Goal: Transaction & Acquisition: Download file/media

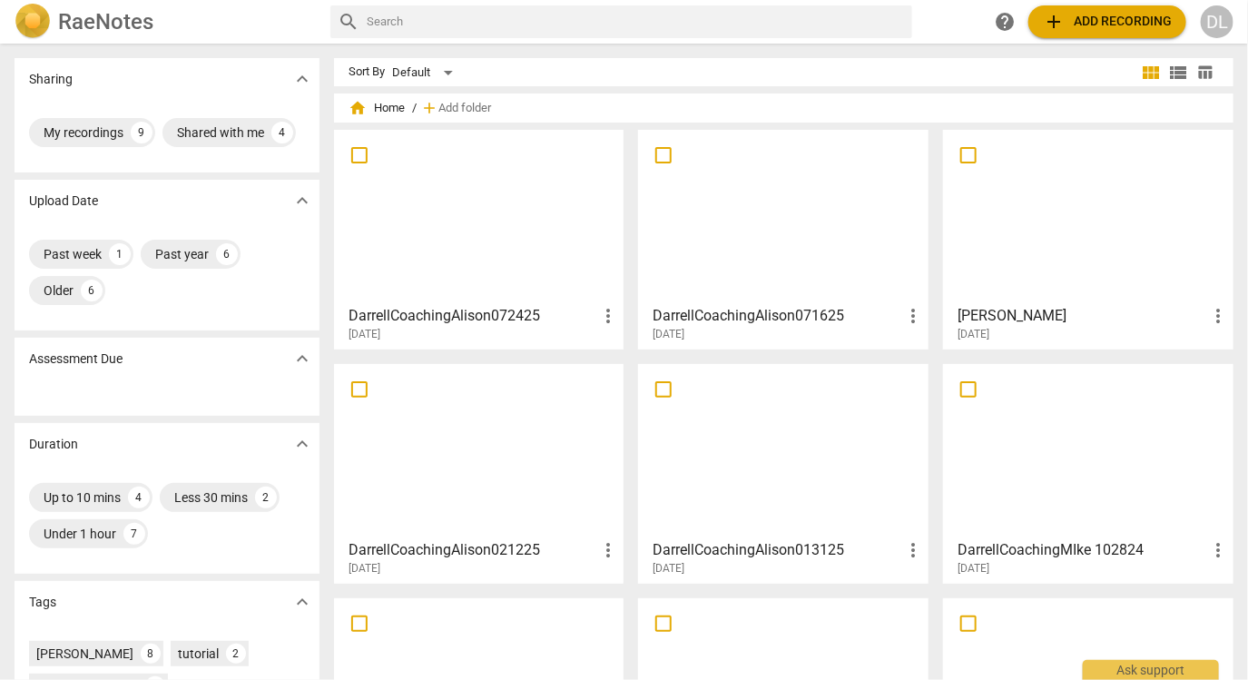
click at [747, 330] on div "[DATE]" at bounding box center [788, 334] width 271 height 15
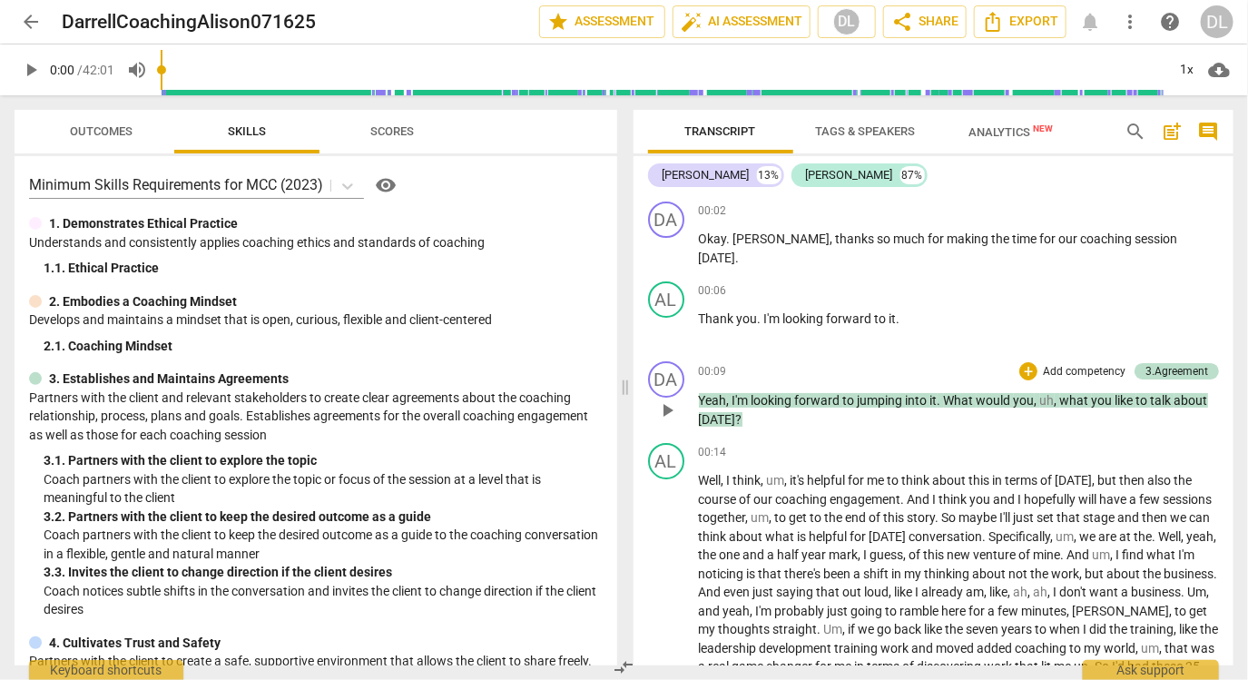
click at [1056, 398] on span "," at bounding box center [1057, 400] width 5 height 15
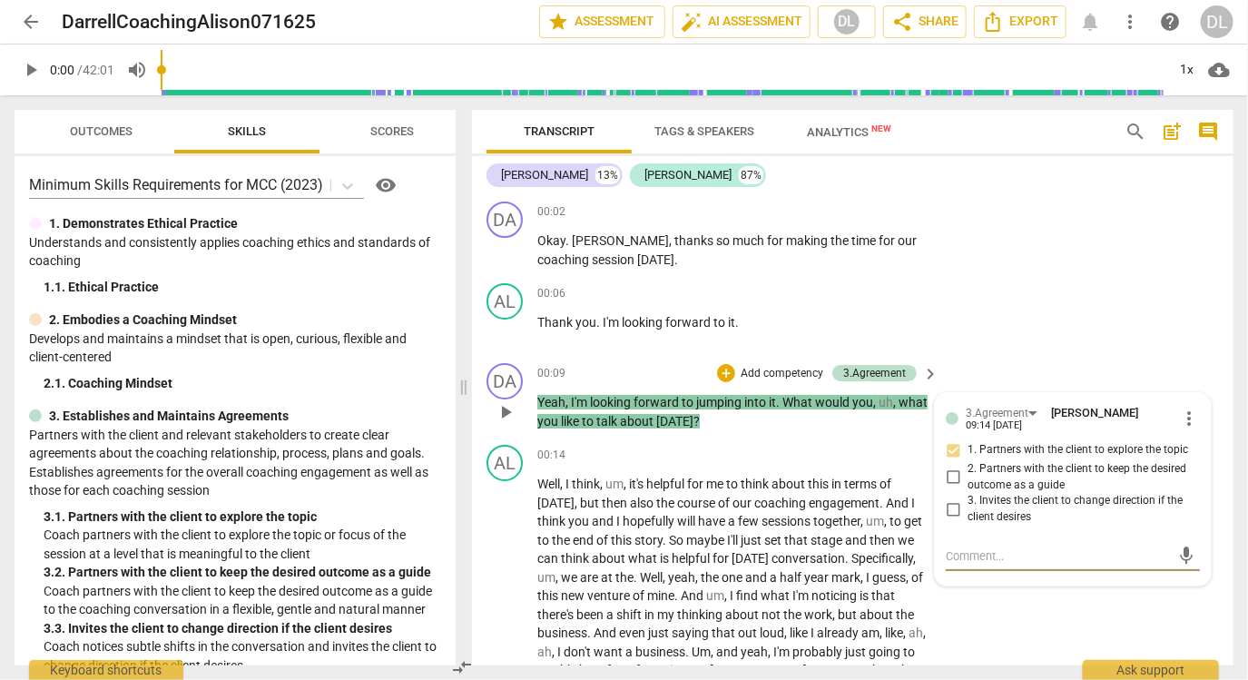
click at [908, 421] on p "Yeah , I'm looking forward to jumping into it . What would you , uh , what you …" at bounding box center [733, 411] width 392 height 37
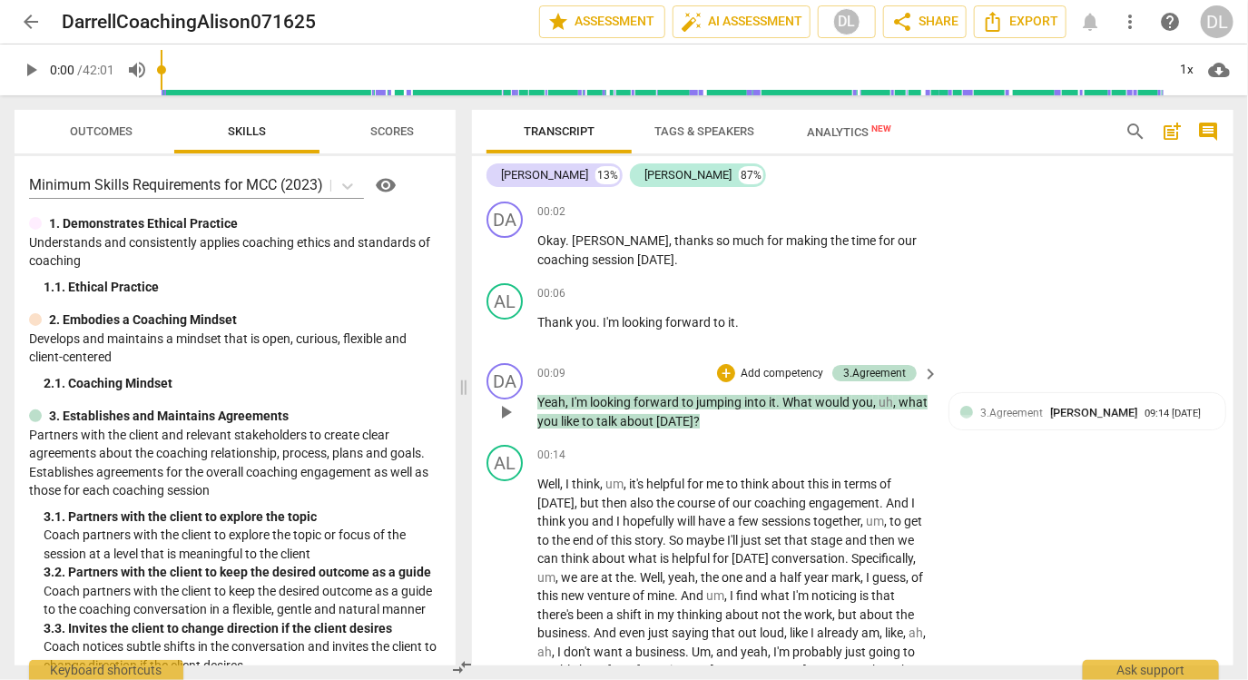
click at [893, 409] on p "Yeah , I'm looking forward to jumping into it . What would you , uh , what you …" at bounding box center [733, 411] width 392 height 37
click at [805, 571] on span "year" at bounding box center [817, 577] width 27 height 15
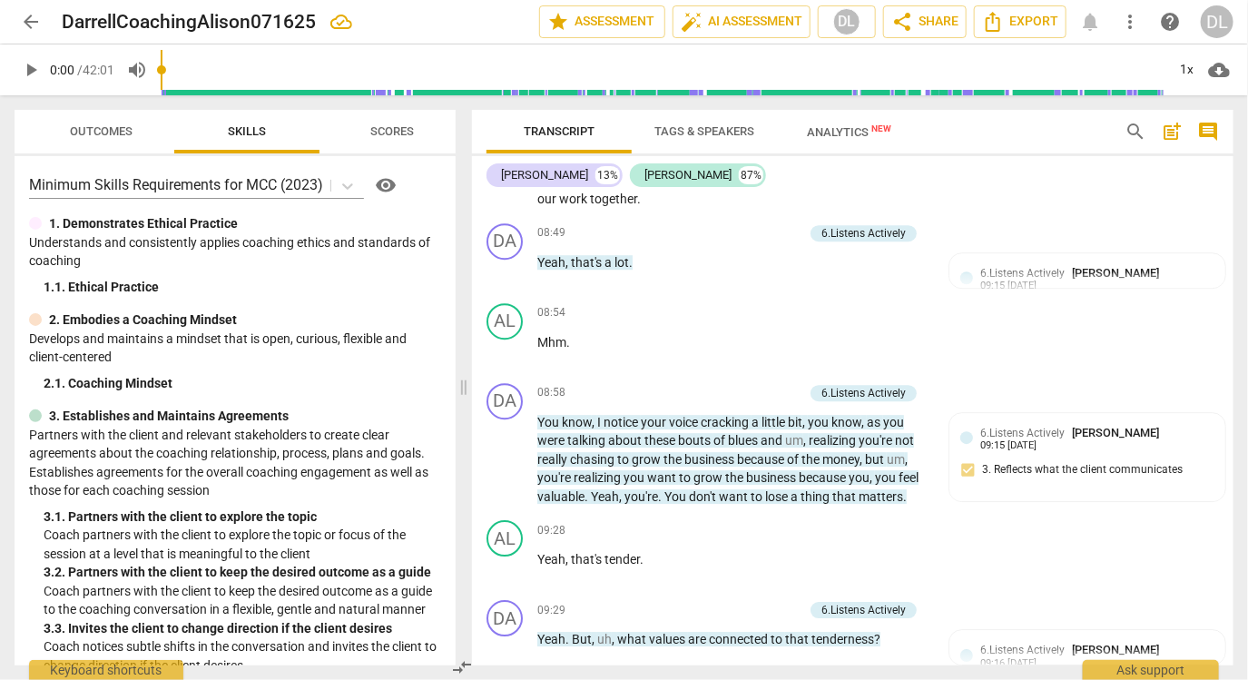
scroll to position [2115, 0]
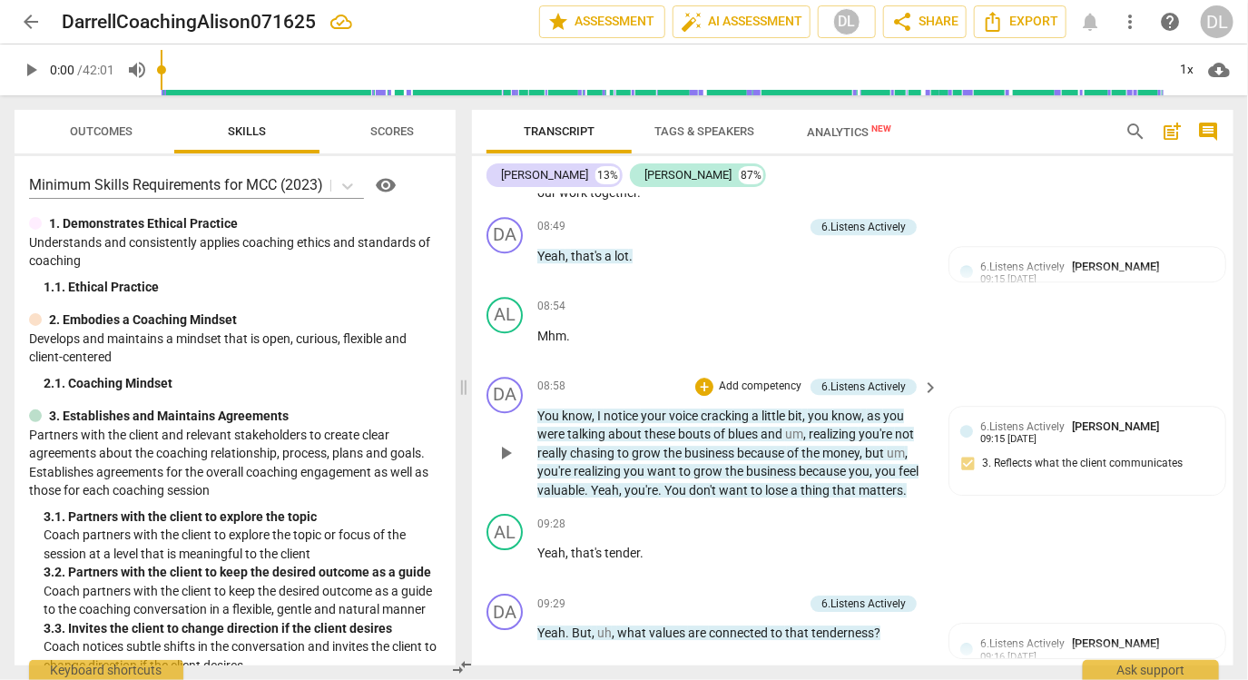
click at [802, 430] on span "um" at bounding box center [794, 434] width 18 height 15
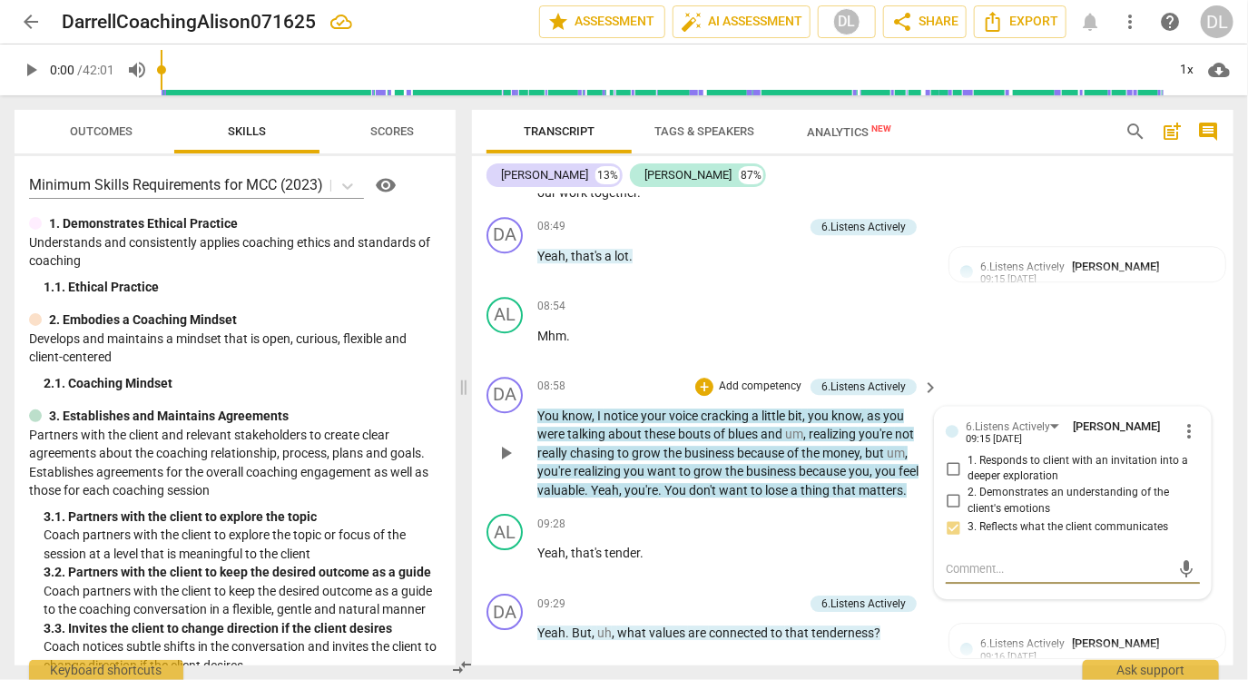
click at [804, 435] on span "," at bounding box center [805, 434] width 5 height 15
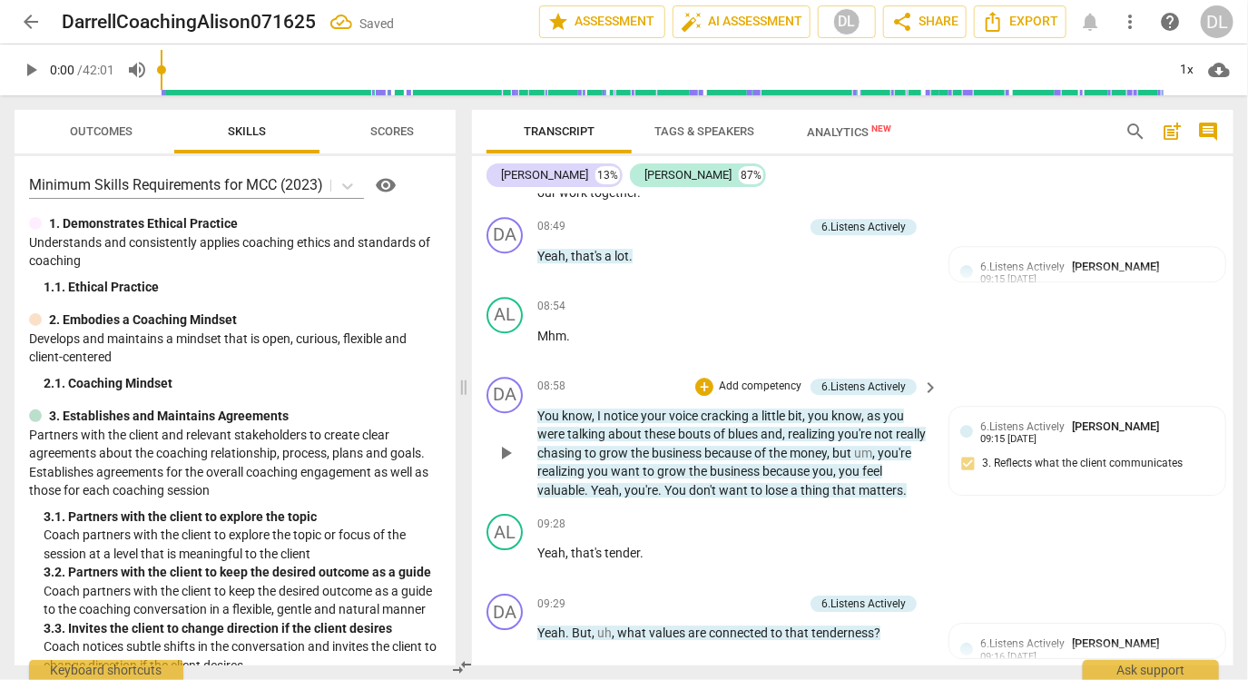
click at [872, 447] on span "um" at bounding box center [863, 453] width 18 height 15
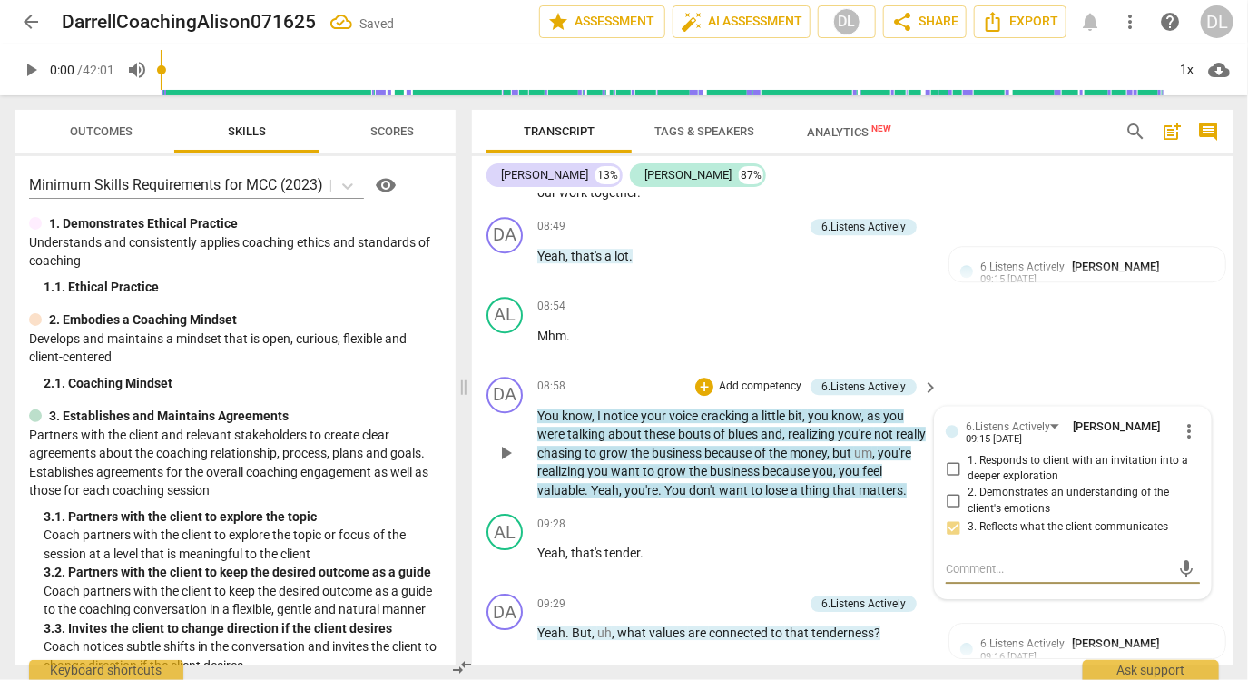
click at [872, 446] on span "um" at bounding box center [863, 453] width 18 height 15
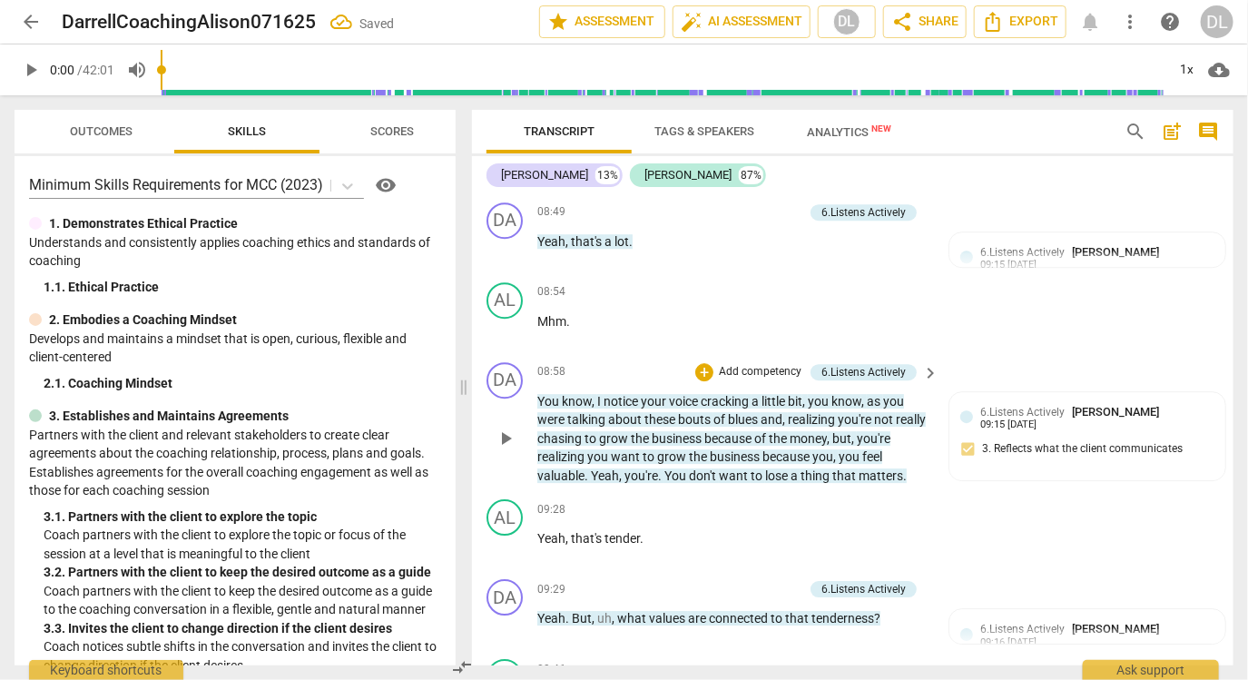
scroll to position [2132, 0]
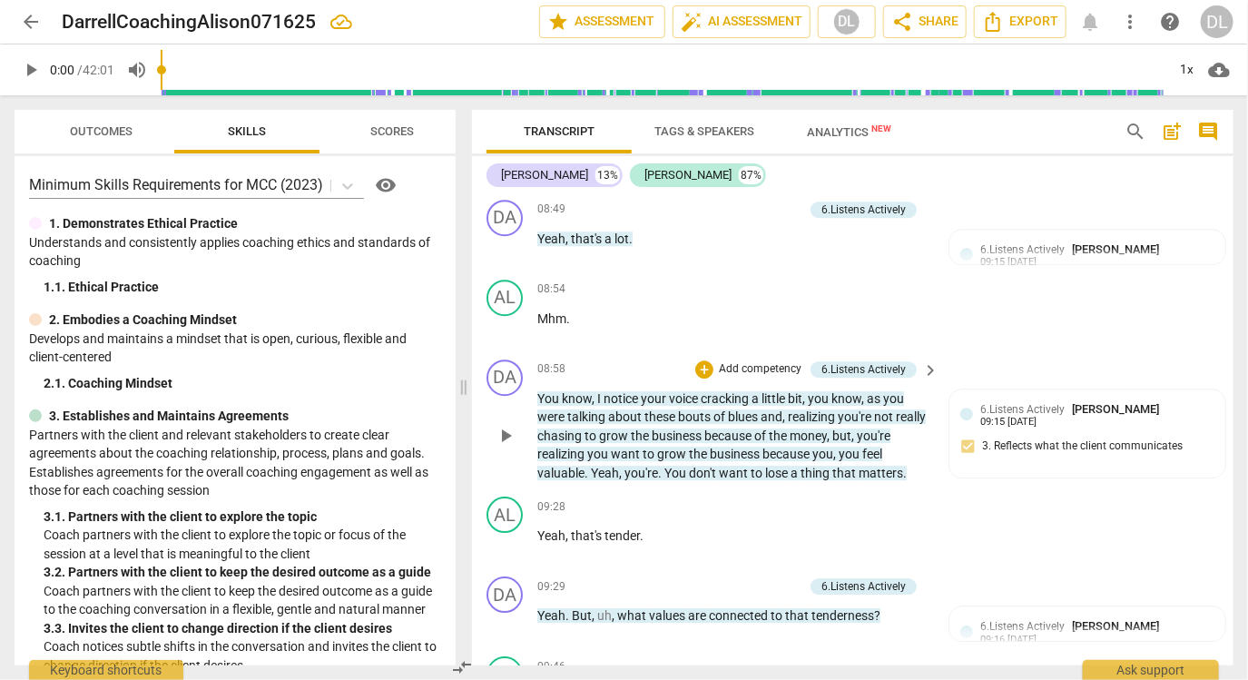
click at [502, 428] on span "play_arrow" at bounding box center [506, 436] width 22 height 22
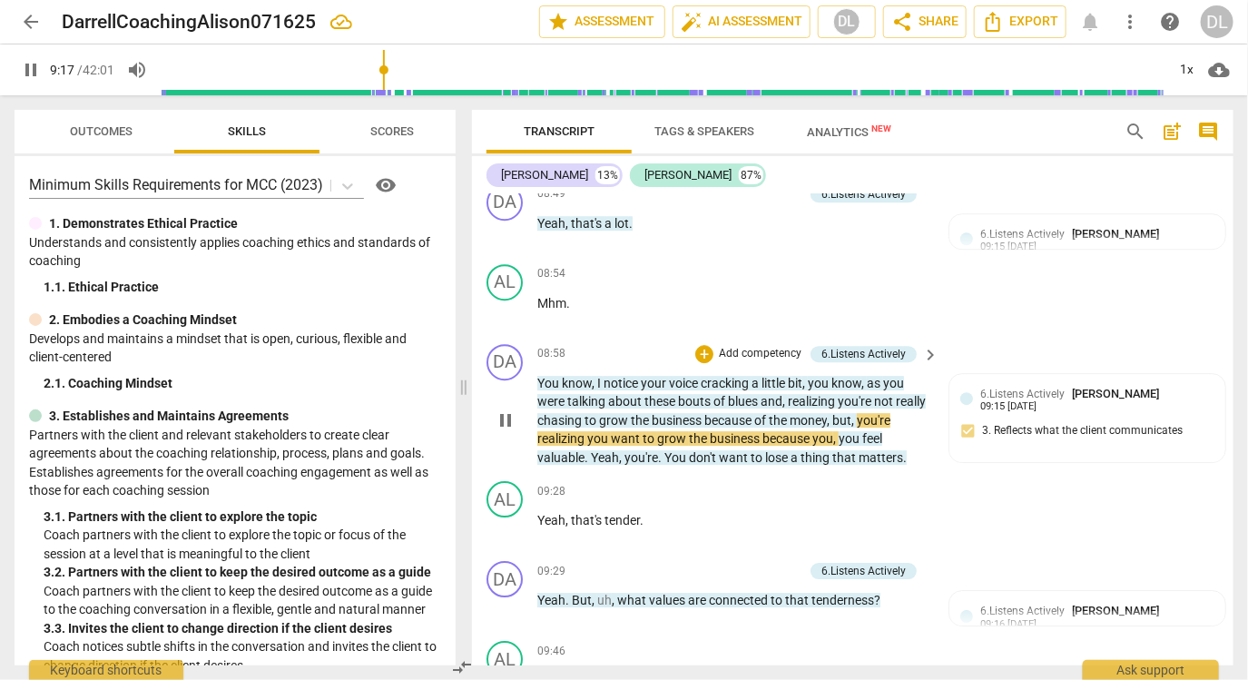
scroll to position [2153, 0]
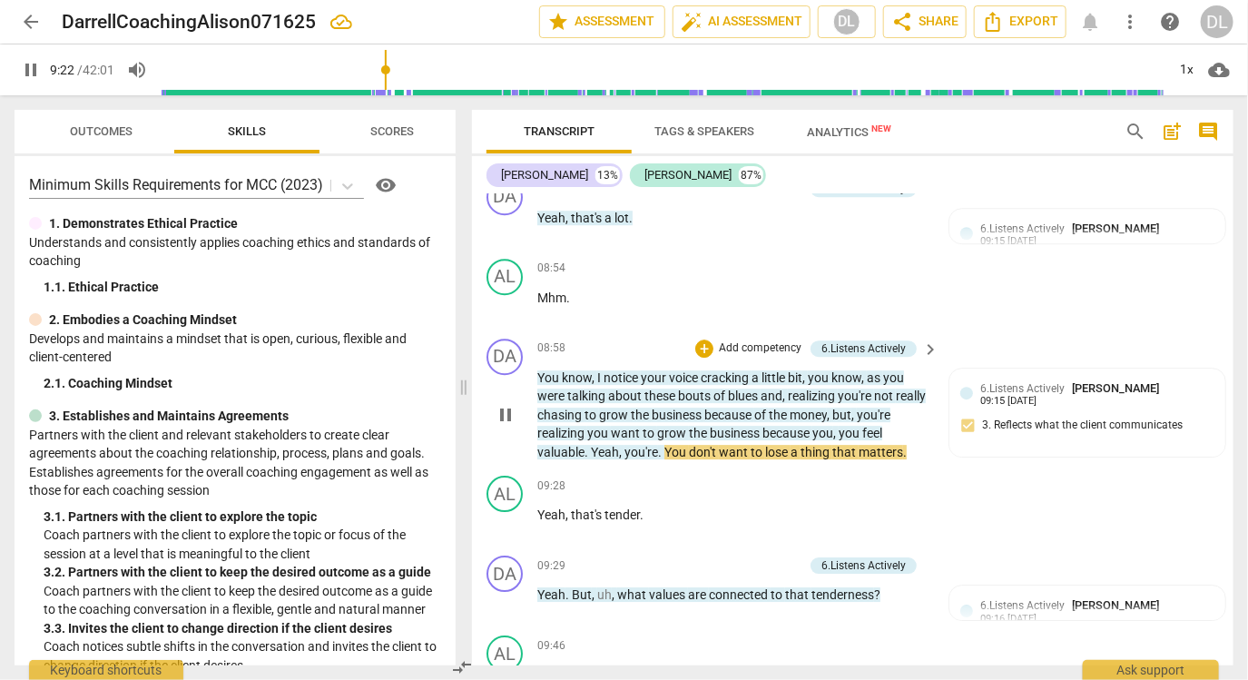
click at [822, 427] on span "you" at bounding box center [822, 433] width 21 height 15
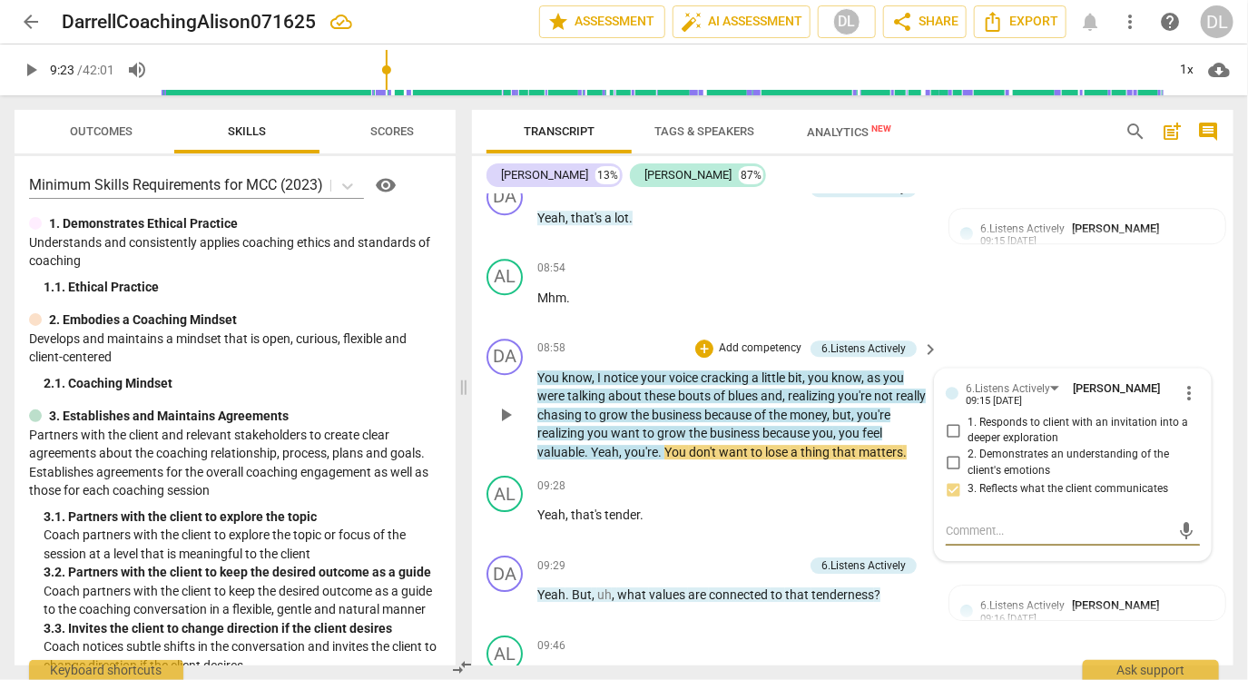
click at [822, 427] on span "you" at bounding box center [822, 433] width 21 height 15
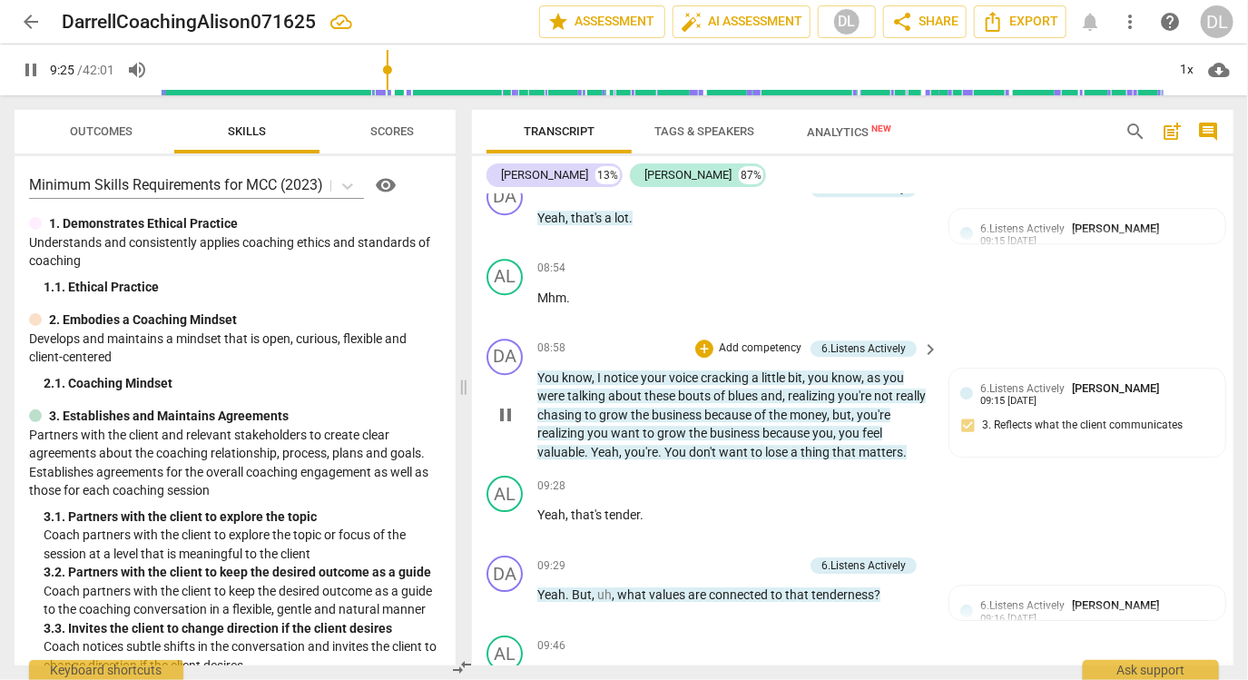
type input "566"
click at [830, 383] on p "You know , I notice your voice cracking a little bit , you know , as you were t…" at bounding box center [733, 414] width 392 height 93
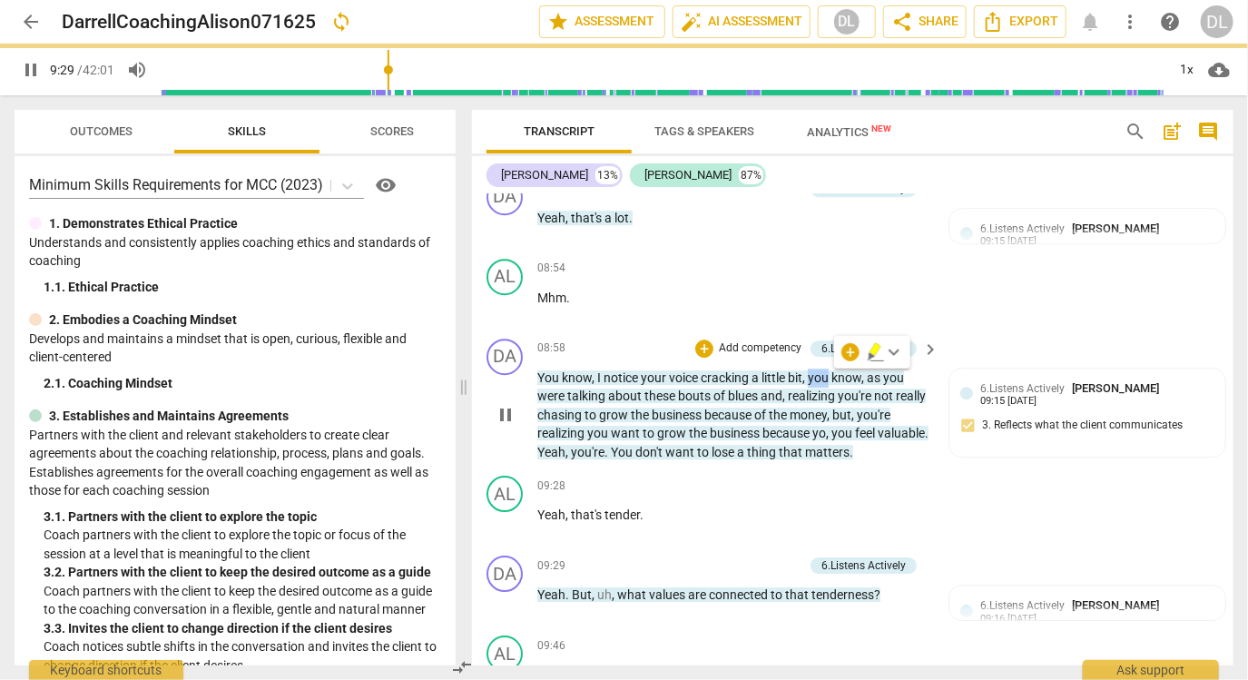
click at [827, 419] on span "money" at bounding box center [808, 414] width 37 height 15
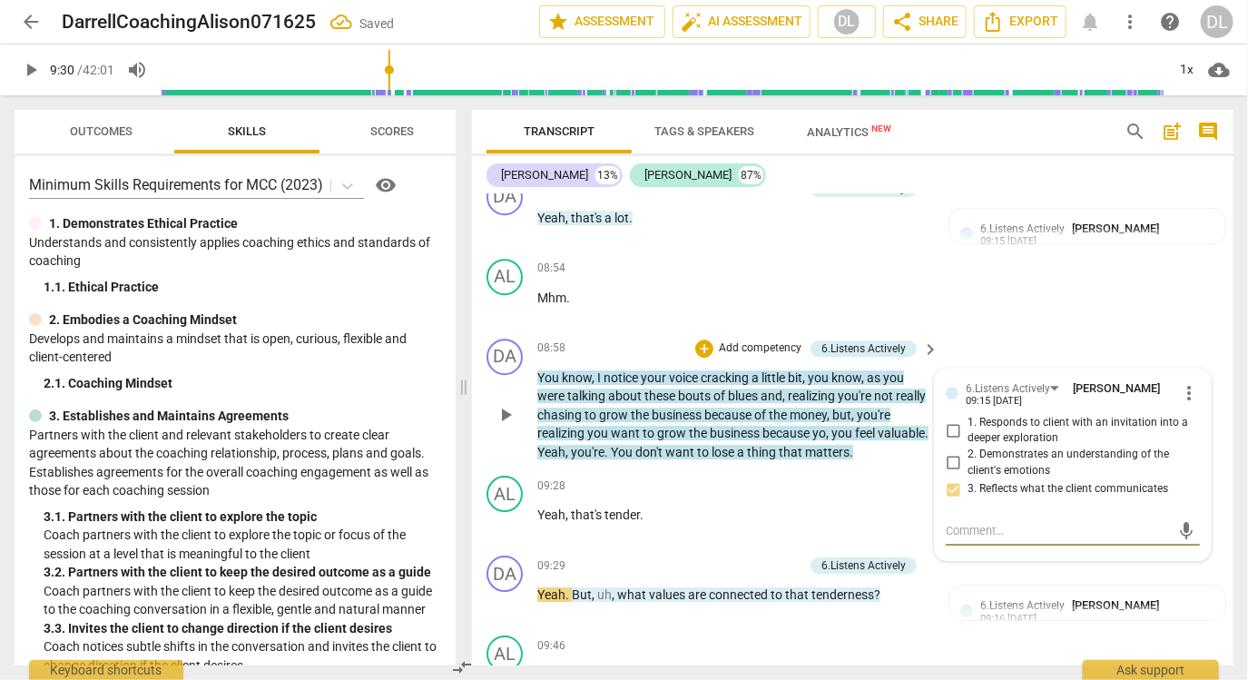
click at [824, 430] on span "yo" at bounding box center [819, 433] width 14 height 15
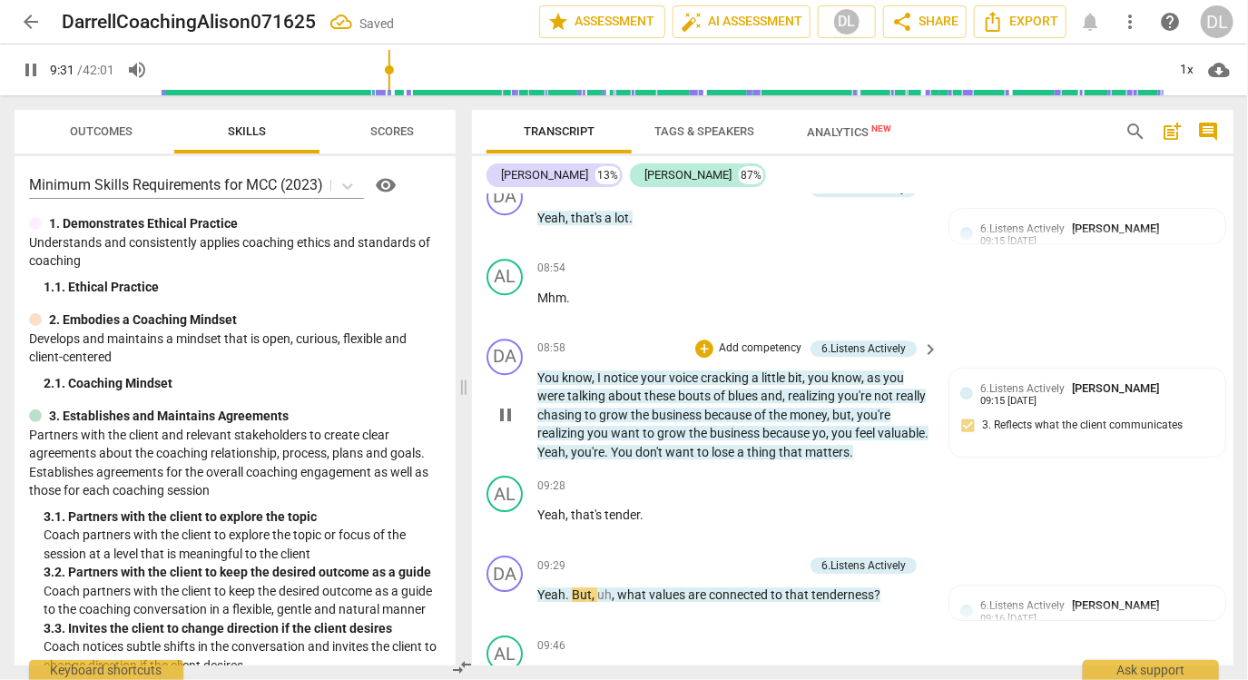
type input "571"
click at [849, 508] on p "Yeah , that's tender ." at bounding box center [733, 514] width 392 height 19
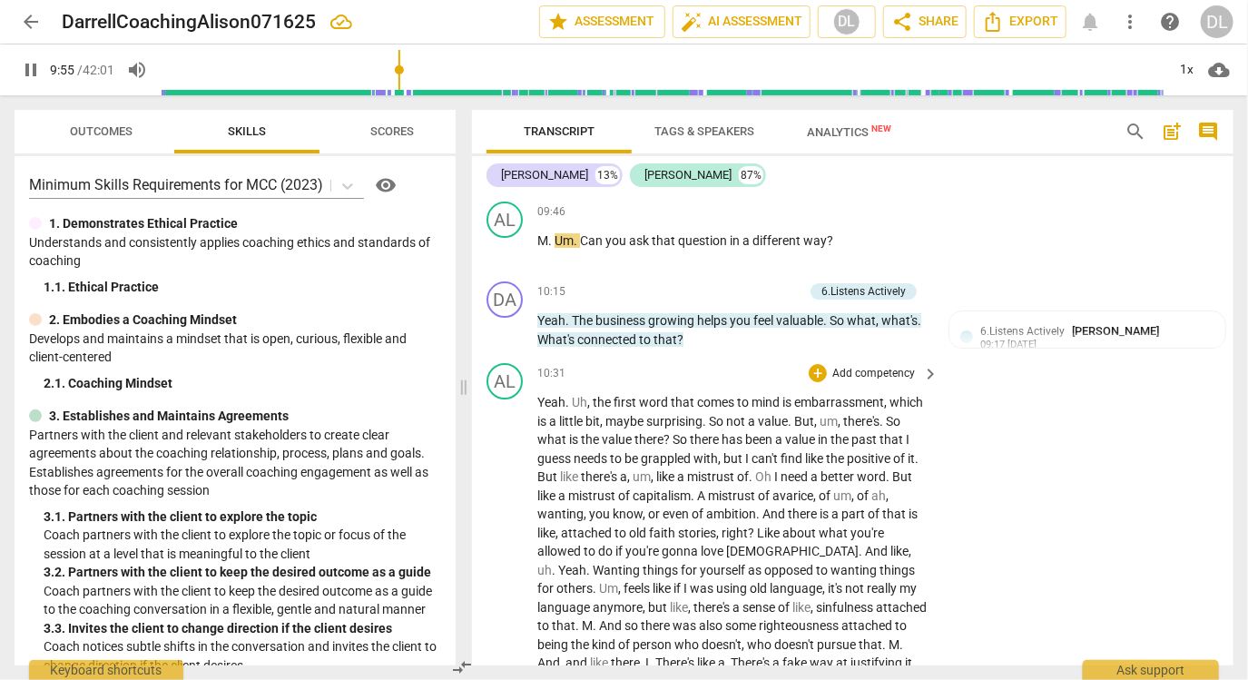
scroll to position [2596, 0]
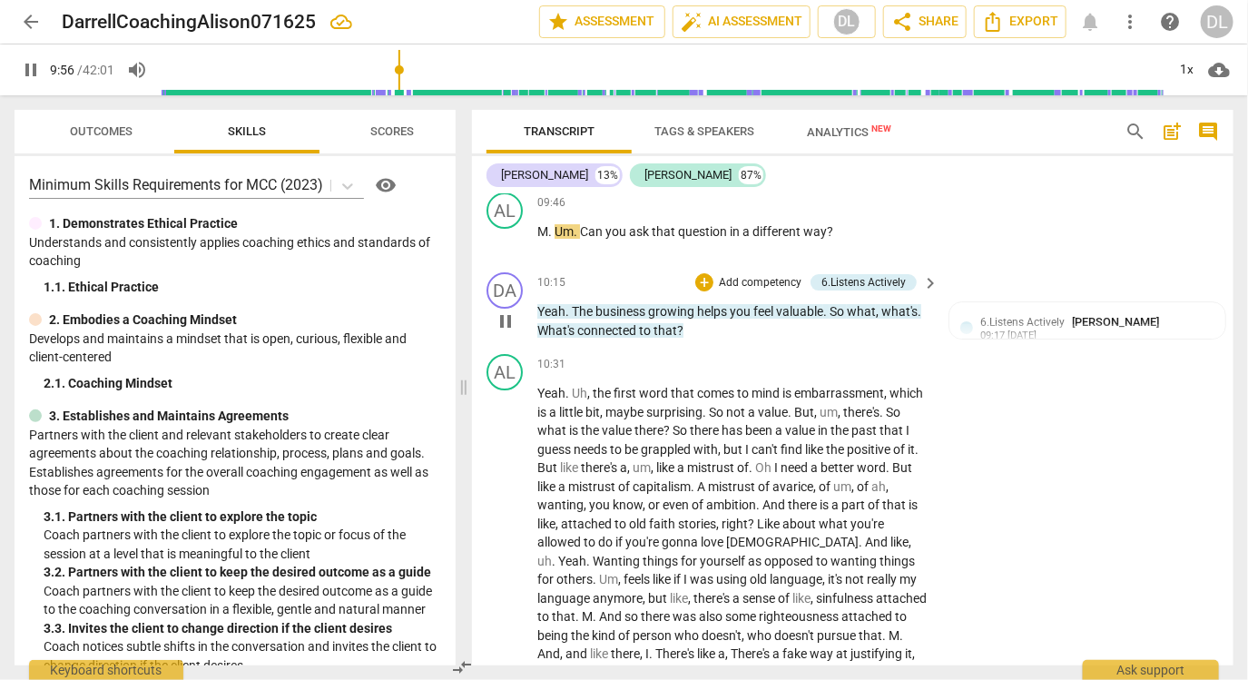
click at [501, 317] on span "pause" at bounding box center [506, 321] width 22 height 22
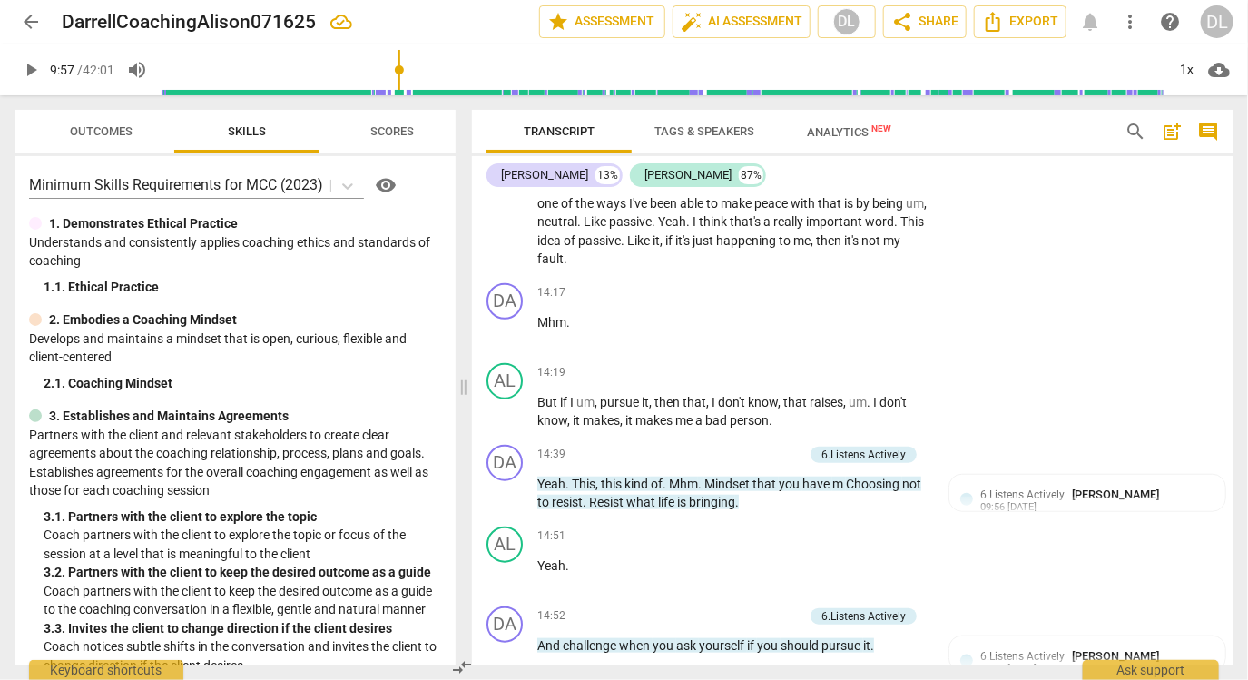
scroll to position [3322, 0]
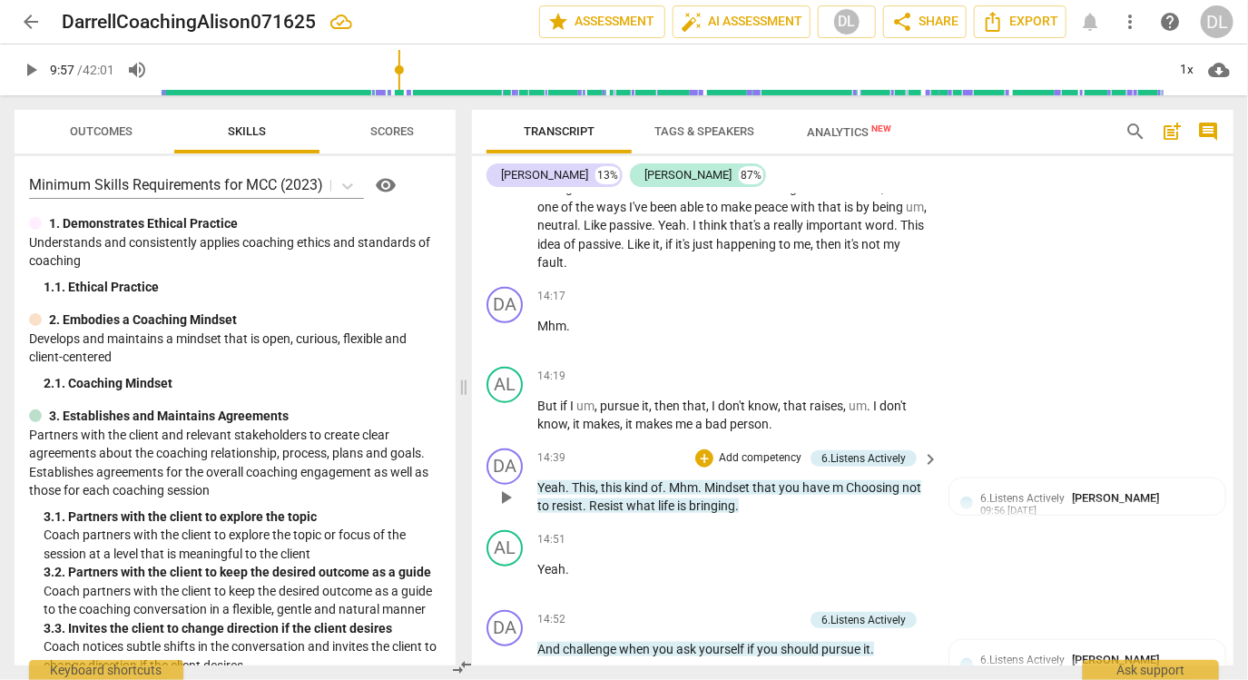
click at [696, 480] on span "Mhm" at bounding box center [683, 487] width 29 height 15
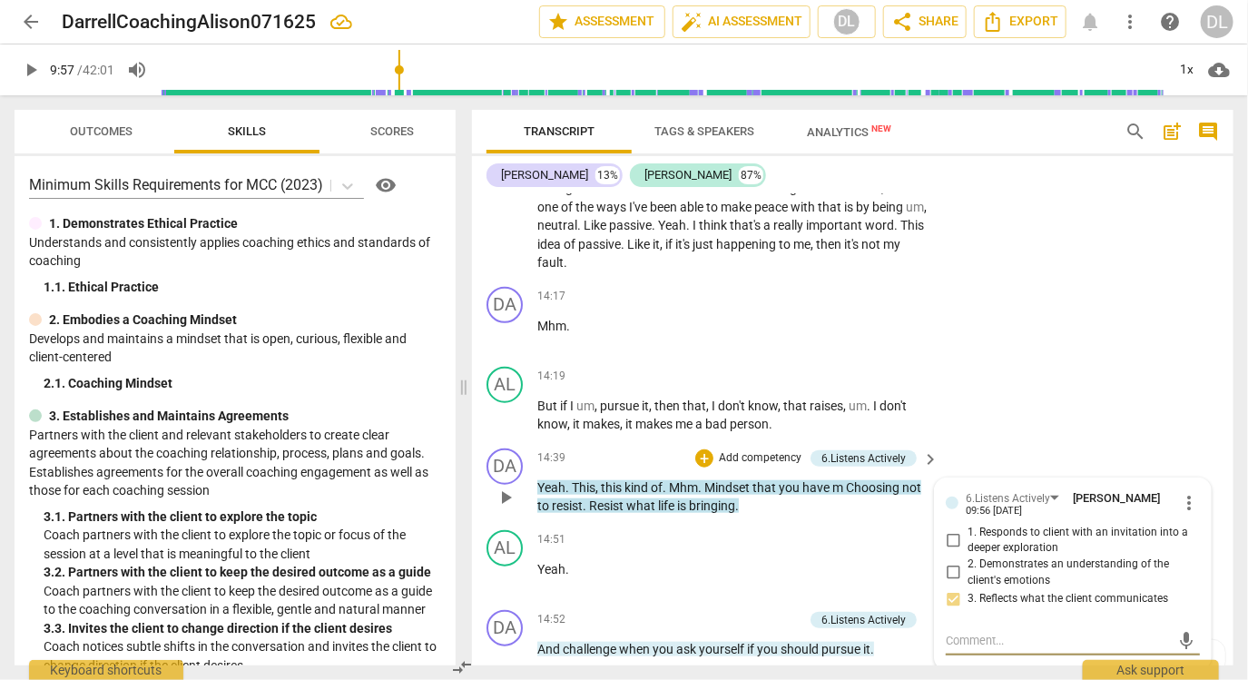
click at [696, 480] on span "Mhm" at bounding box center [683, 487] width 29 height 15
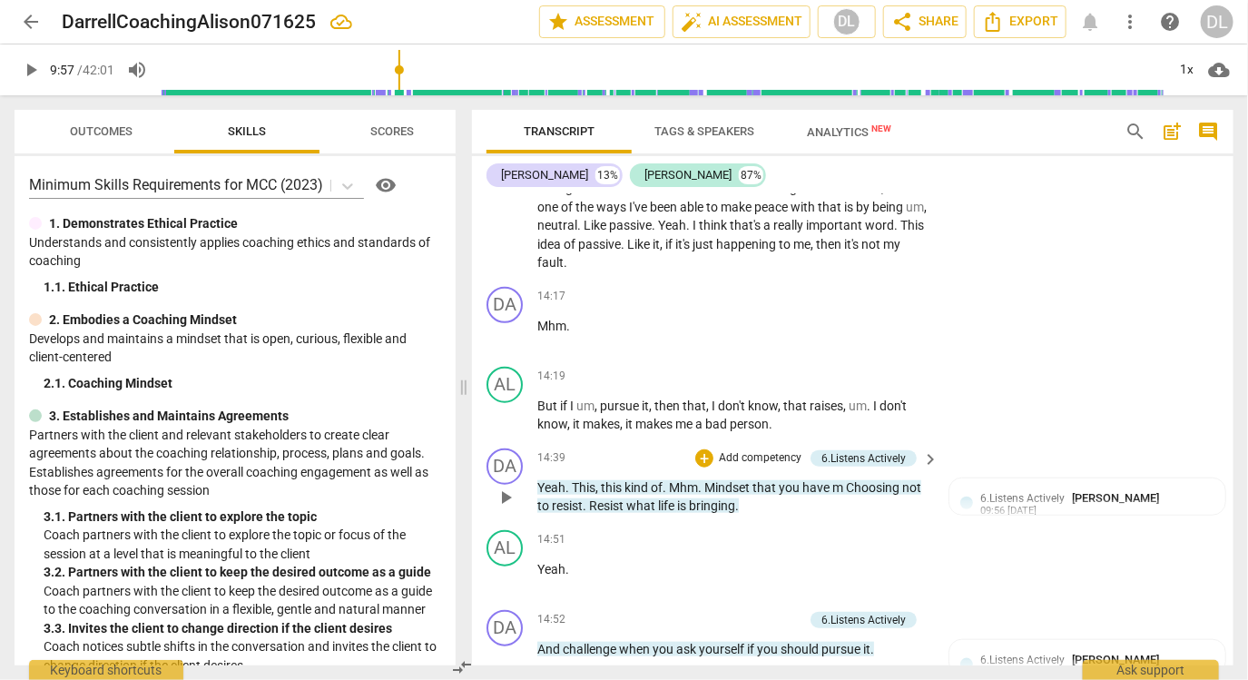
click at [488, 475] on div "DA play_arrow pause" at bounding box center [511, 481] width 51 height 67
click at [504, 486] on span "play_arrow" at bounding box center [506, 497] width 22 height 22
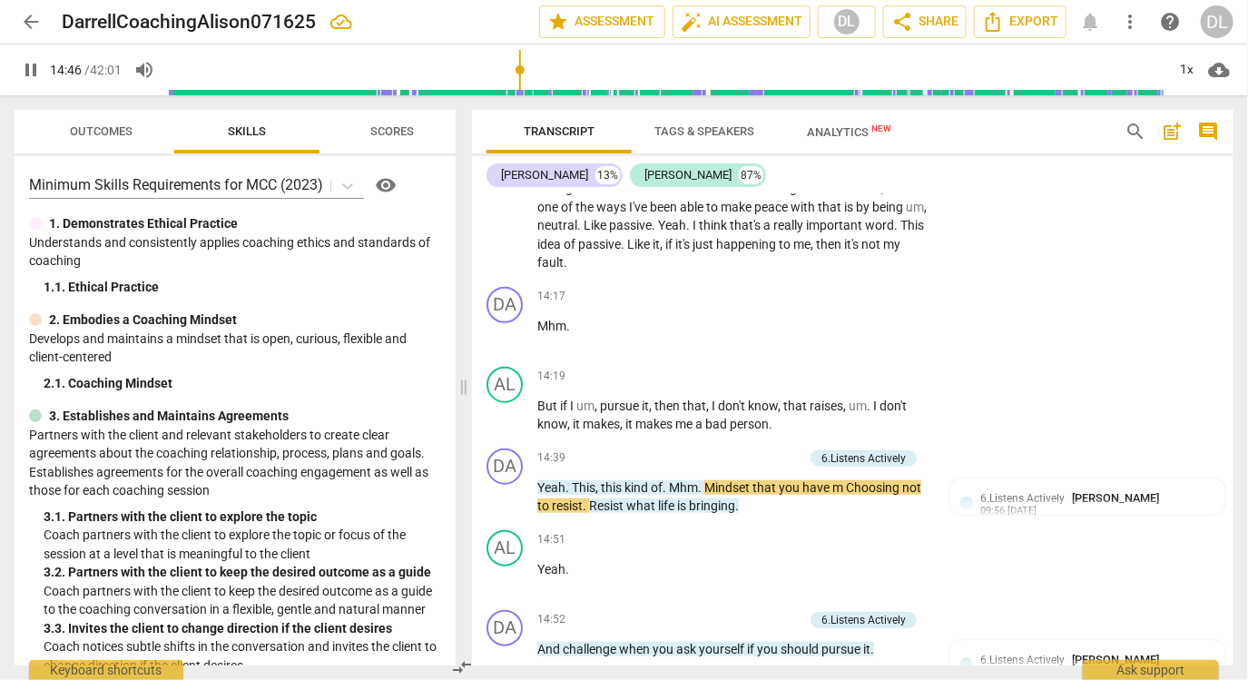
click at [702, 480] on span "." at bounding box center [701, 487] width 6 height 15
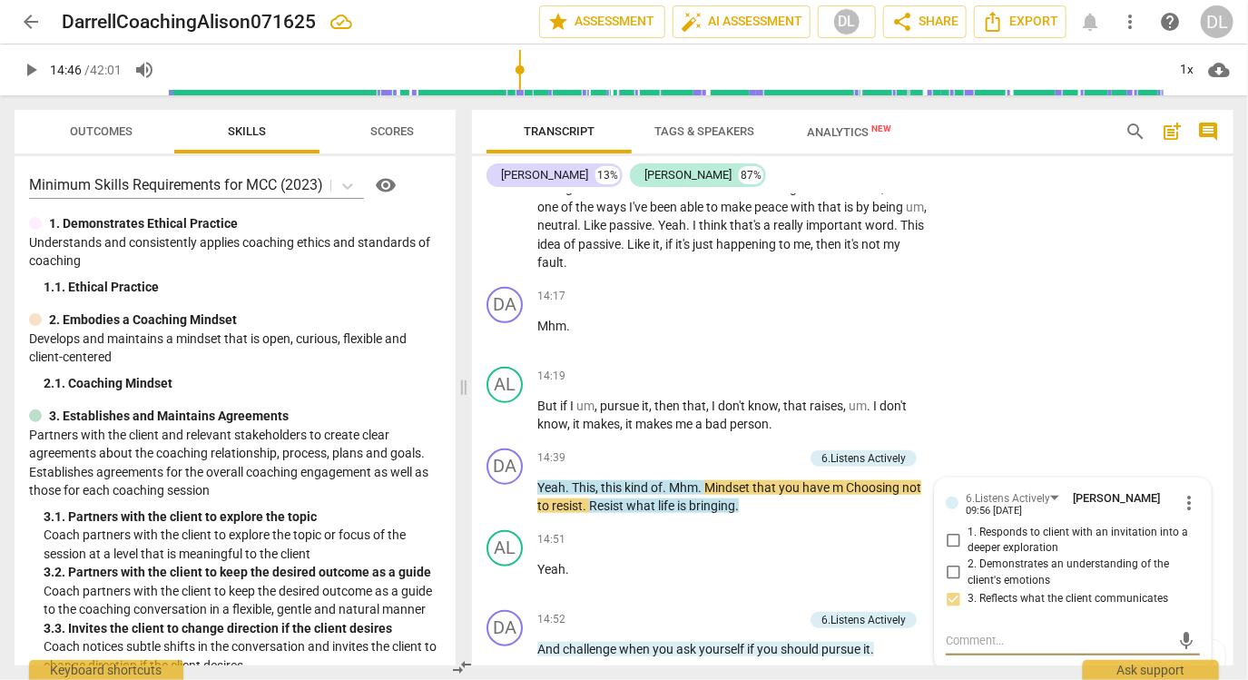
click at [702, 480] on span "." at bounding box center [701, 487] width 6 height 15
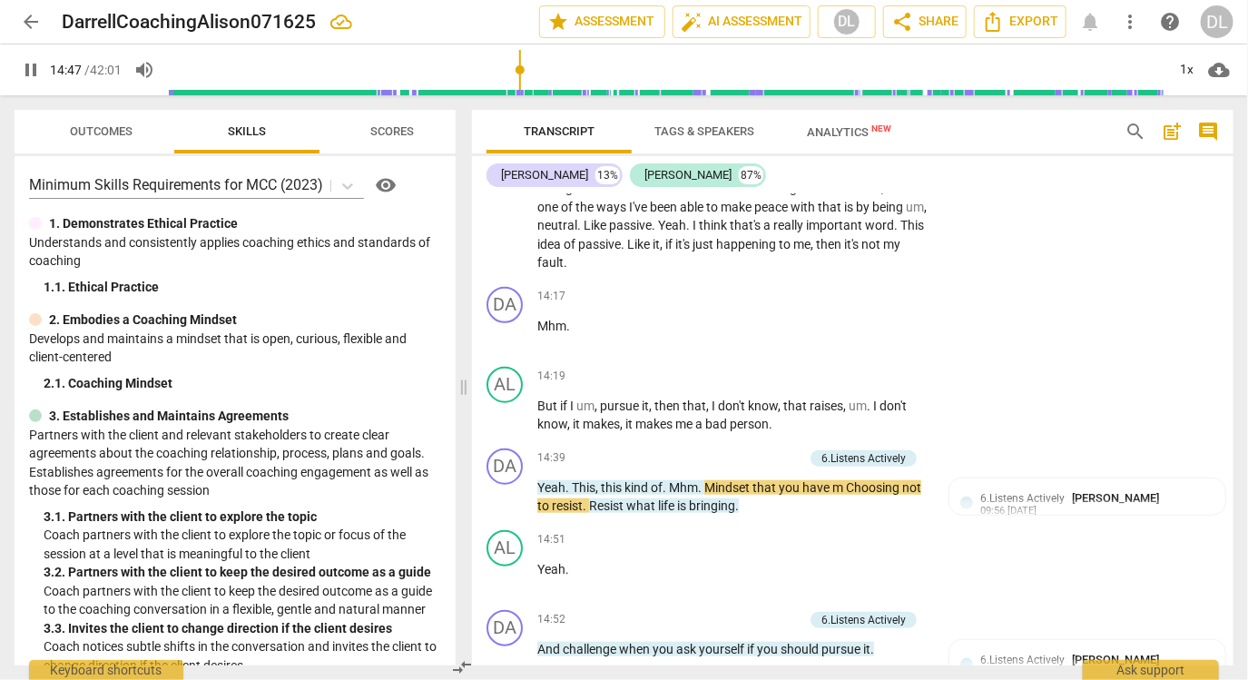
type input "888"
click at [815, 480] on span "m" at bounding box center [808, 487] width 14 height 15
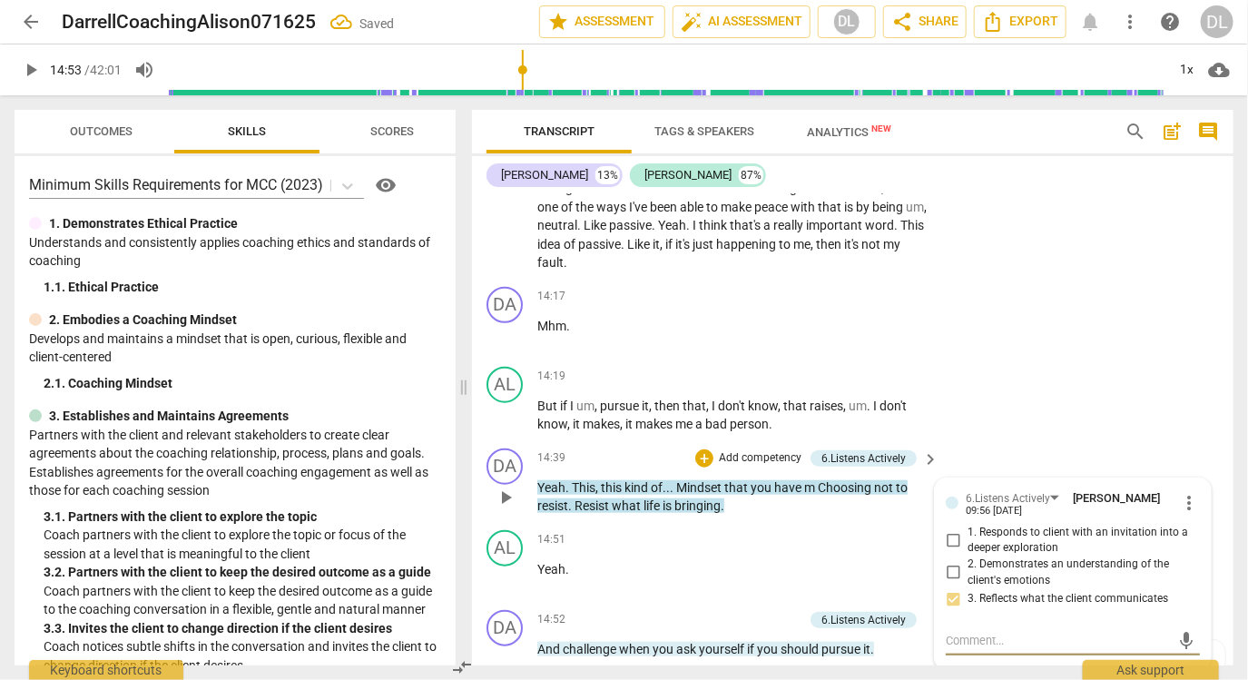
click at [503, 486] on span "play_arrow" at bounding box center [506, 497] width 22 height 22
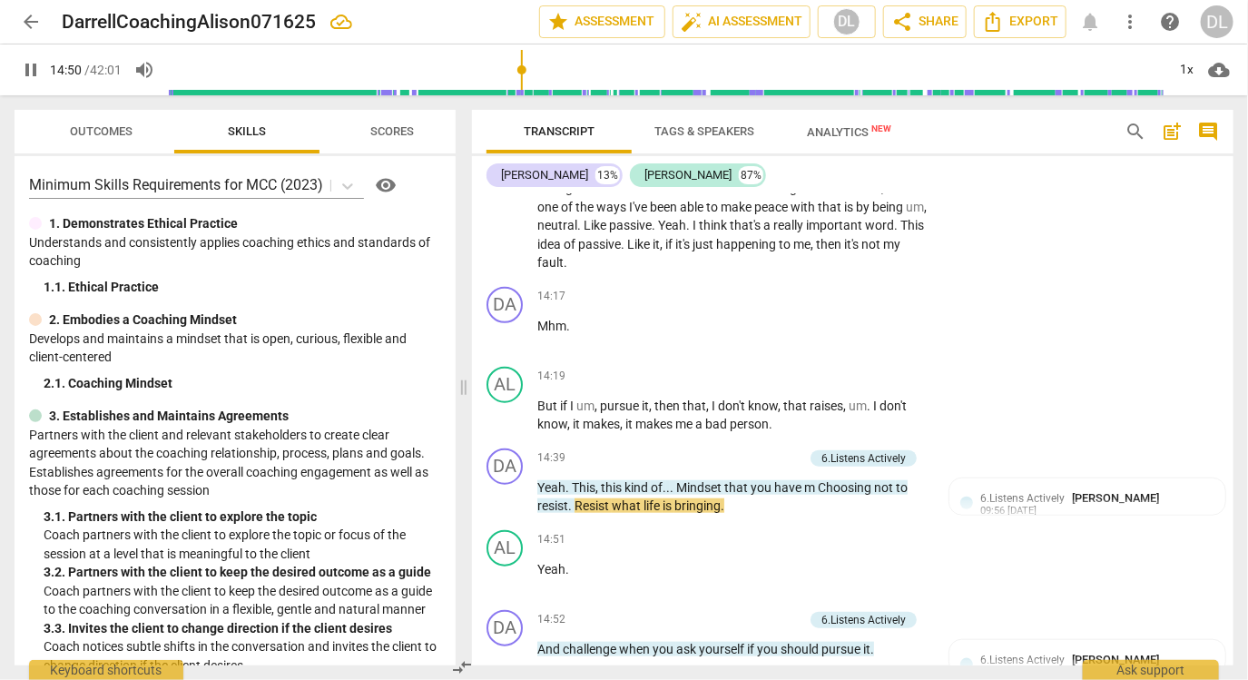
click at [811, 480] on span "m" at bounding box center [811, 487] width 14 height 15
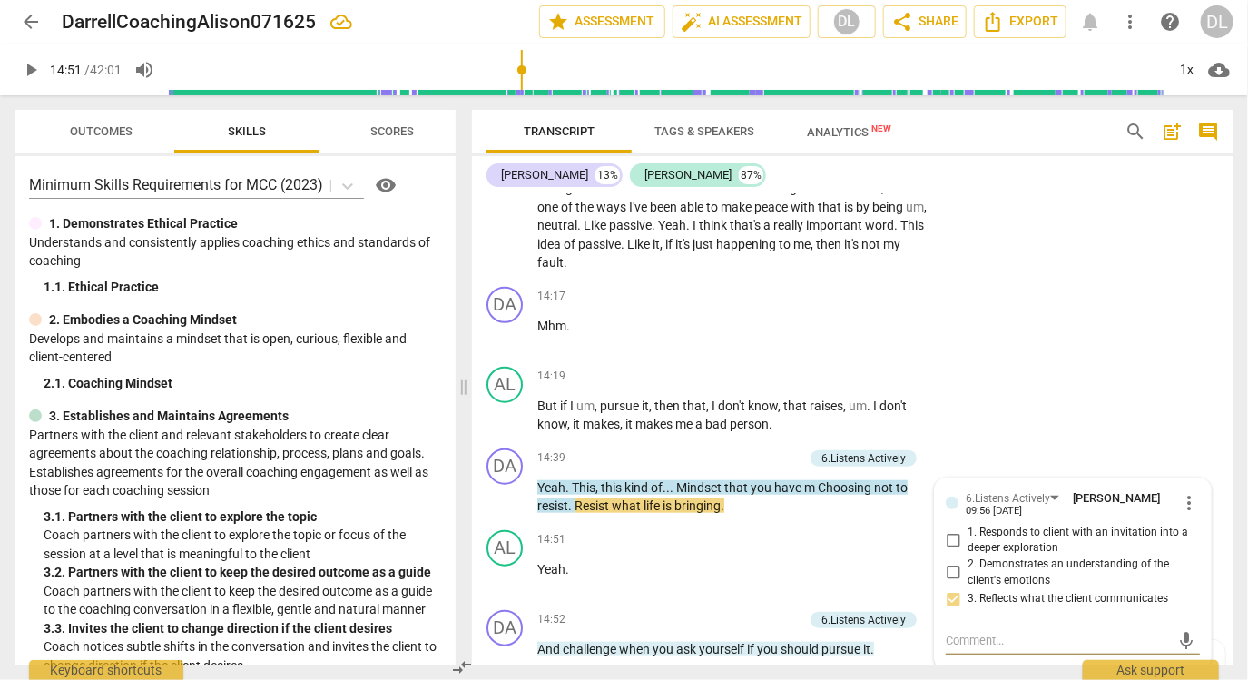
click at [816, 480] on span "m" at bounding box center [811, 487] width 14 height 15
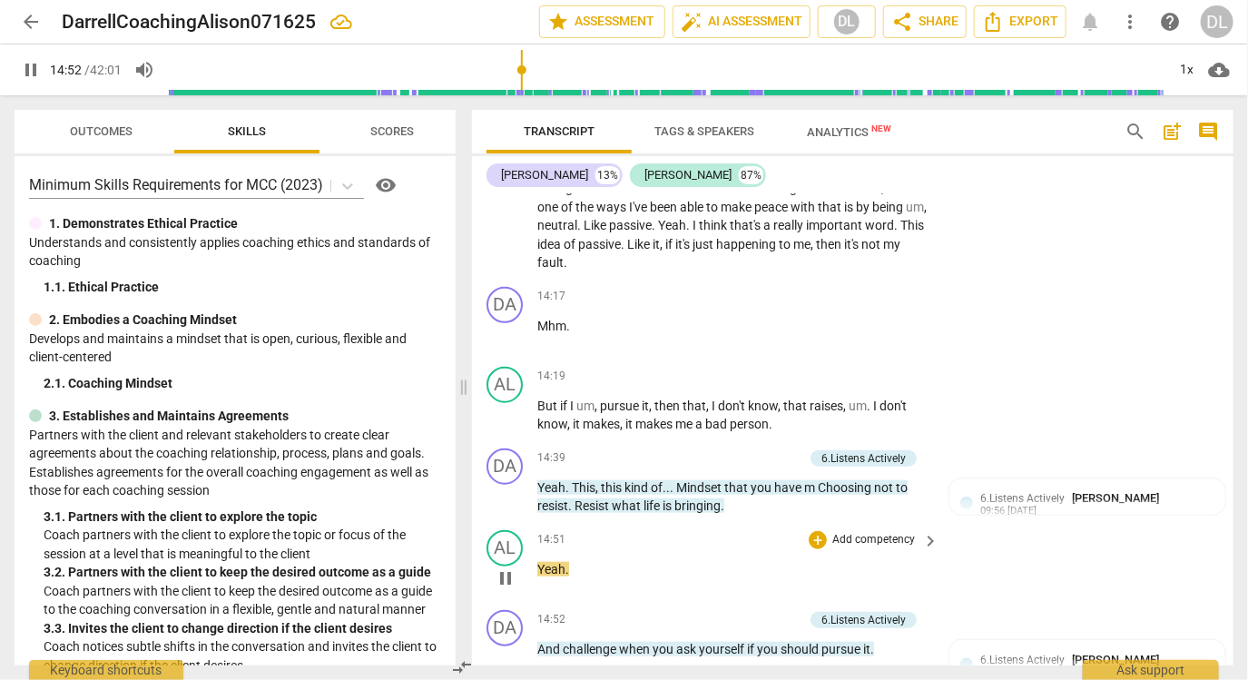
type input "893"
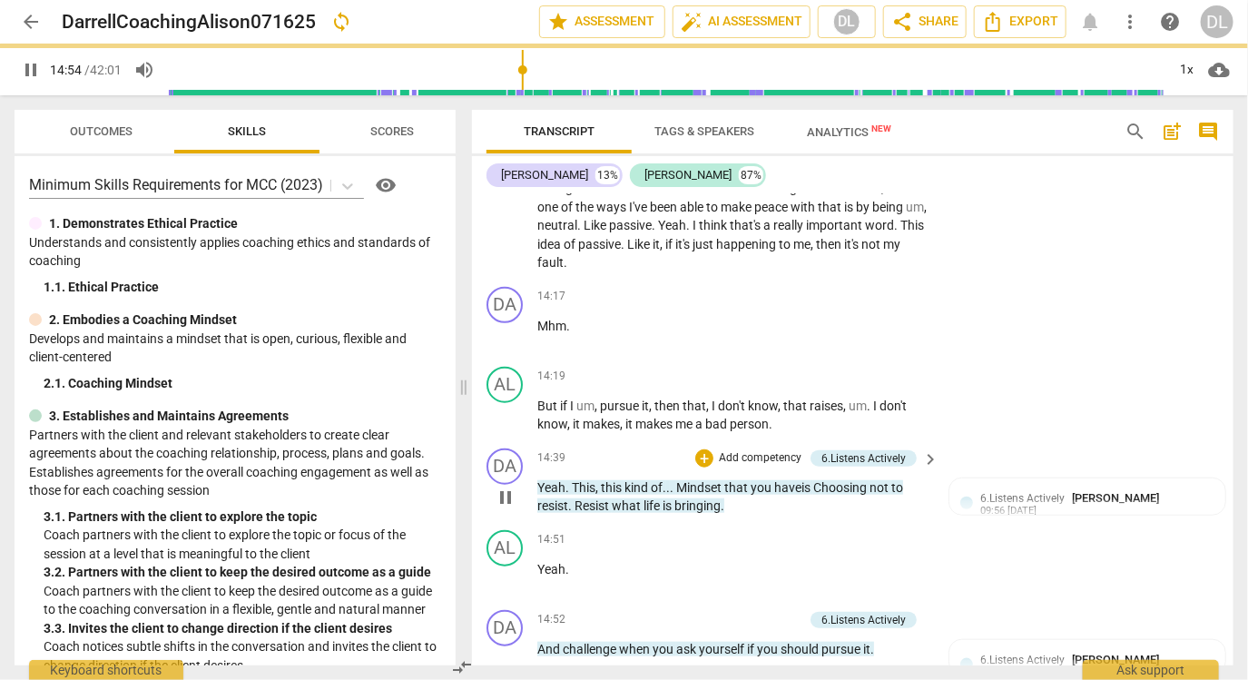
click at [681, 480] on span "Mindset" at bounding box center [700, 487] width 48 height 15
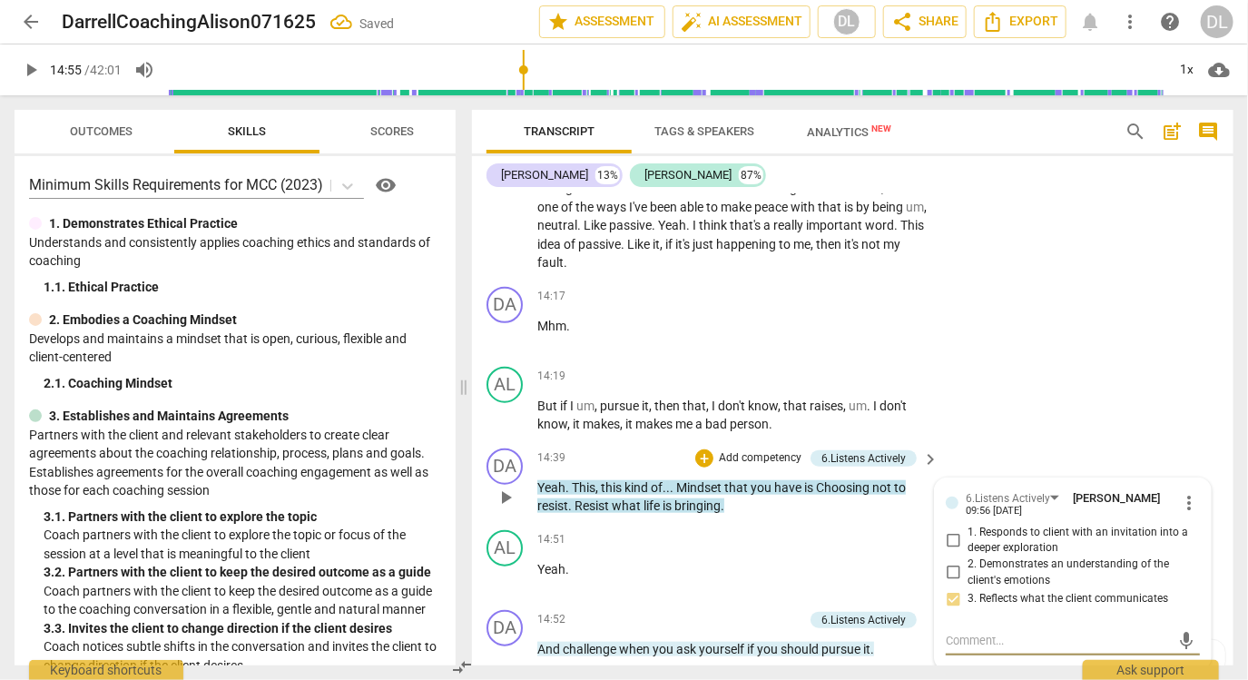
click at [681, 480] on span "Mindset" at bounding box center [700, 487] width 48 height 15
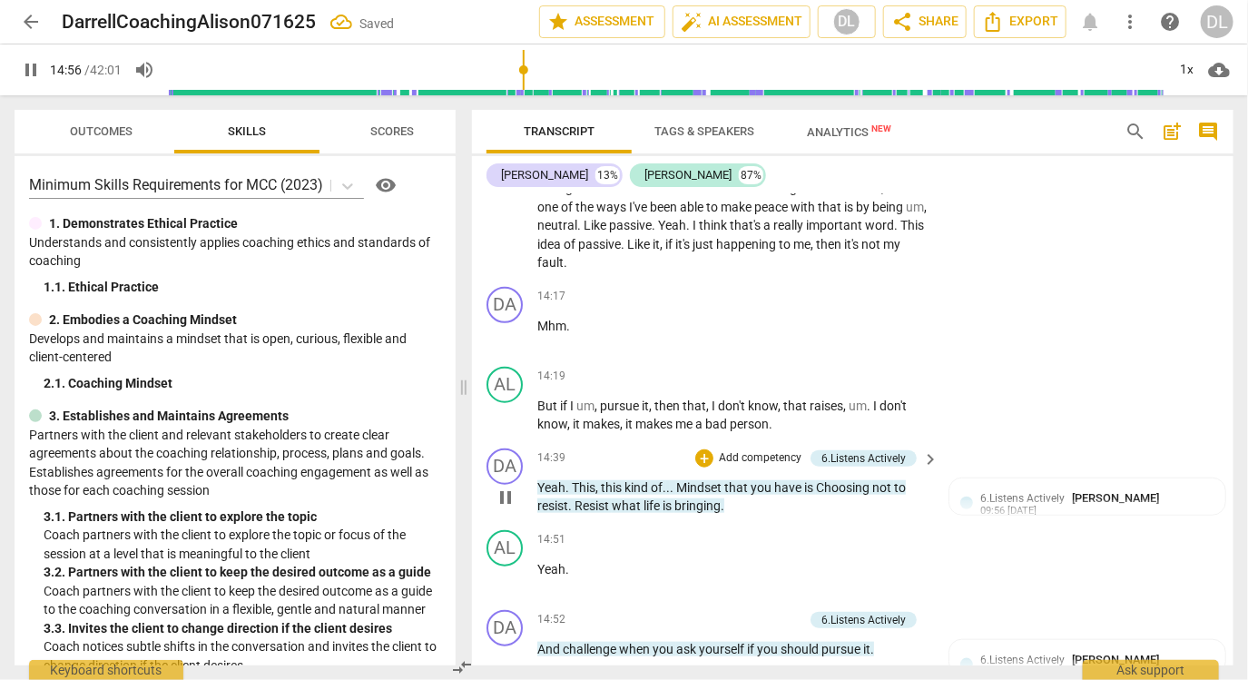
type input "896"
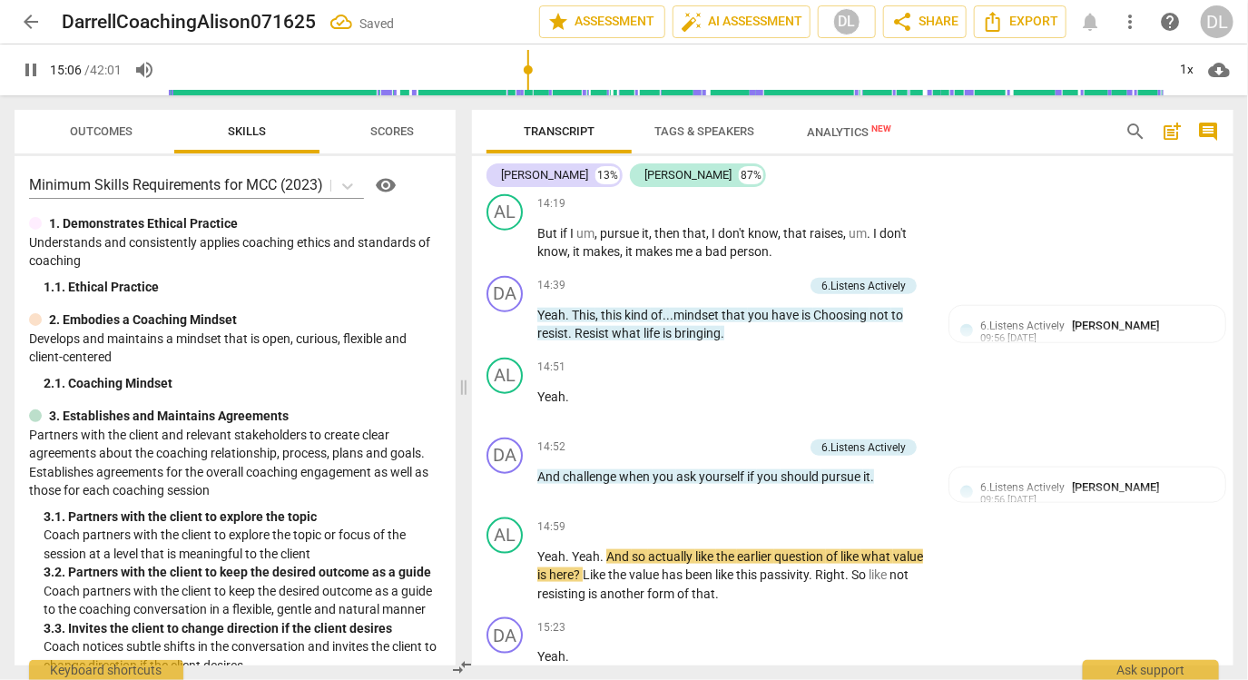
scroll to position [3492, 0]
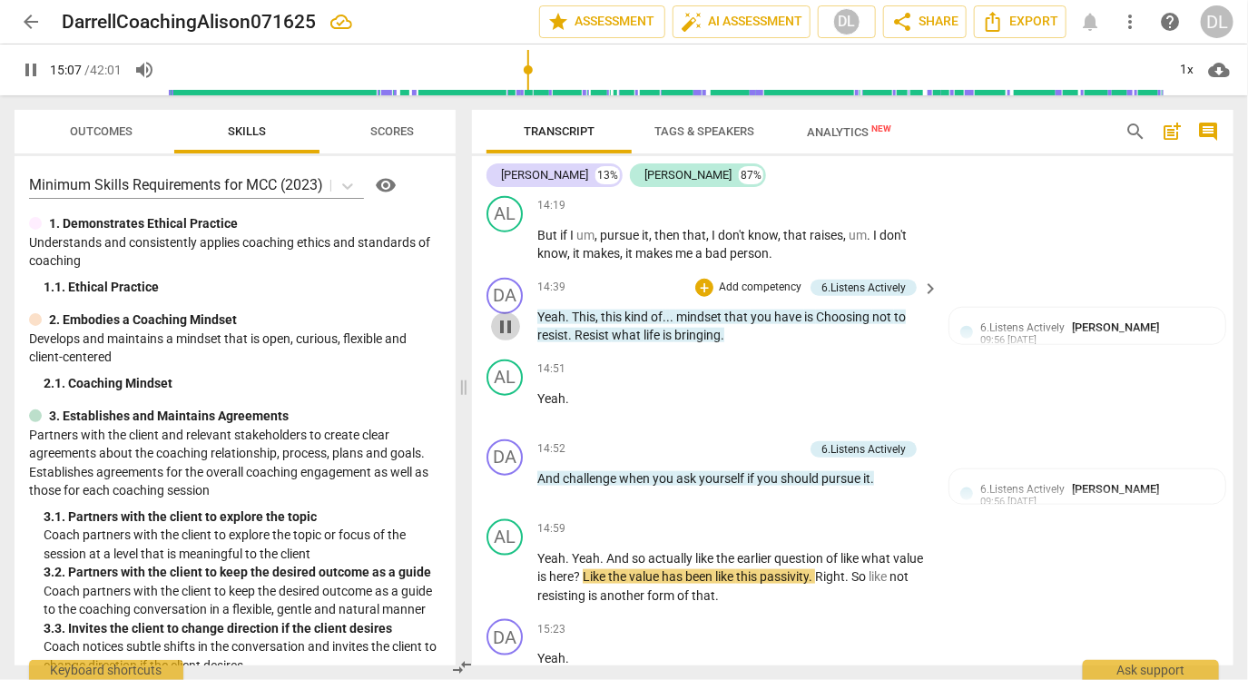
click at [507, 316] on span "pause" at bounding box center [506, 327] width 22 height 22
type input "908"
click at [824, 309] on span "Choosing" at bounding box center [844, 316] width 56 height 15
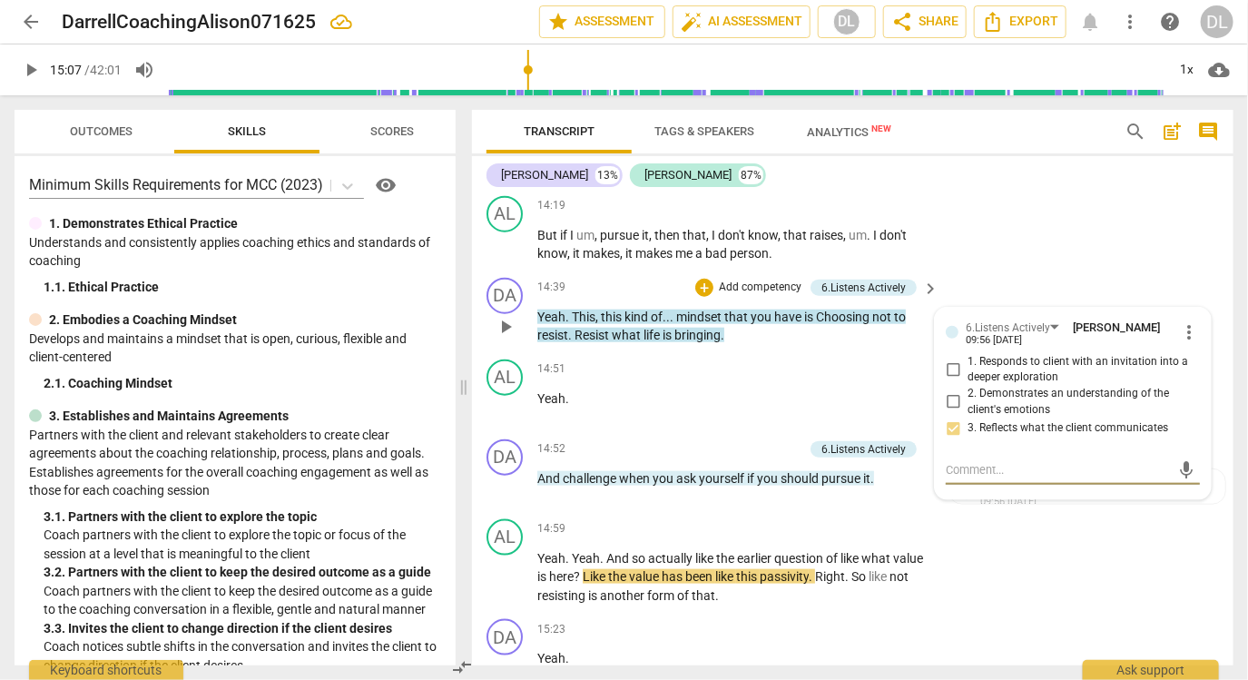
click at [824, 309] on span "Choosing" at bounding box center [844, 316] width 56 height 15
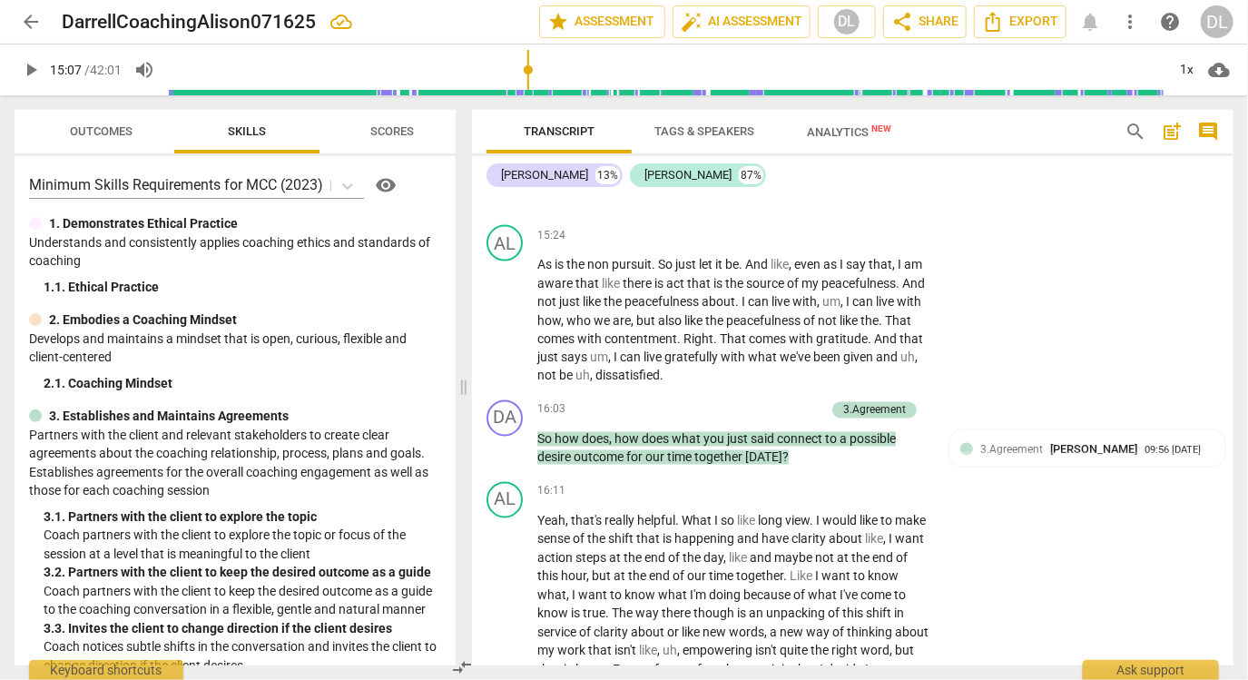
scroll to position [3976, 0]
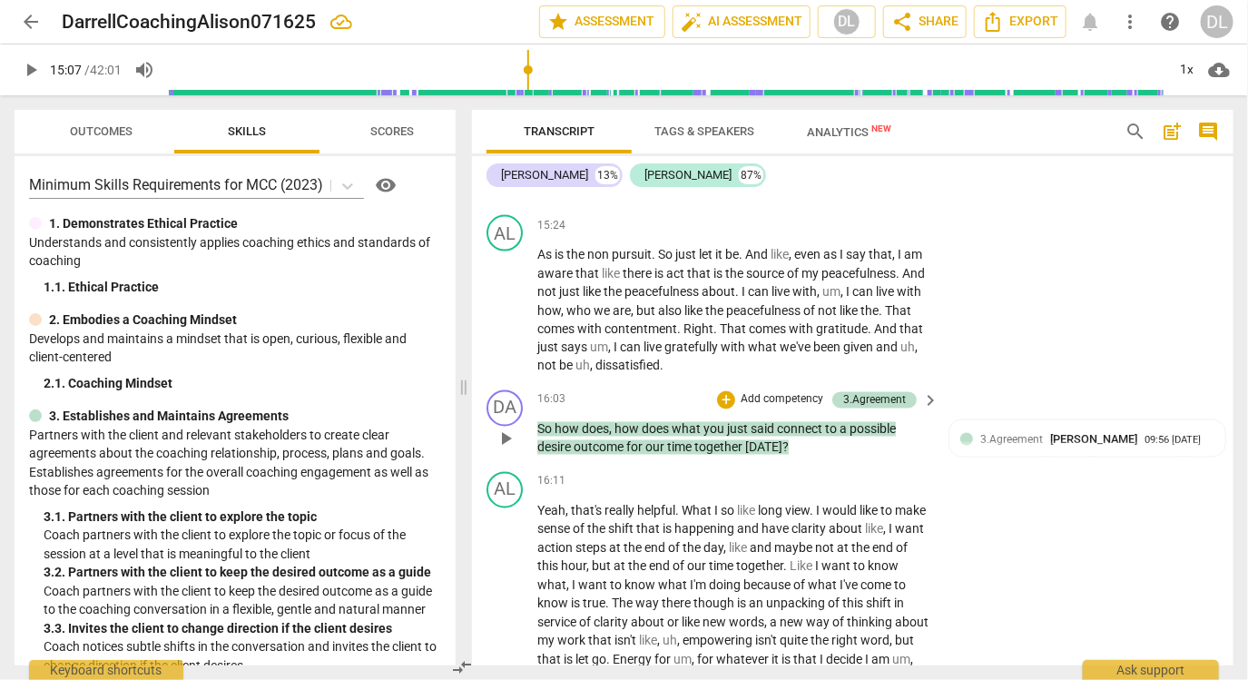
click at [496, 428] on span "play_arrow" at bounding box center [506, 439] width 22 height 22
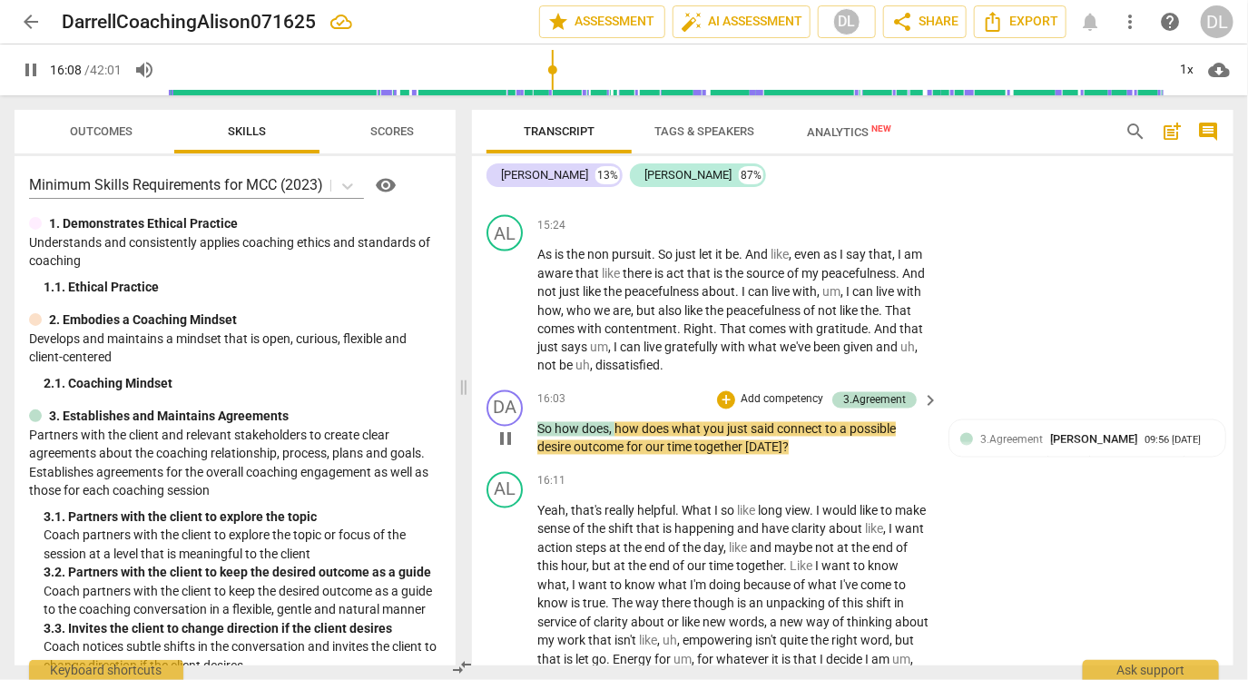
click at [496, 428] on span "pause" at bounding box center [506, 439] width 22 height 22
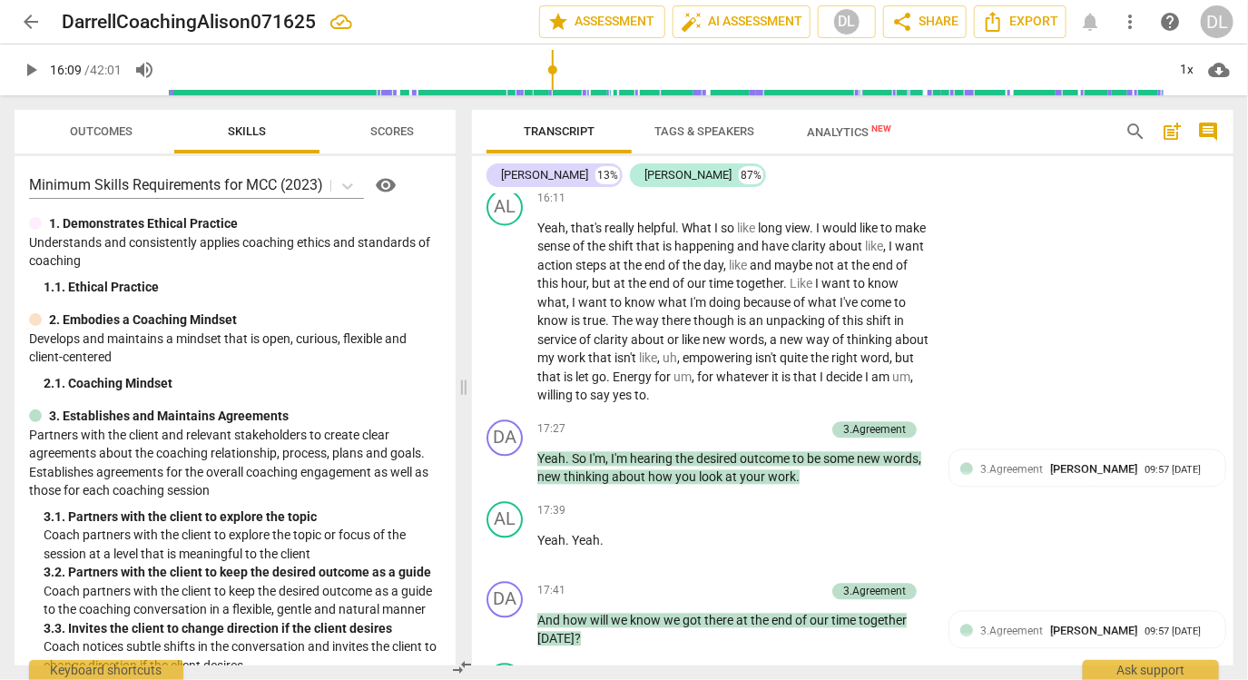
scroll to position [4261, 0]
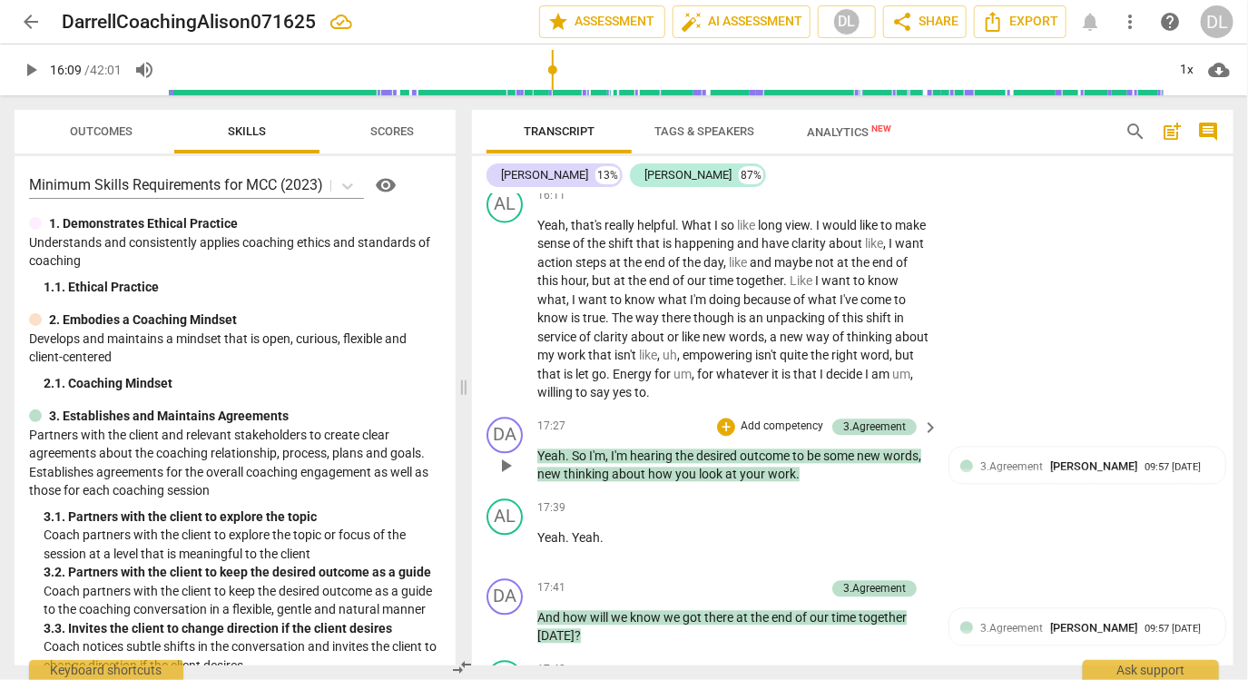
click at [505, 456] on span "play_arrow" at bounding box center [506, 467] width 22 height 22
click at [623, 449] on span "I'm" at bounding box center [620, 456] width 19 height 15
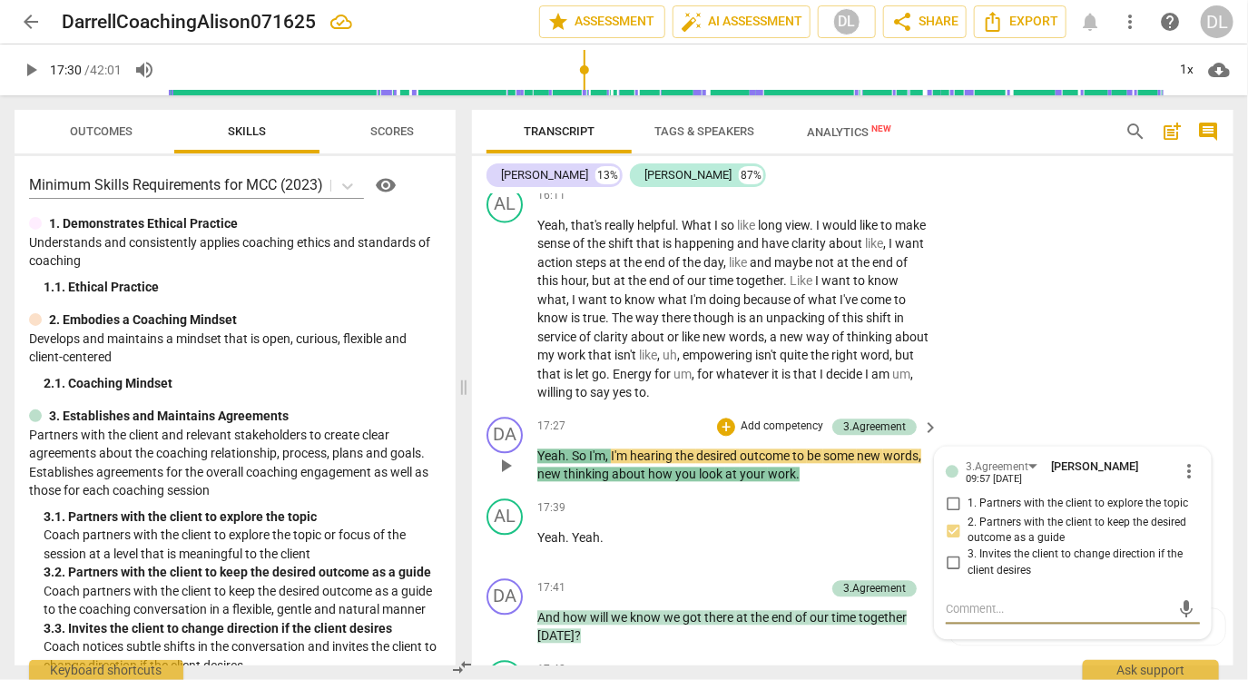
click at [602, 449] on span "I'm" at bounding box center [597, 456] width 16 height 15
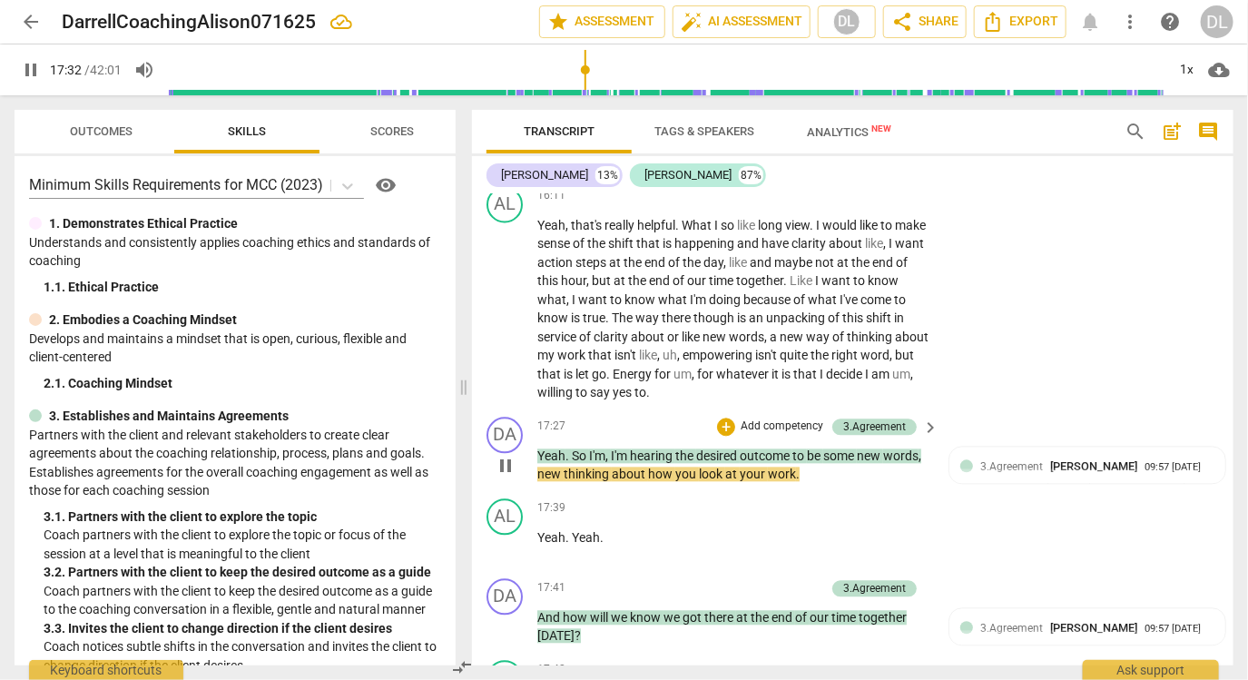
type input "1053"
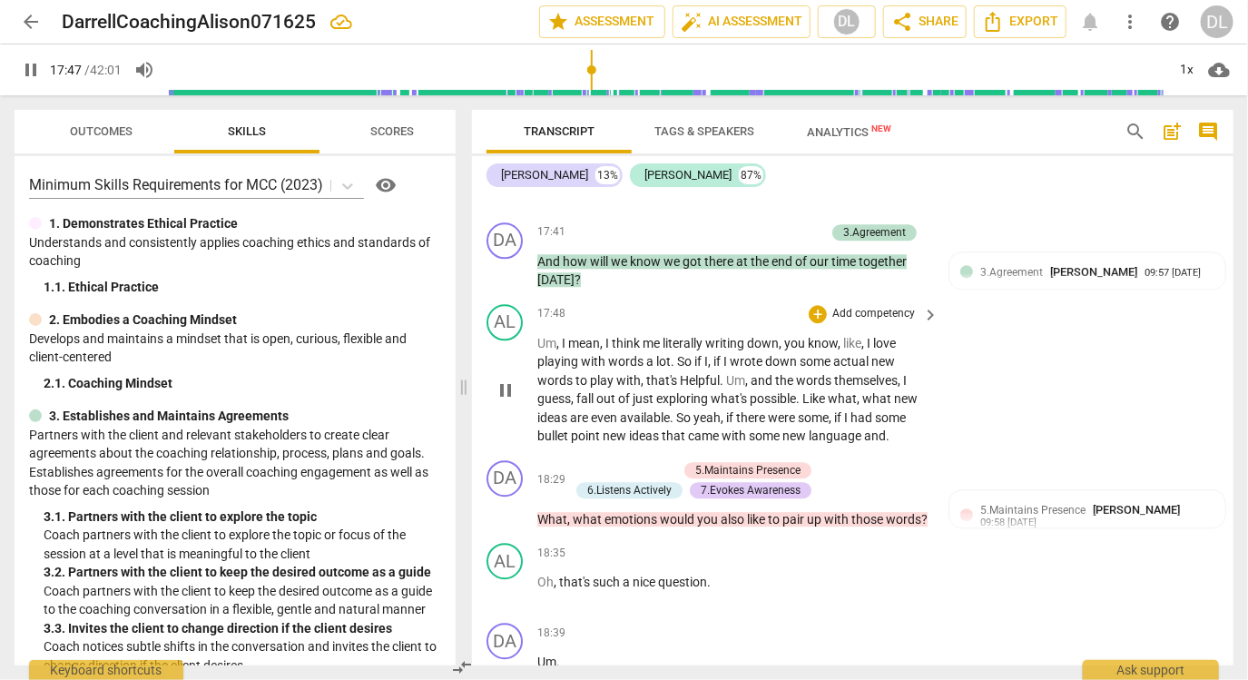
scroll to position [4672, 0]
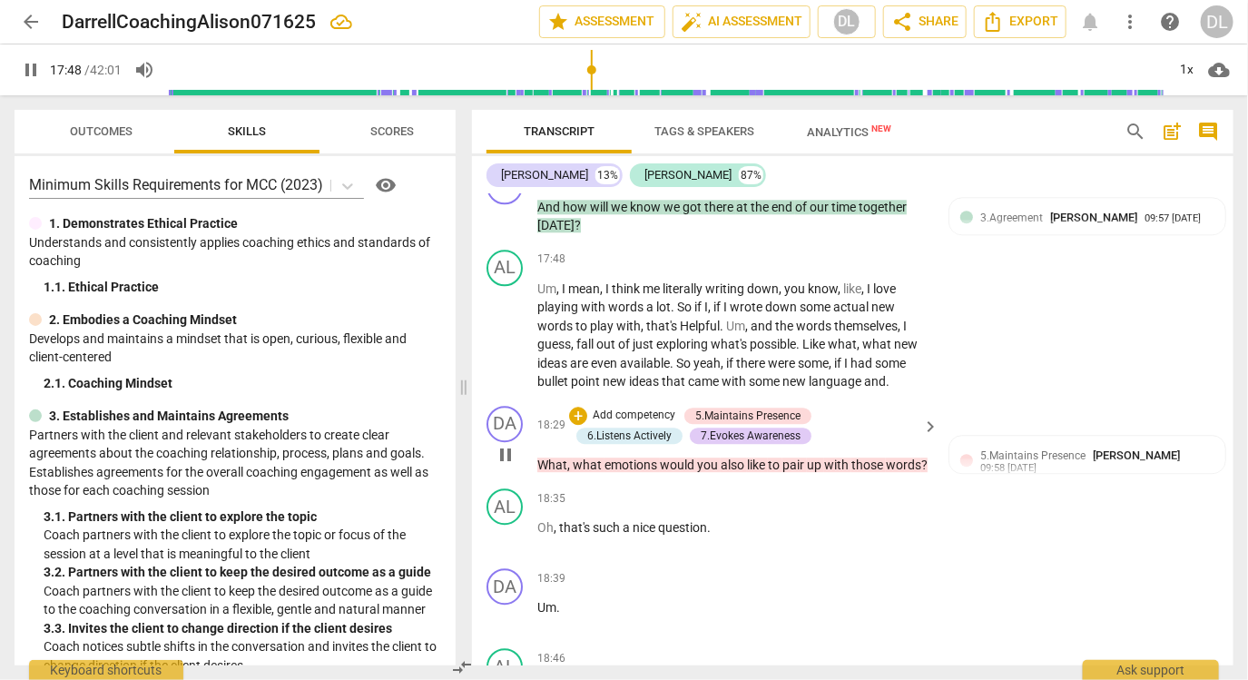
click at [886, 459] on span "words" at bounding box center [903, 464] width 35 height 15
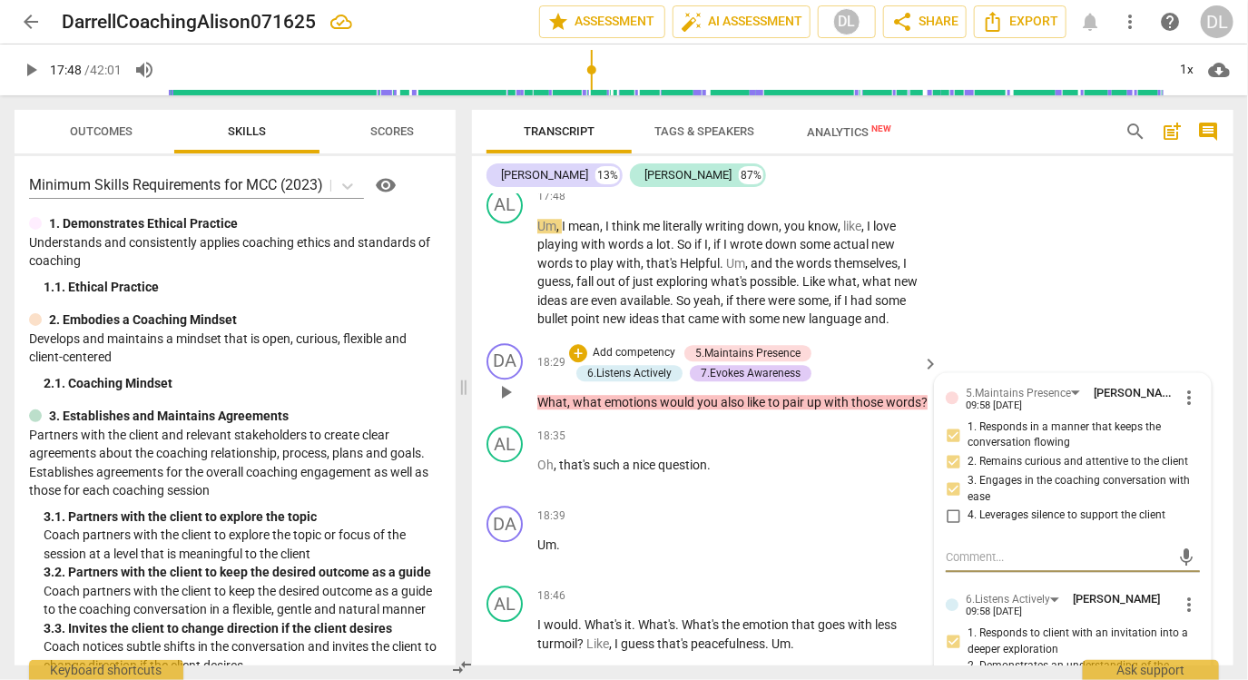
scroll to position [4736, 0]
click at [501, 379] on span "play_arrow" at bounding box center [506, 390] width 22 height 22
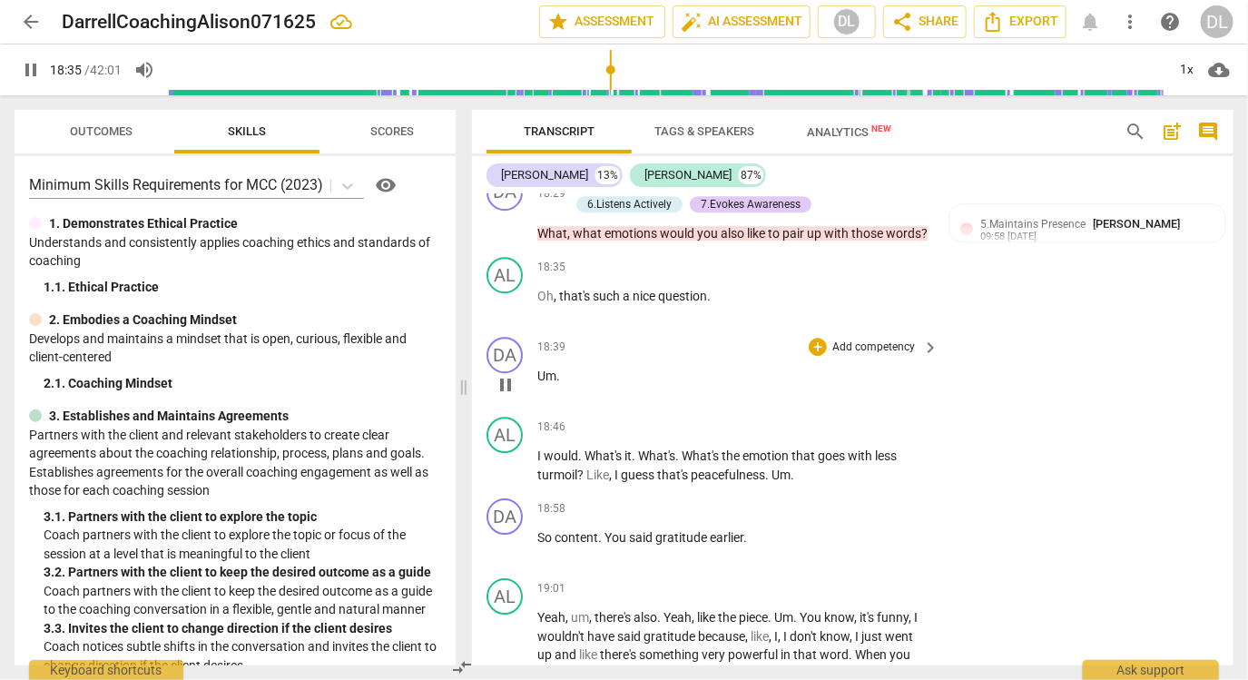
scroll to position [4910, 0]
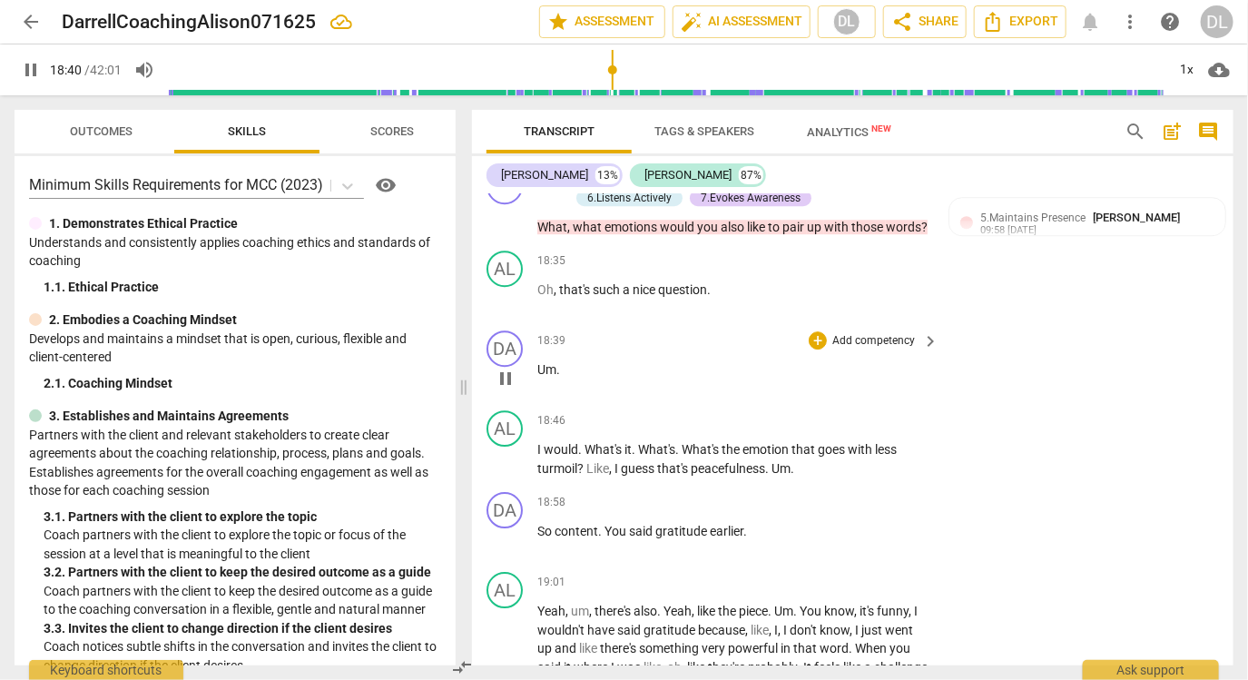
click at [548, 366] on span "Um" at bounding box center [546, 369] width 19 height 15
click at [545, 366] on span "Um" at bounding box center [546, 369] width 19 height 15
click at [563, 366] on p "Um ." at bounding box center [733, 369] width 392 height 19
type input "1126"
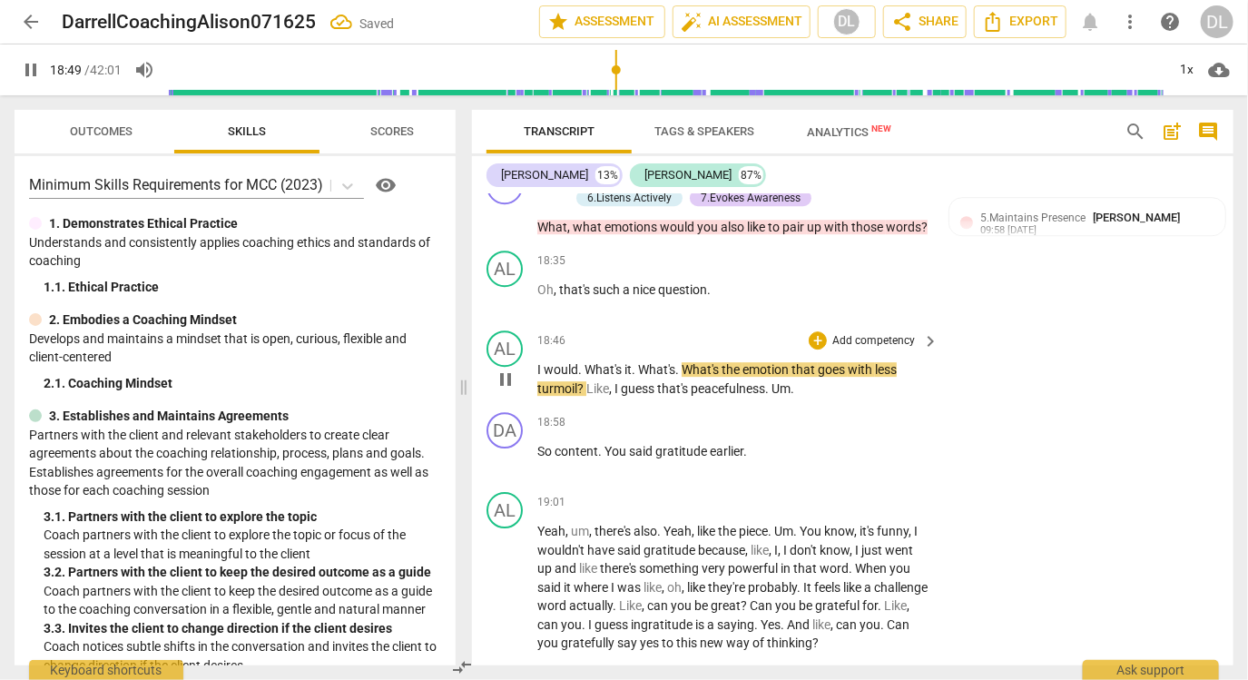
click at [535, 358] on div "AL play_arrow pause" at bounding box center [511, 363] width 51 height 67
click at [546, 362] on span "would" at bounding box center [561, 369] width 34 height 15
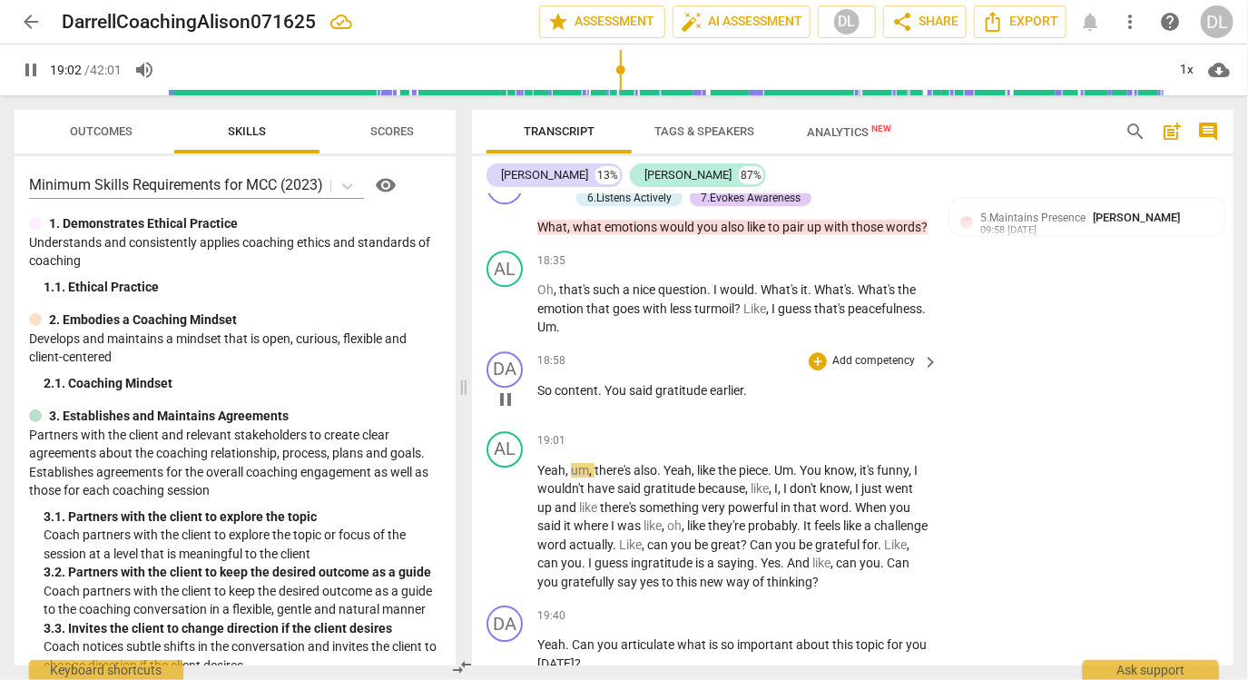
click at [496, 392] on span "pause" at bounding box center [506, 399] width 22 height 22
click at [502, 391] on span "play_arrow" at bounding box center [506, 399] width 22 height 22
click at [502, 391] on span "pause" at bounding box center [506, 399] width 22 height 22
click at [502, 391] on span "play_arrow" at bounding box center [506, 399] width 22 height 22
click at [502, 391] on span "pause" at bounding box center [506, 399] width 22 height 22
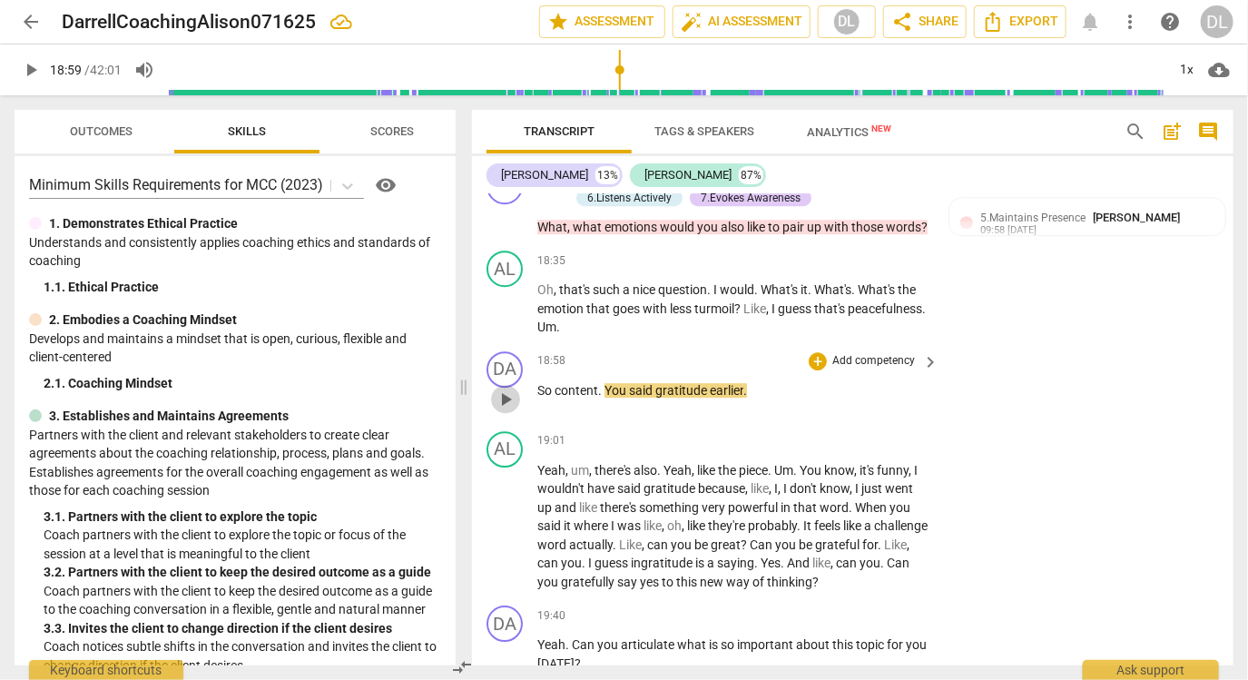
click at [502, 391] on span "play_arrow" at bounding box center [506, 399] width 22 height 22
click at [502, 391] on span "pause" at bounding box center [506, 399] width 22 height 22
click at [502, 391] on span "play_arrow" at bounding box center [506, 399] width 22 height 22
click at [545, 383] on span "So" at bounding box center [545, 390] width 17 height 15
type input "1141"
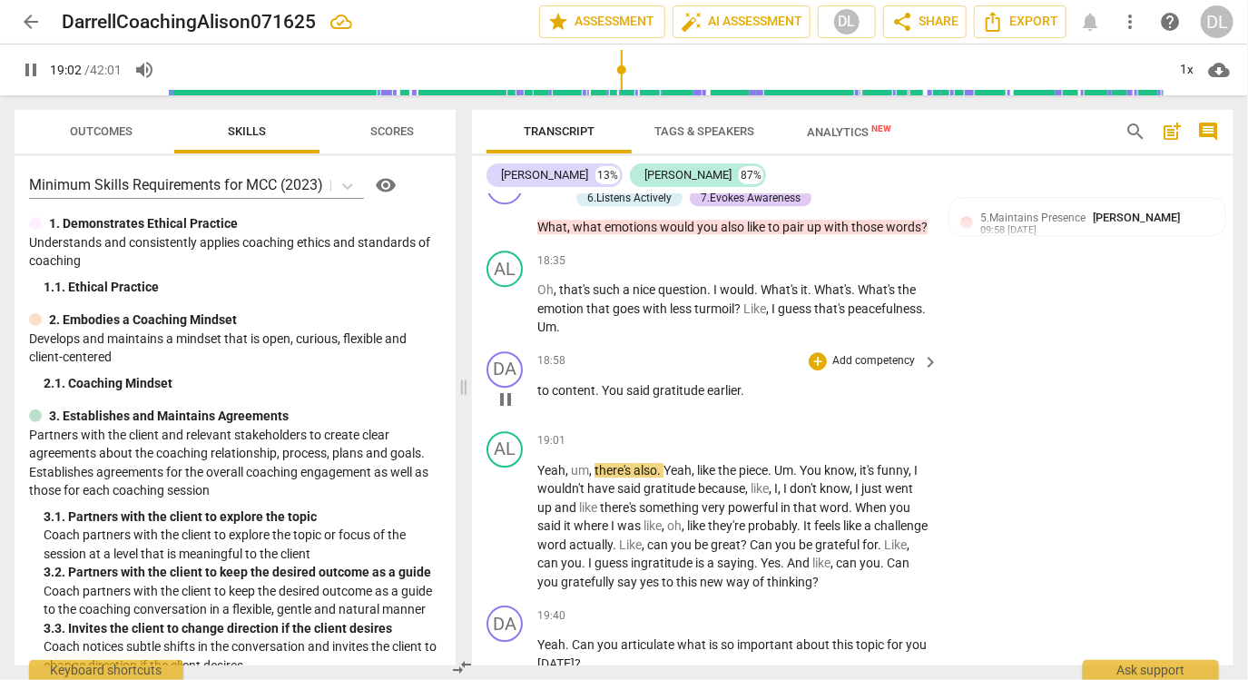
click at [592, 383] on span "content" at bounding box center [574, 390] width 44 height 15
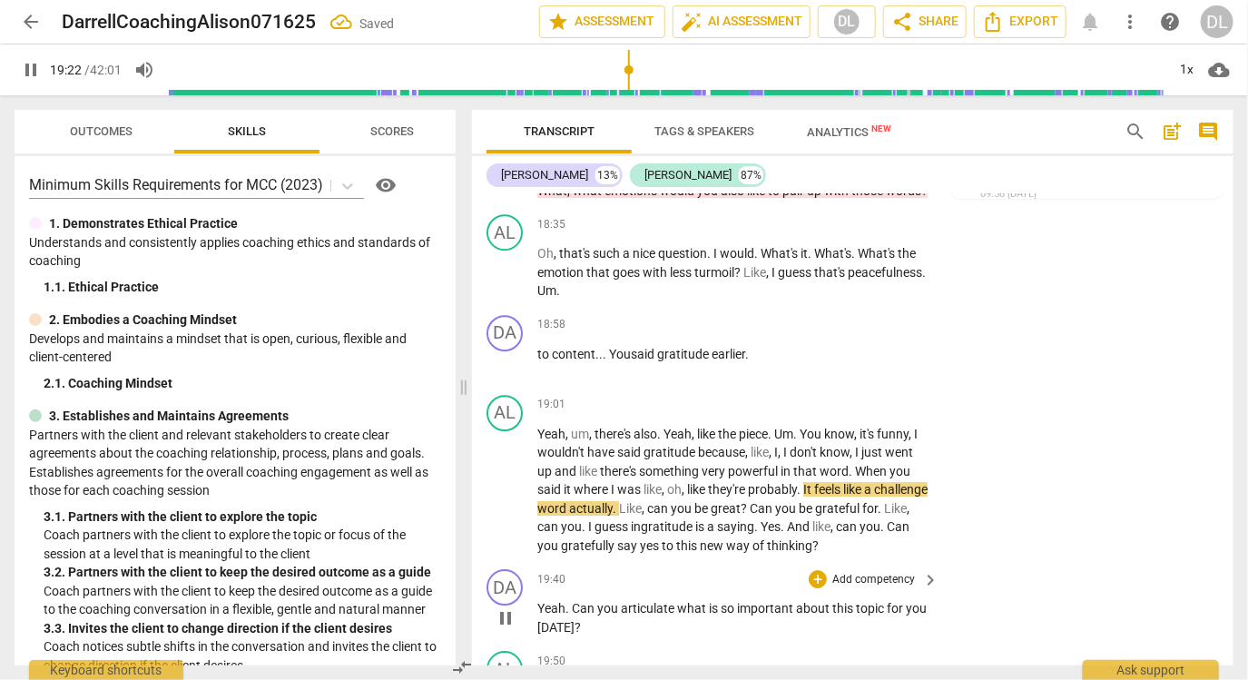
scroll to position [4940, 0]
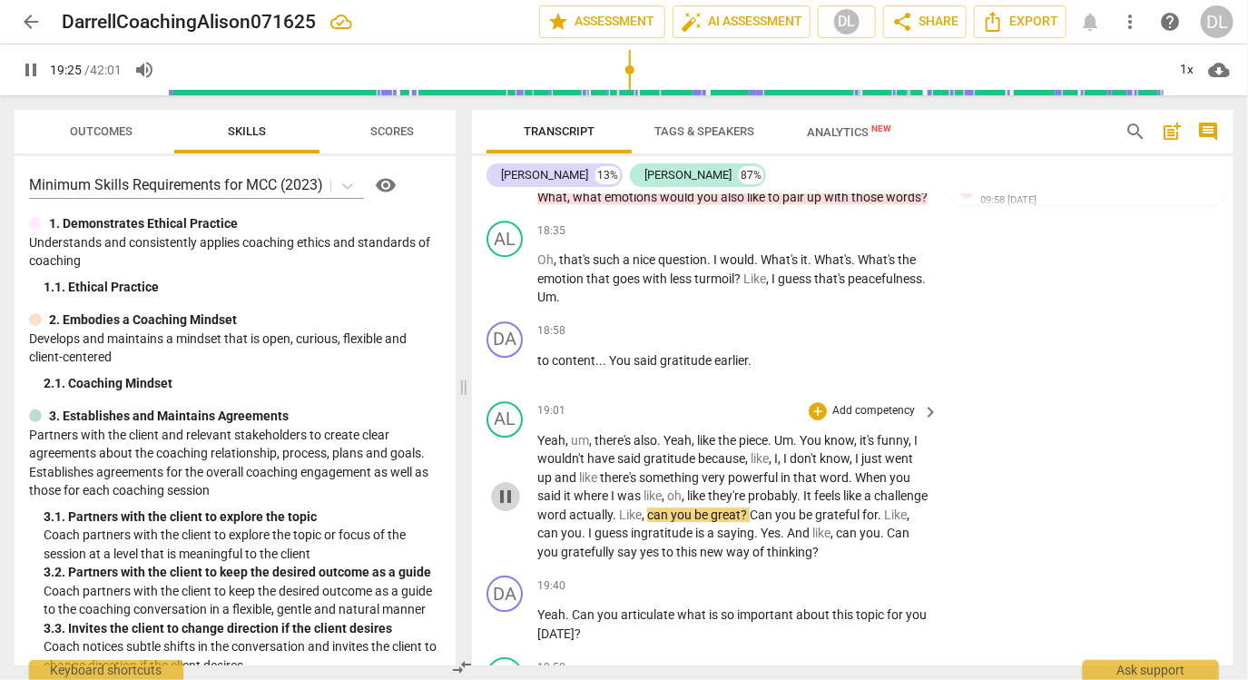
click at [507, 491] on span "pause" at bounding box center [506, 497] width 22 height 22
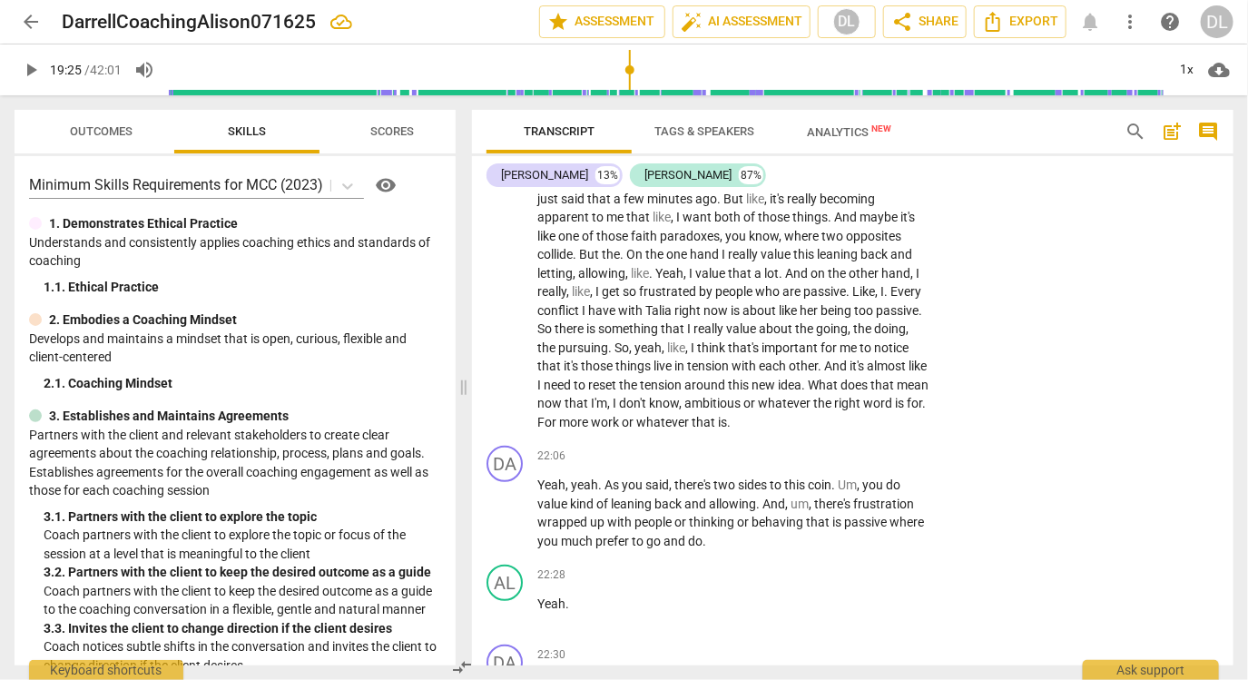
scroll to position [5777, 0]
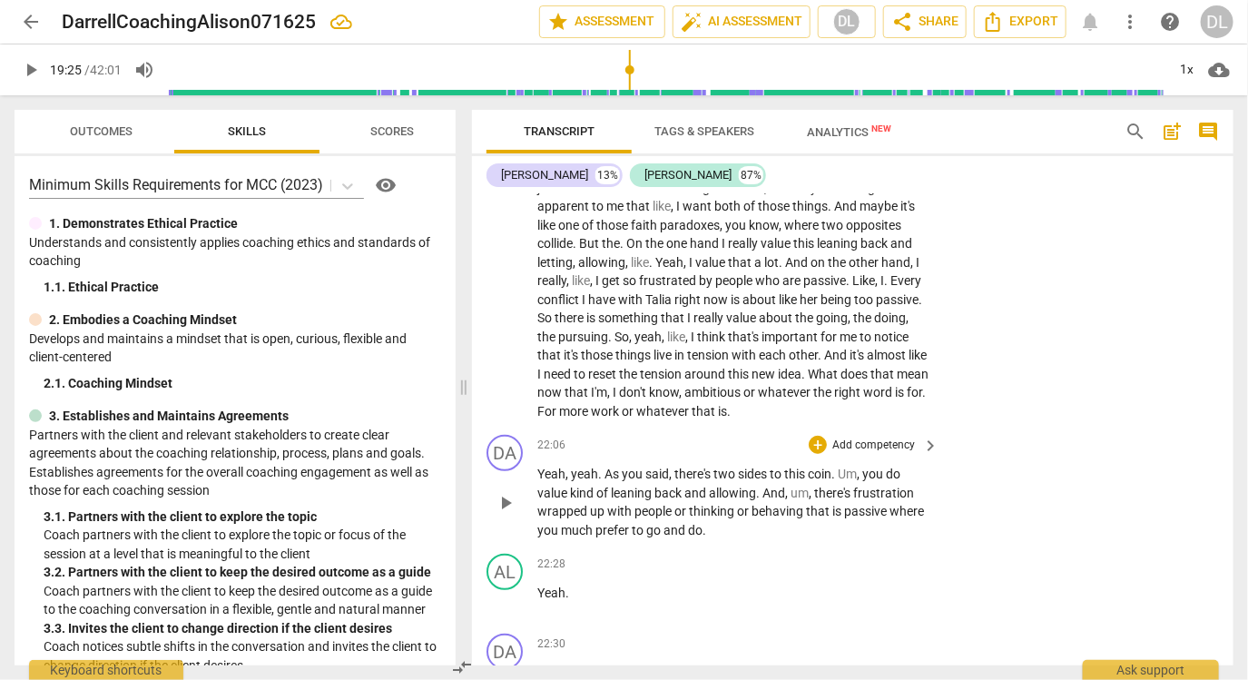
click at [503, 500] on span "play_arrow" at bounding box center [506, 503] width 22 height 22
click at [868, 468] on span "you" at bounding box center [874, 473] width 24 height 15
type input "1333"
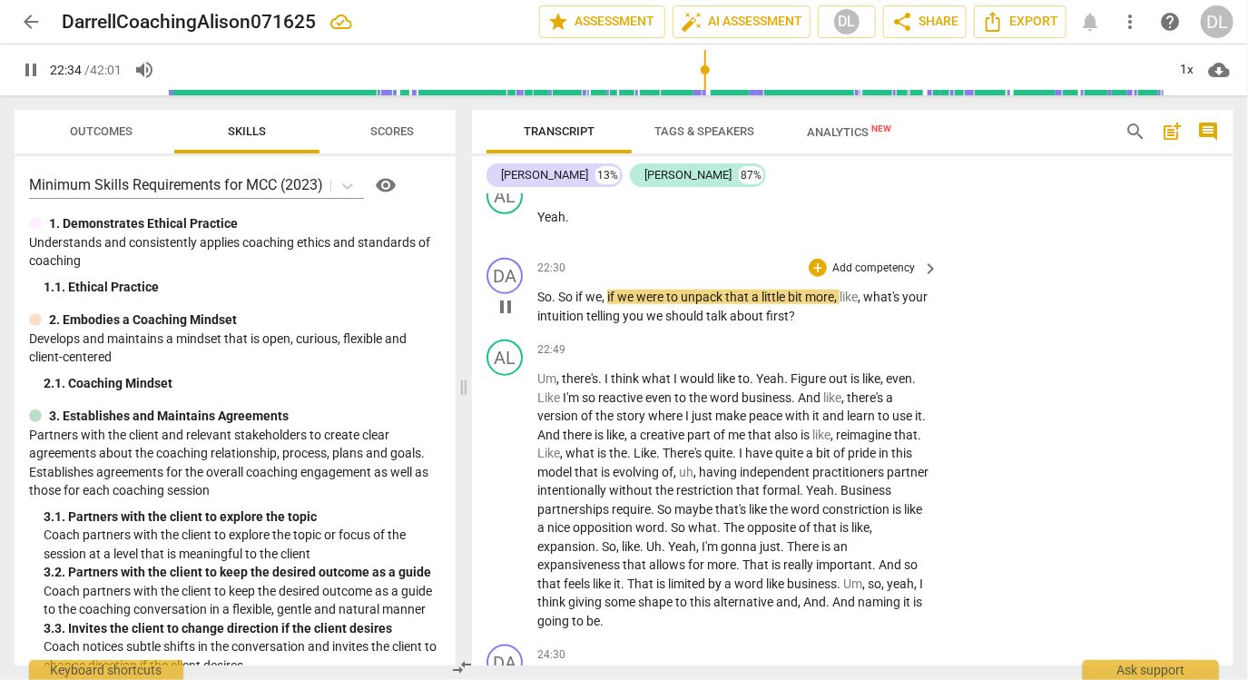
scroll to position [6144, 0]
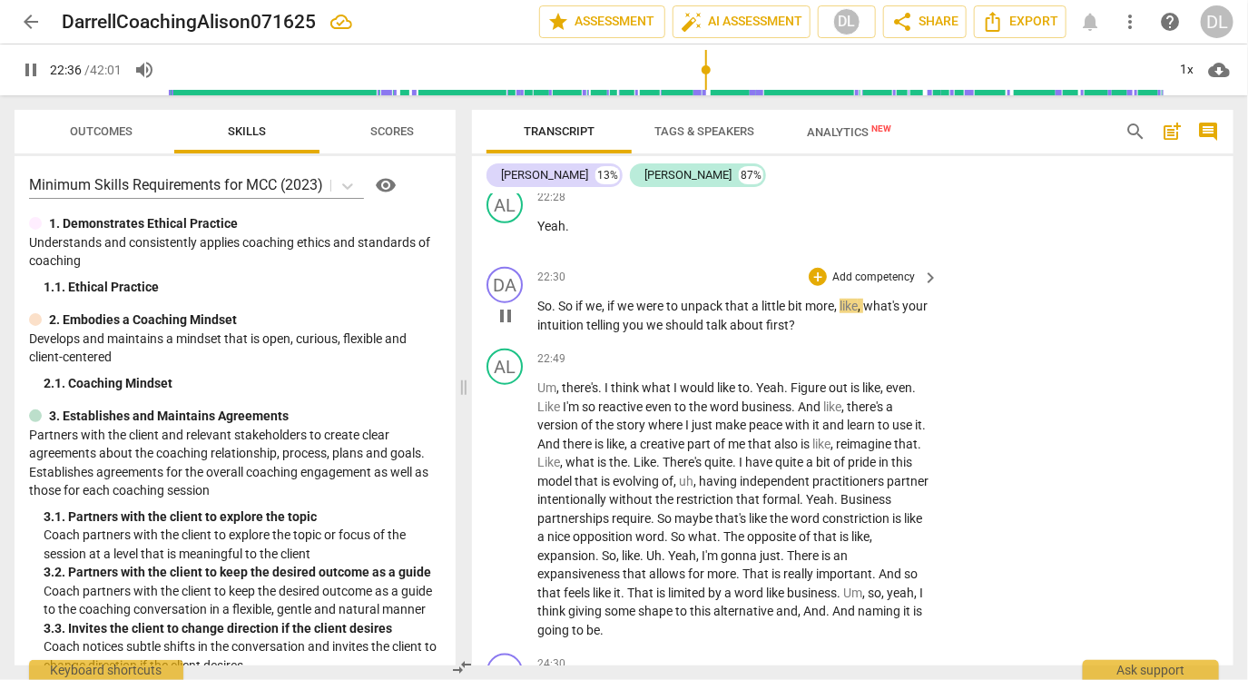
click at [500, 309] on span "pause" at bounding box center [506, 316] width 22 height 22
type input "1357"
click at [557, 302] on span "." at bounding box center [555, 306] width 6 height 15
click at [662, 348] on div "22:49 + Add competency keyboard_arrow_right" at bounding box center [738, 358] width 403 height 20
click at [515, 319] on span "play_arrow" at bounding box center [506, 316] width 22 height 22
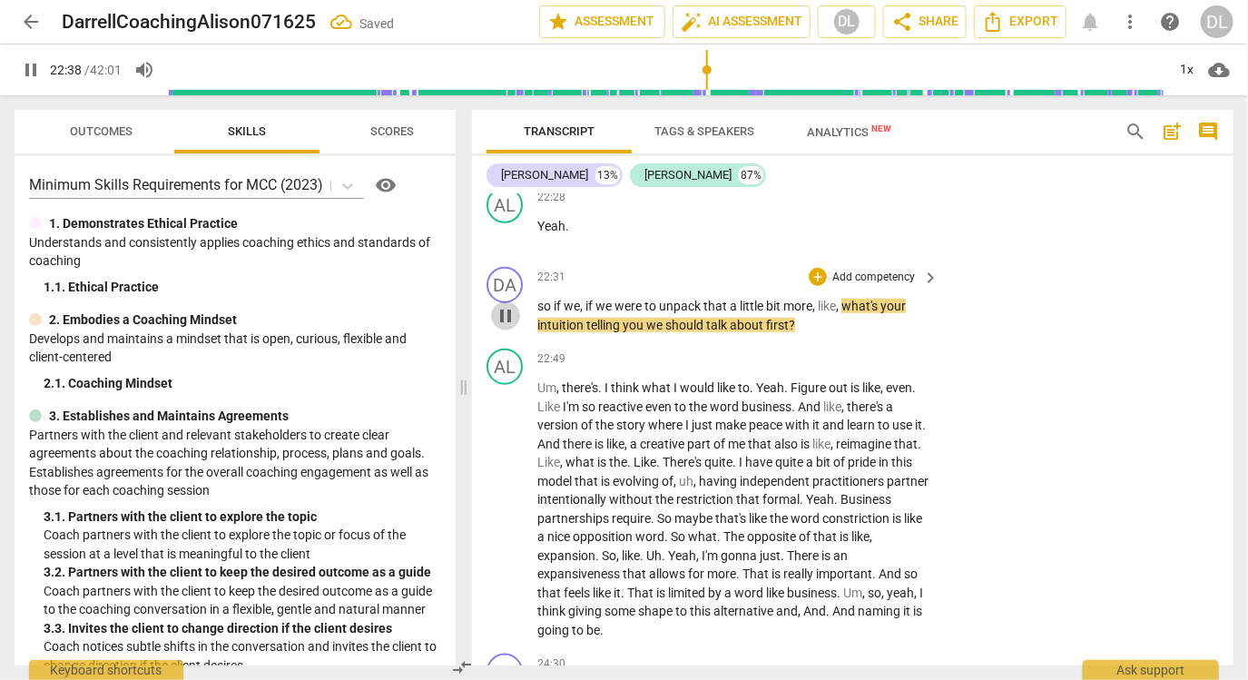
click at [510, 309] on span "pause" at bounding box center [506, 316] width 22 height 22
click at [510, 309] on span "play_arrow" at bounding box center [506, 316] width 22 height 22
click at [545, 299] on span "so" at bounding box center [545, 306] width 16 height 15
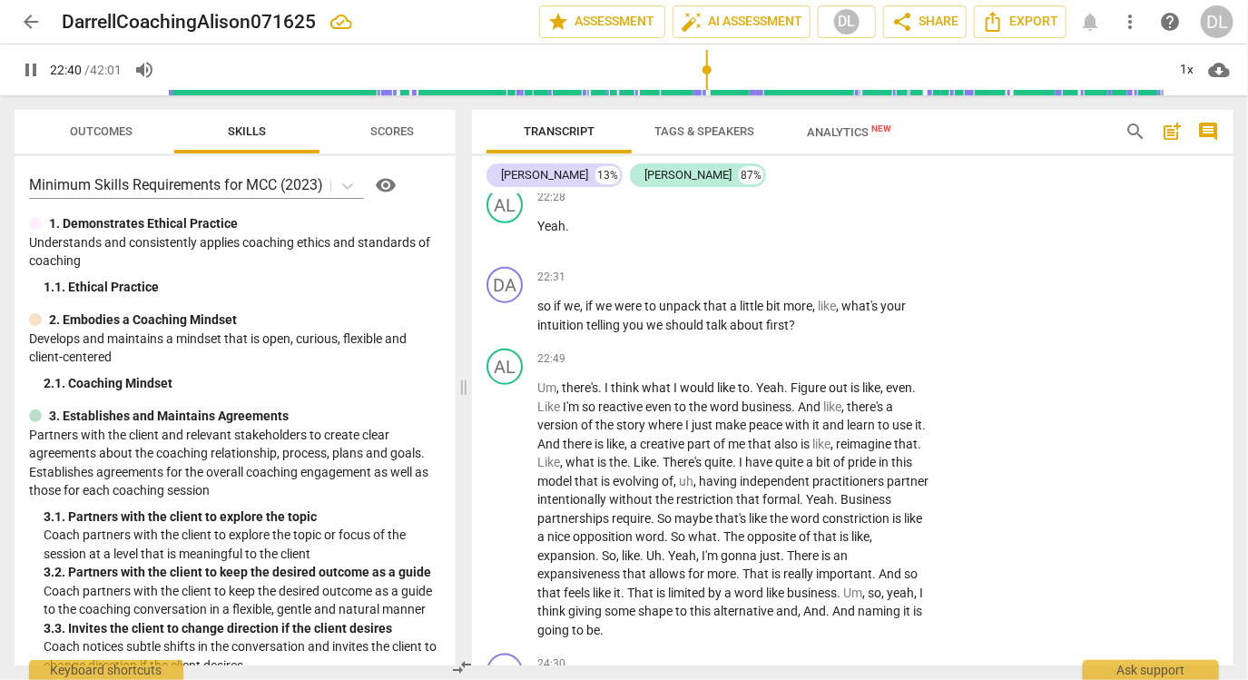
type input "1360"
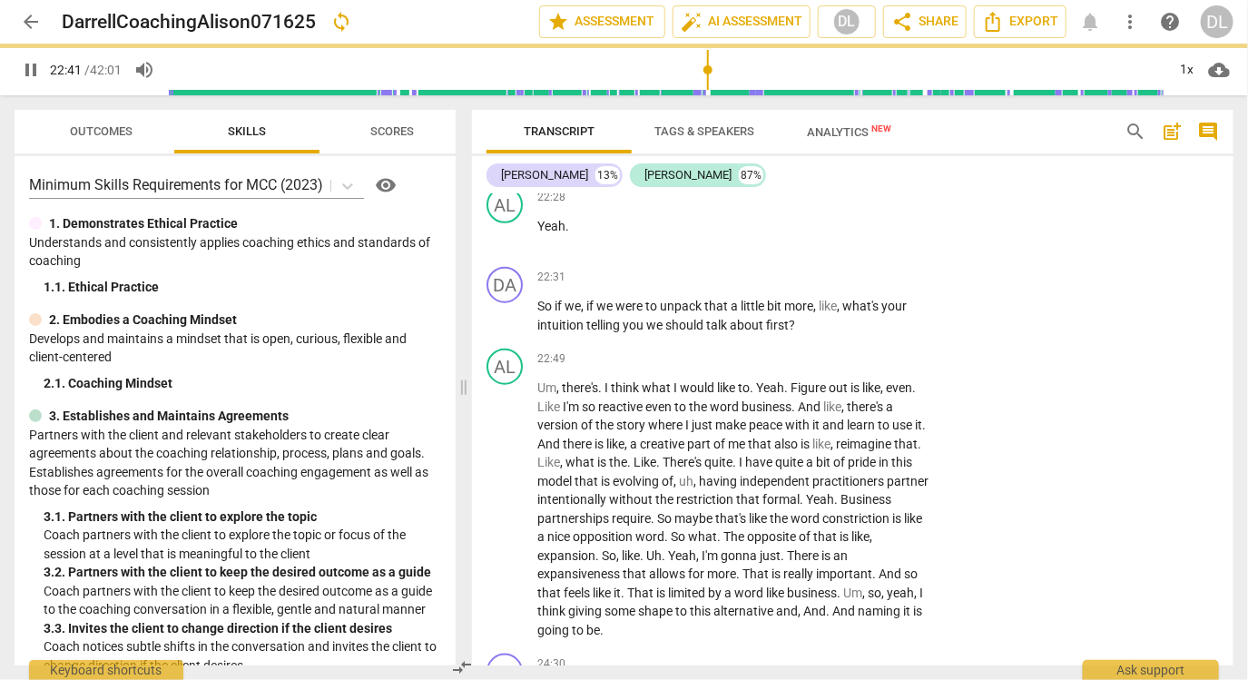
click at [506, 309] on span "pause" at bounding box center [506, 316] width 22 height 22
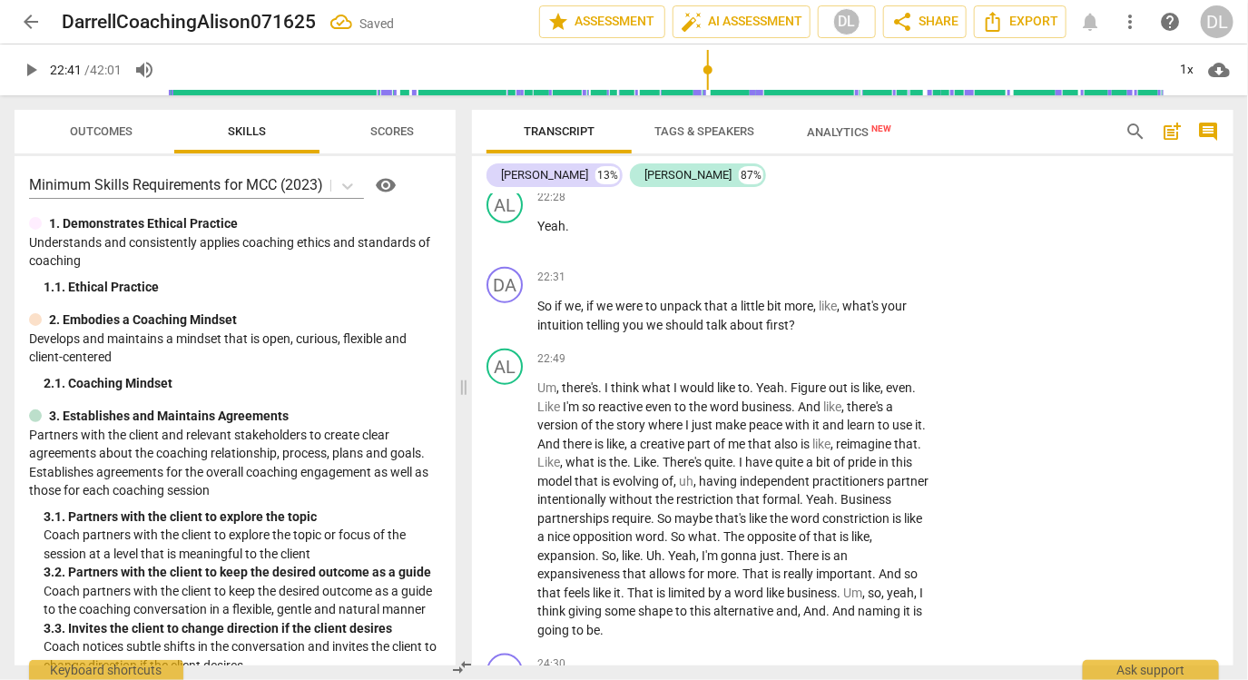
click at [506, 309] on span "play_arrow" at bounding box center [506, 316] width 22 height 22
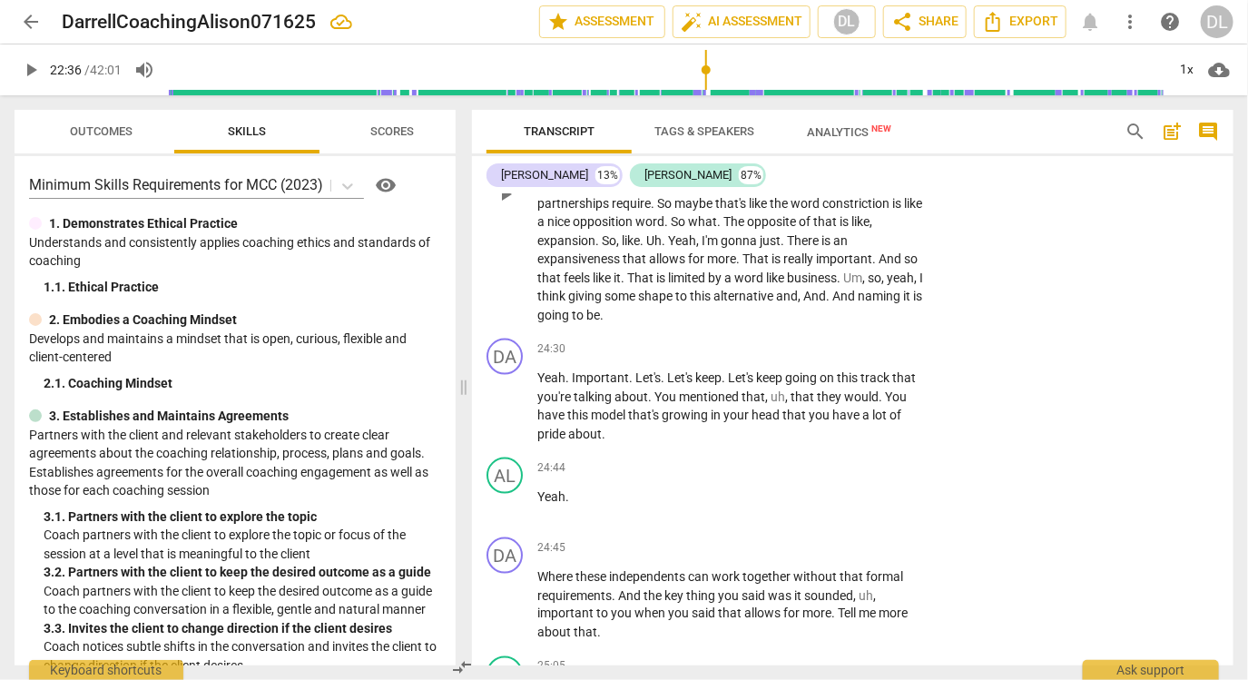
scroll to position [6469, 0]
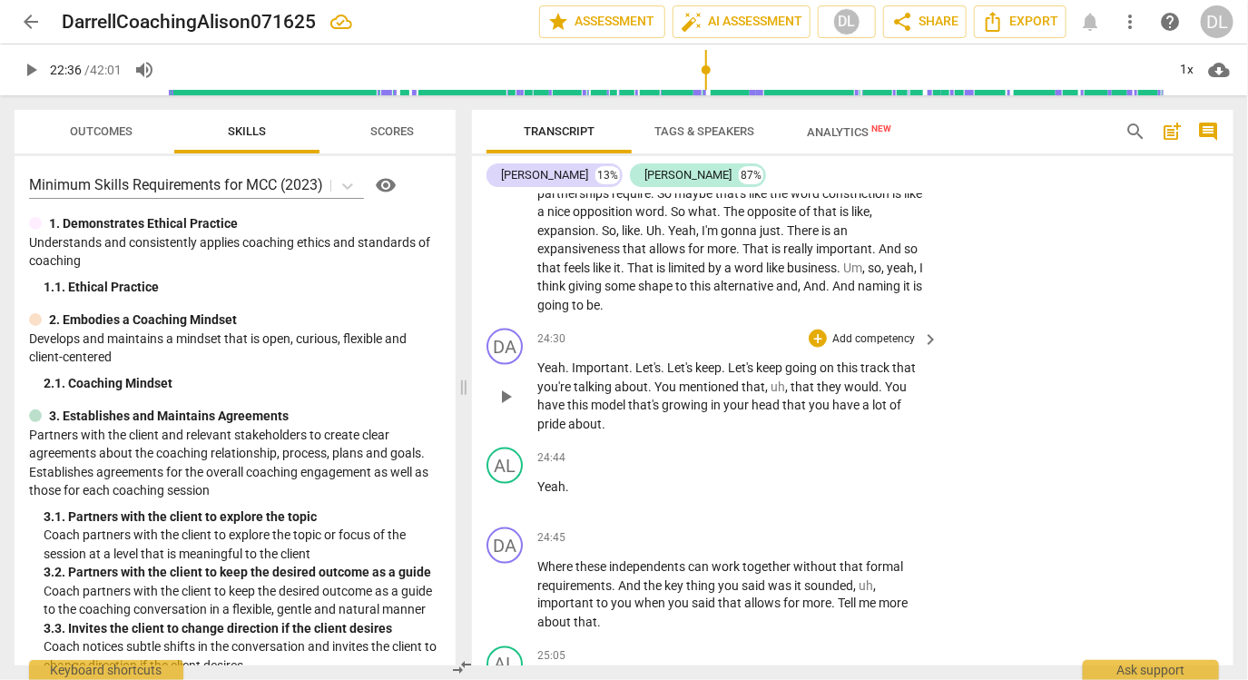
click at [503, 386] on span "play_arrow" at bounding box center [506, 397] width 22 height 22
click at [498, 390] on span "pause" at bounding box center [506, 397] width 22 height 22
click at [604, 367] on span "Important" at bounding box center [600, 367] width 57 height 15
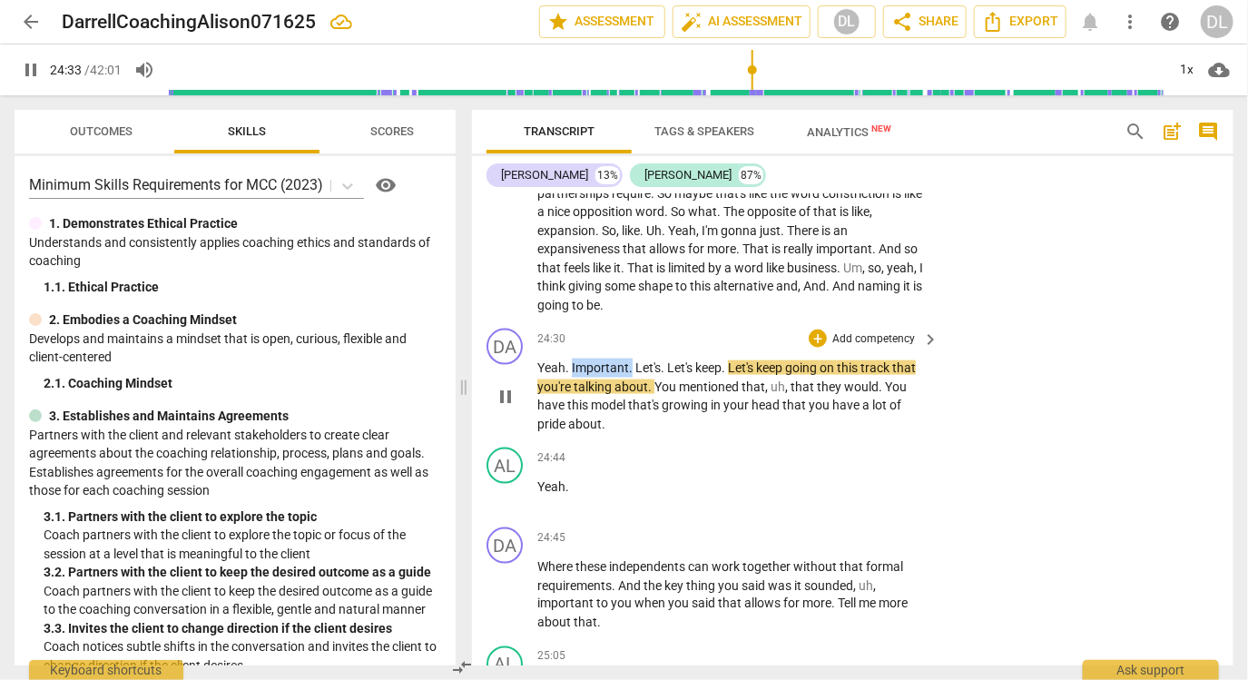
drag, startPoint x: 631, startPoint y: 358, endPoint x: 570, endPoint y: 359, distance: 60.8
click at [570, 359] on p "Yeah . Important . Let's . Let's keep . Let's keep going on this track that you…" at bounding box center [733, 395] width 392 height 74
type input "1475"
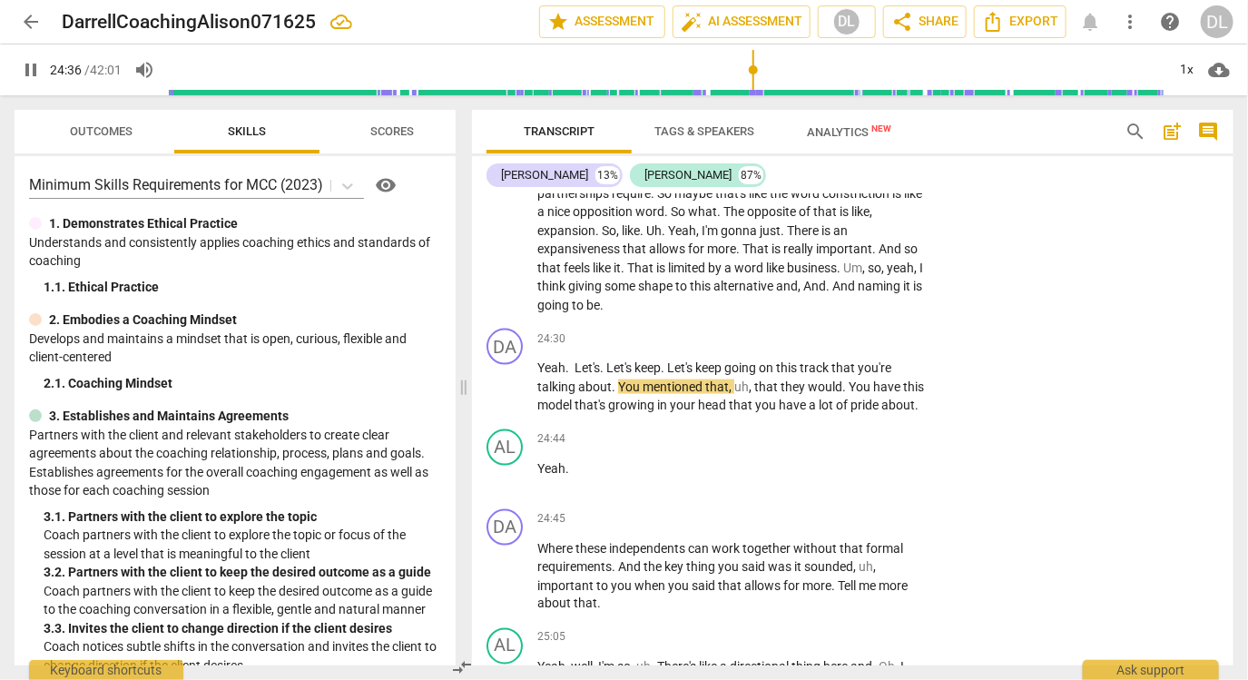
click at [600, 298] on span "be" at bounding box center [593, 305] width 14 height 15
type input "1477"
paste p
click at [610, 298] on span "beImportant." at bounding box center [623, 305] width 74 height 15
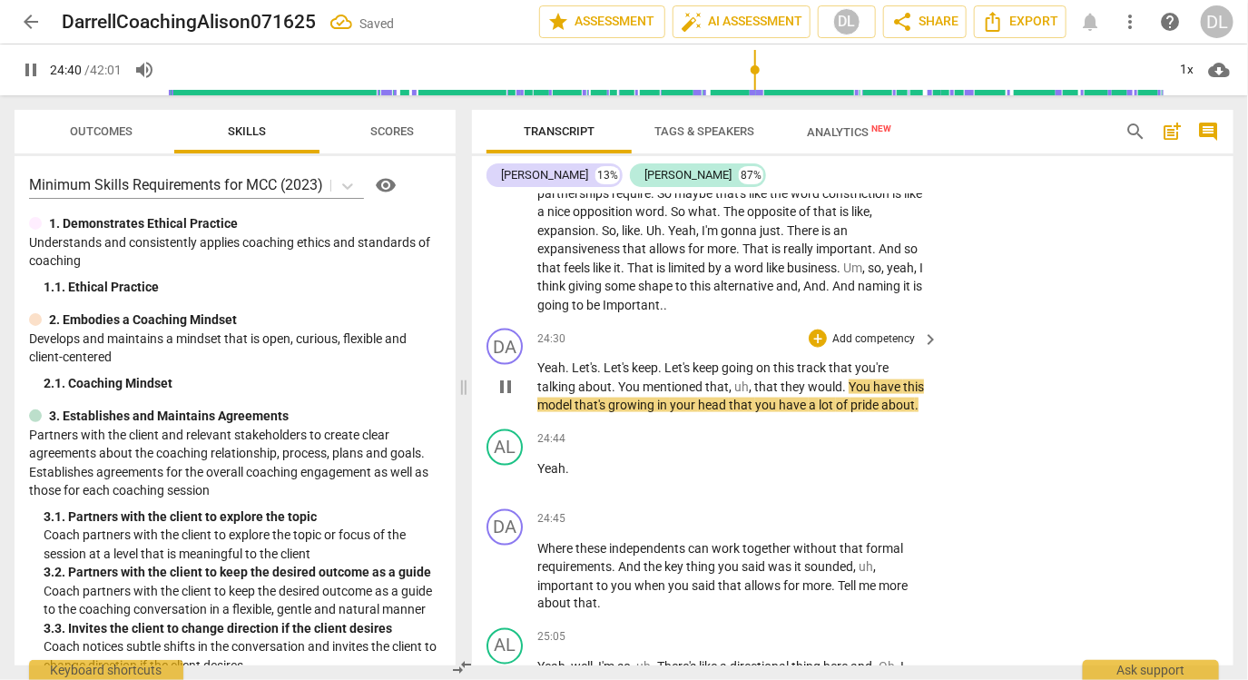
click at [500, 377] on span "pause" at bounding box center [506, 387] width 22 height 22
click at [499, 377] on span "play_arrow" at bounding box center [506, 387] width 22 height 22
click at [542, 362] on span "Yeah" at bounding box center [551, 367] width 28 height 15
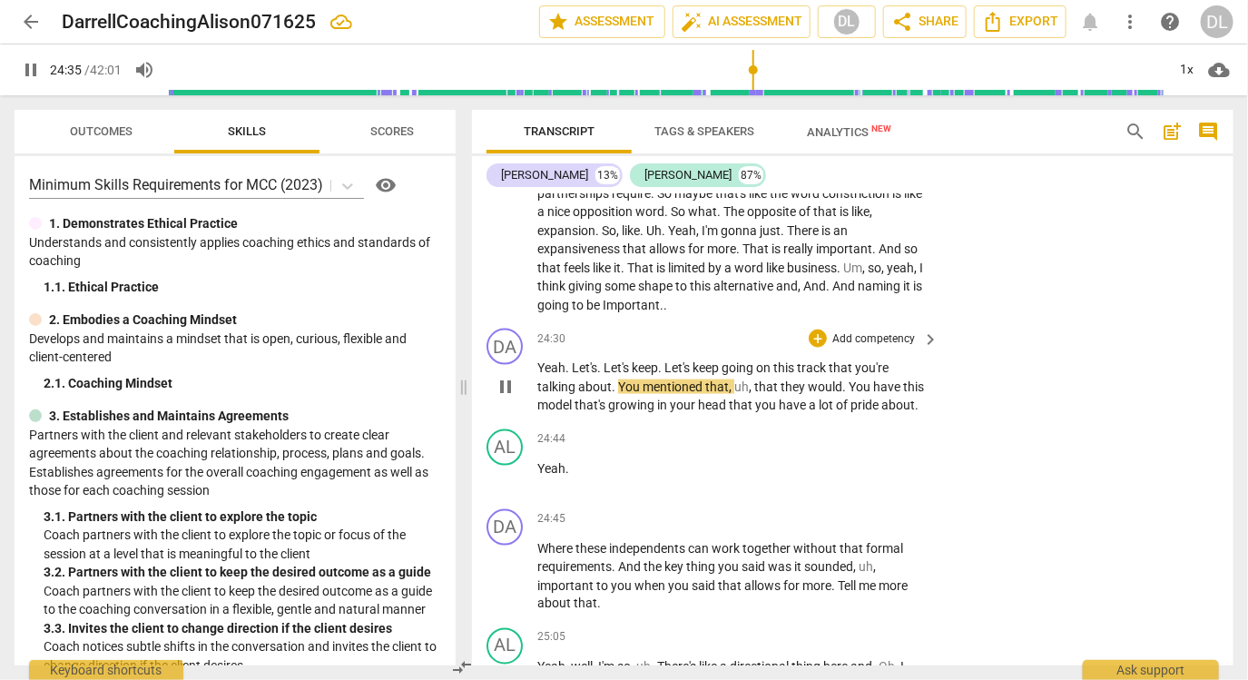
click at [595, 362] on span "Let's" at bounding box center [584, 367] width 25 height 15
click at [604, 363] on span "Let's" at bounding box center [618, 367] width 28 height 15
type input "1477"
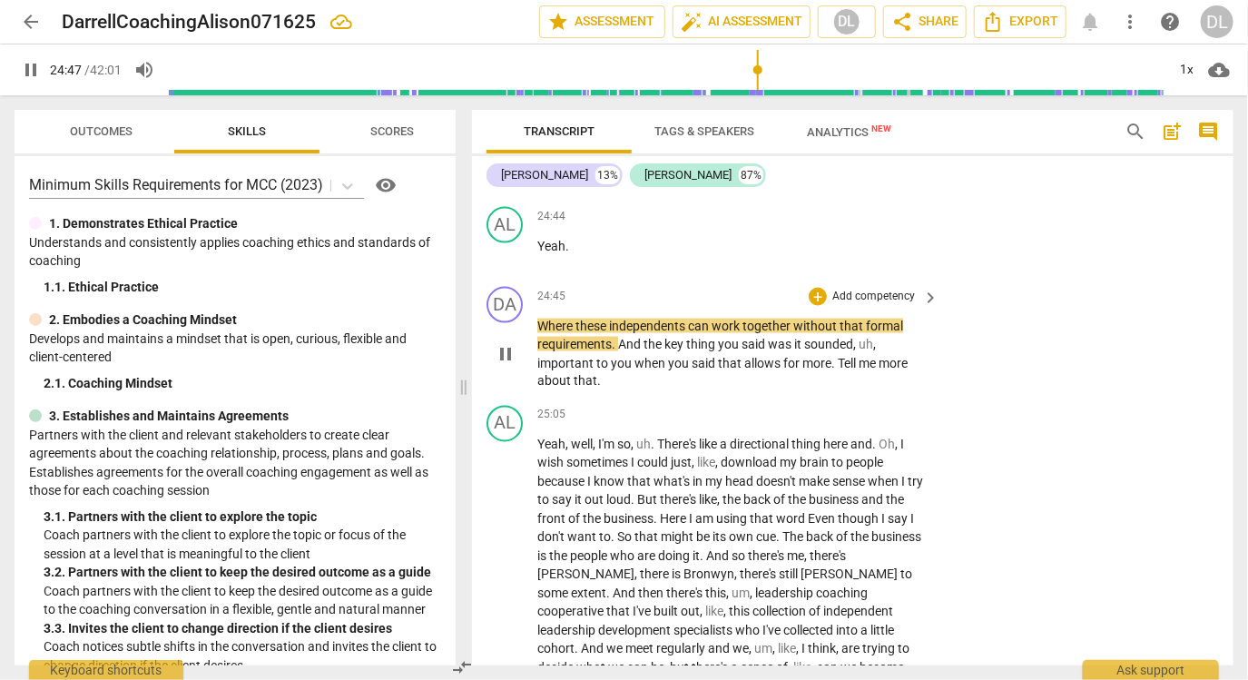
scroll to position [6695, 0]
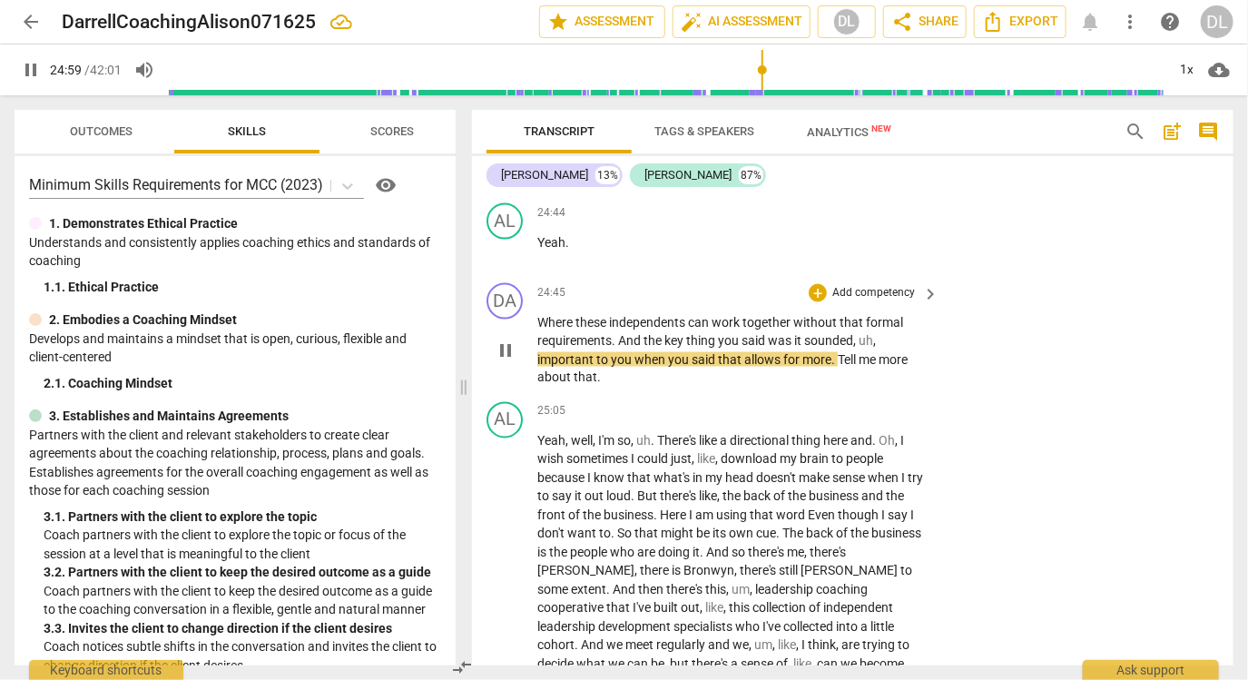
click at [872, 333] on span "uh" at bounding box center [866, 340] width 15 height 15
type input "1501"
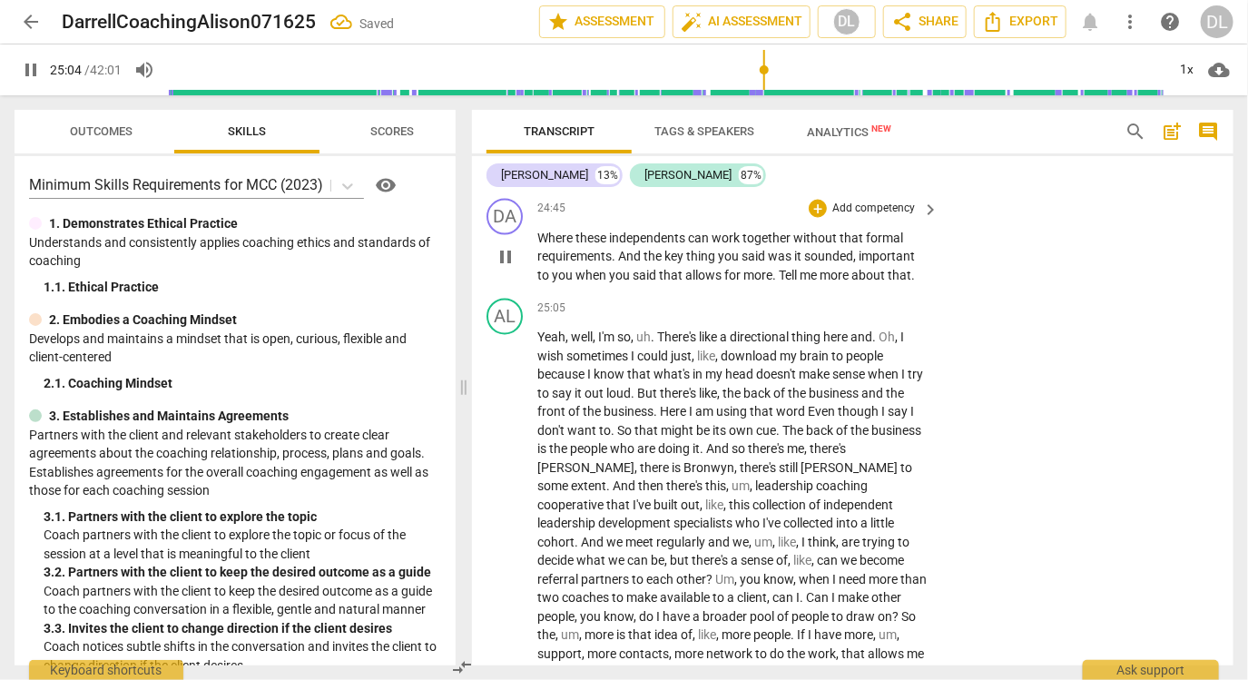
scroll to position [6784, 0]
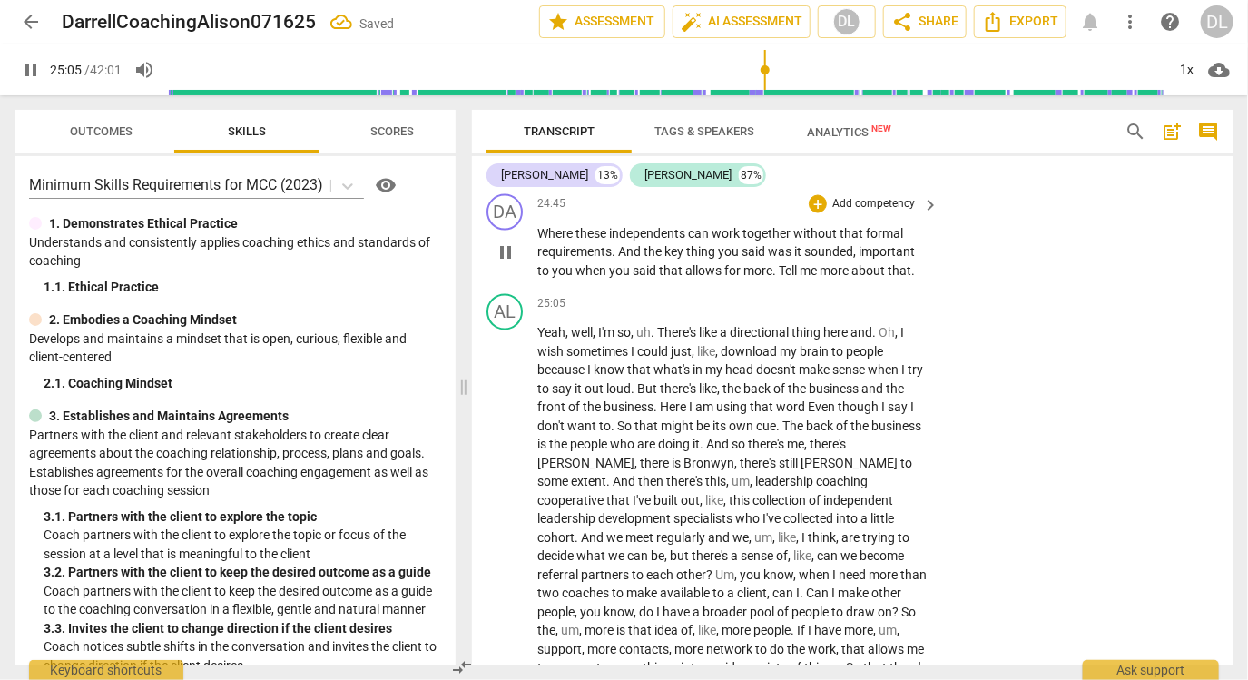
click at [505, 243] on span "pause" at bounding box center [506, 252] width 22 height 22
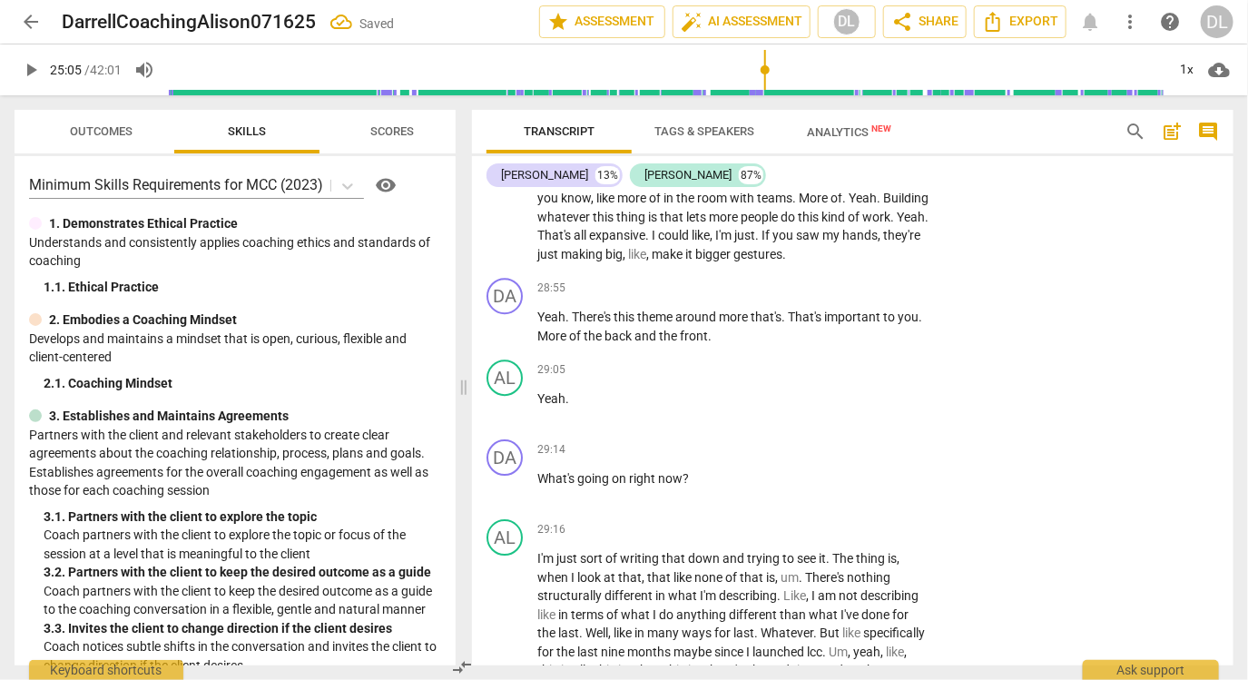
scroll to position [7613, 0]
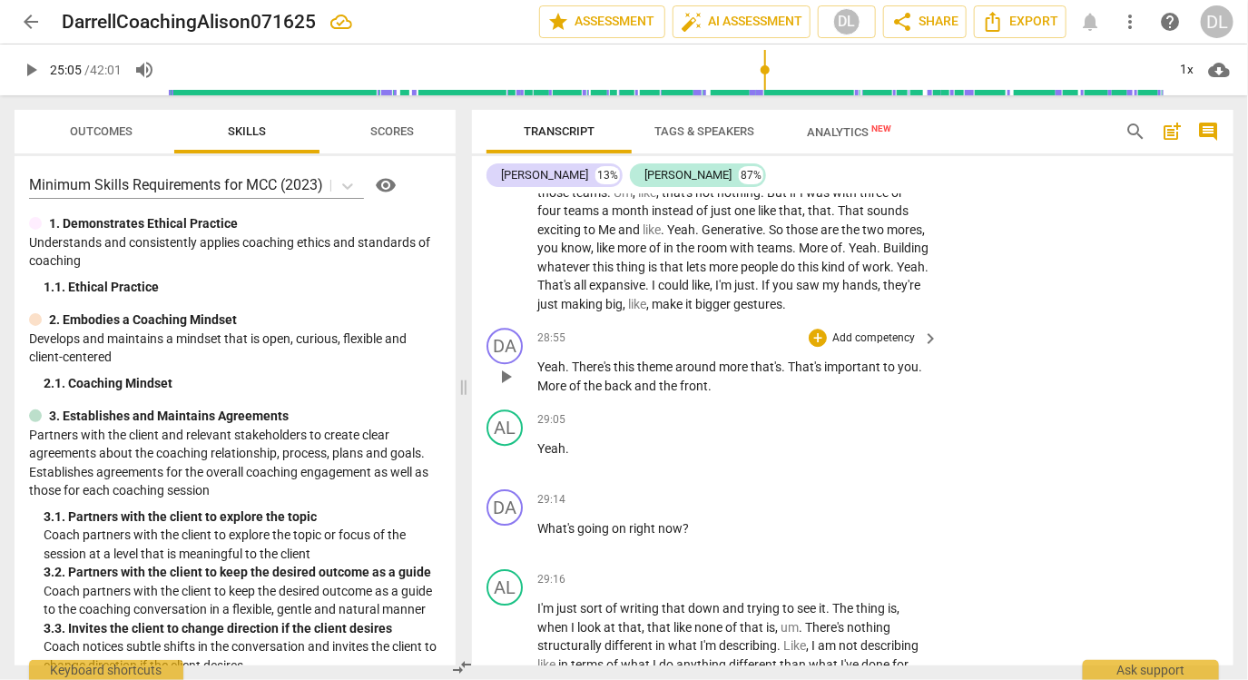
click at [508, 371] on span "play_arrow" at bounding box center [506, 377] width 22 height 22
click at [499, 374] on span "pause" at bounding box center [506, 377] width 22 height 22
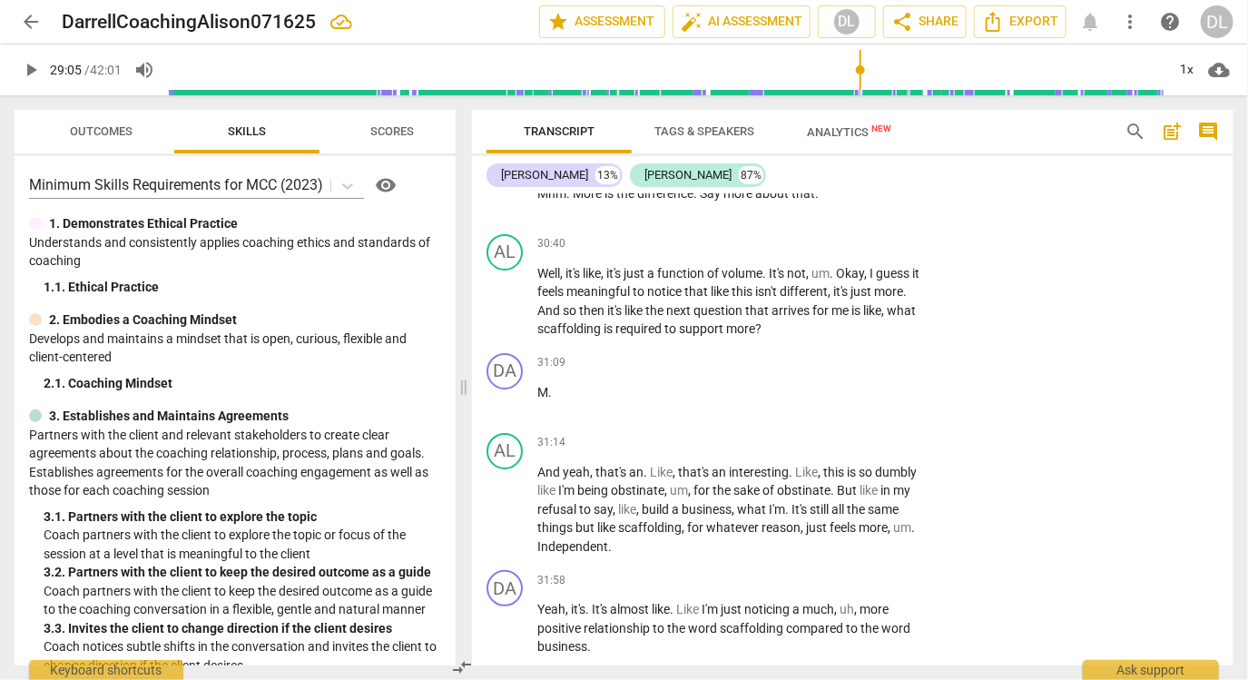
scroll to position [8252, 0]
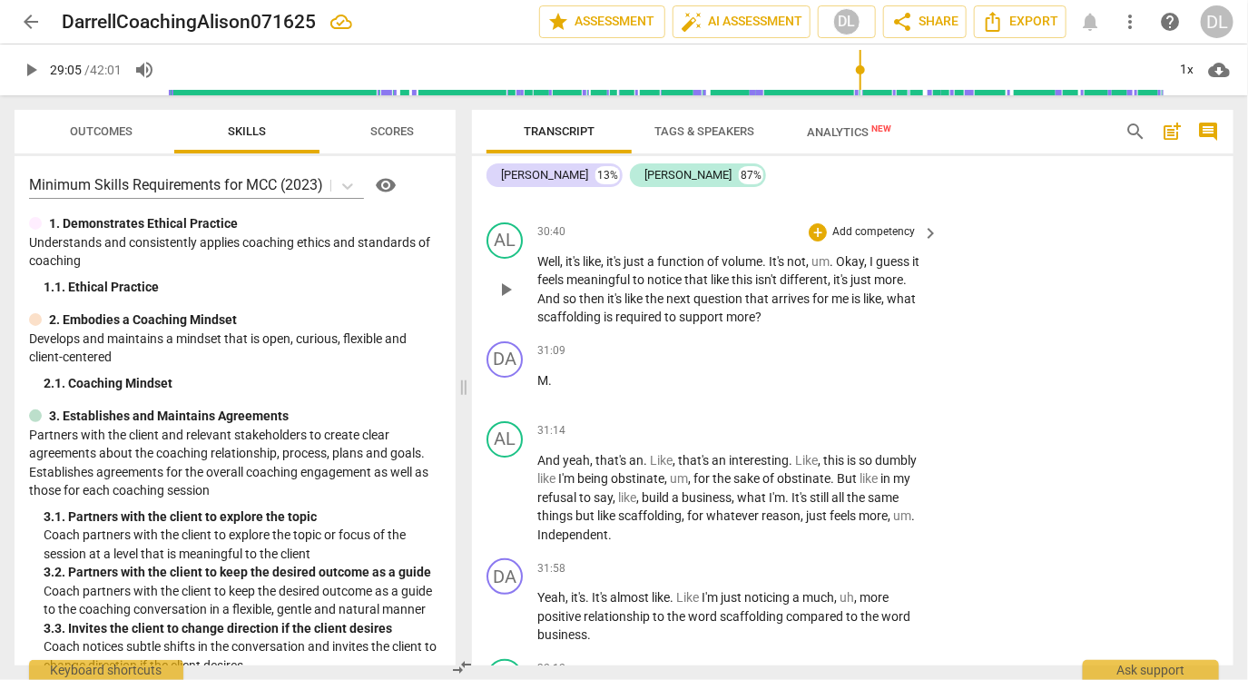
click at [509, 283] on span "play_arrow" at bounding box center [506, 290] width 22 height 22
click at [554, 316] on p "Well , it's like , it's just a function of volume . It's not , um . Okay , I gu…" at bounding box center [733, 289] width 392 height 74
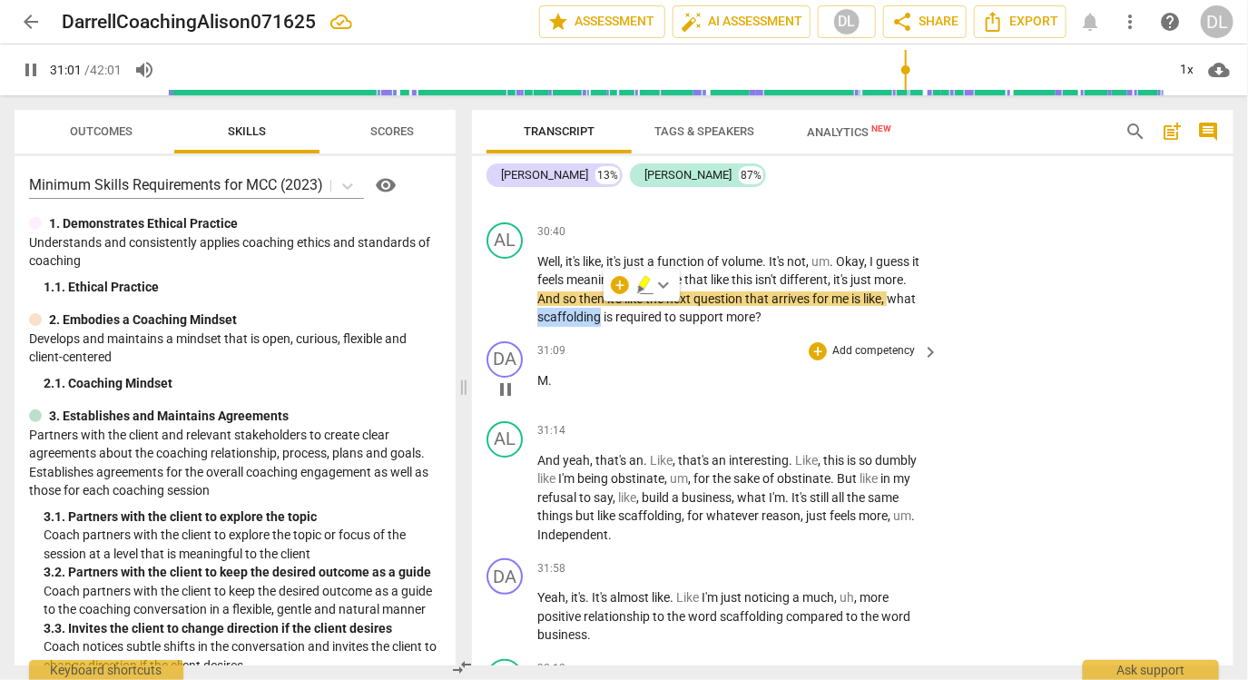
click at [1141, 375] on div "DA play_arrow pause 31:09 + Add competency keyboard_arrow_right M ." at bounding box center [852, 374] width 761 height 80
click at [541, 373] on span "M" at bounding box center [542, 380] width 11 height 15
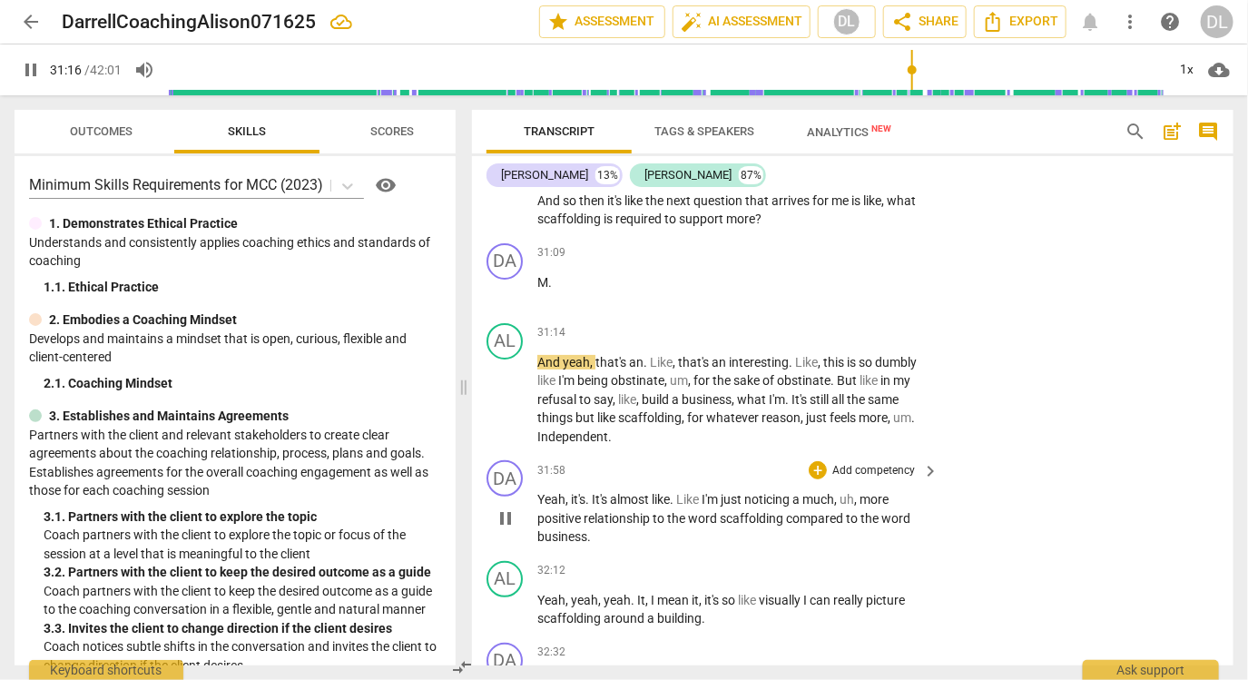
scroll to position [8348, 0]
click at [505, 397] on span "pause" at bounding box center [506, 401] width 22 height 22
click at [543, 277] on span "M" at bounding box center [542, 284] width 11 height 15
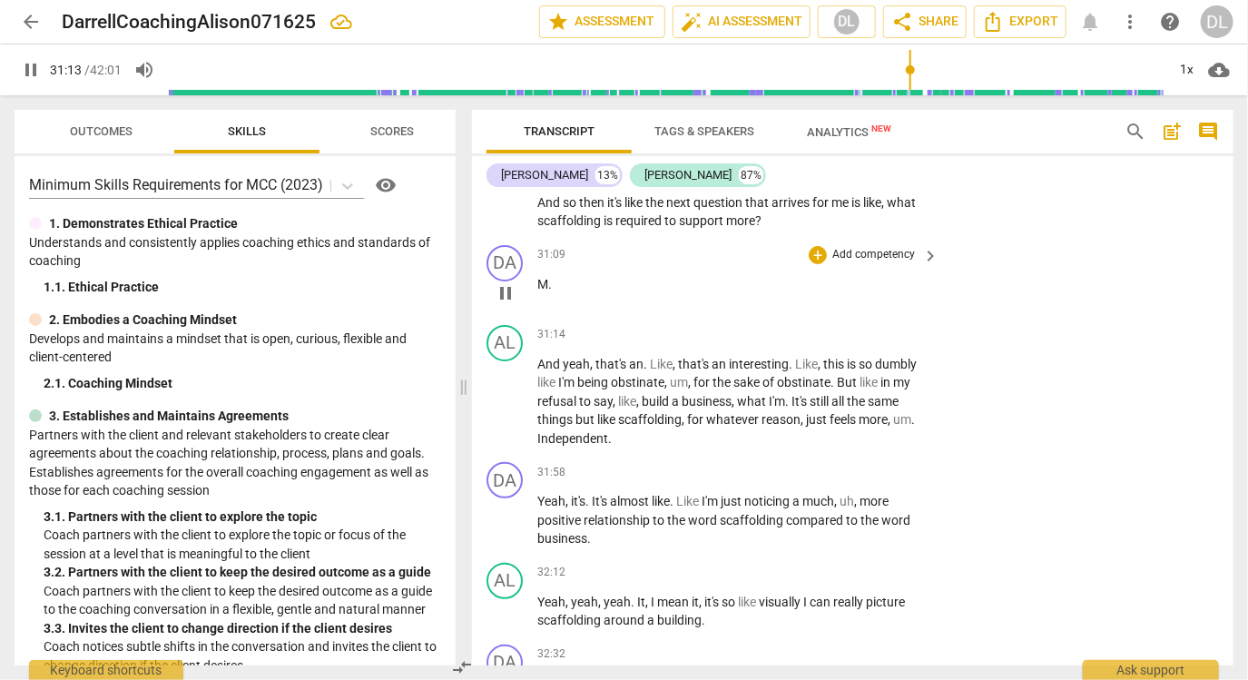
click at [543, 277] on span "M" at bounding box center [542, 284] width 11 height 15
type input "1875"
click at [546, 277] on span "MCoach uses silence)" at bounding box center [598, 284] width 122 height 15
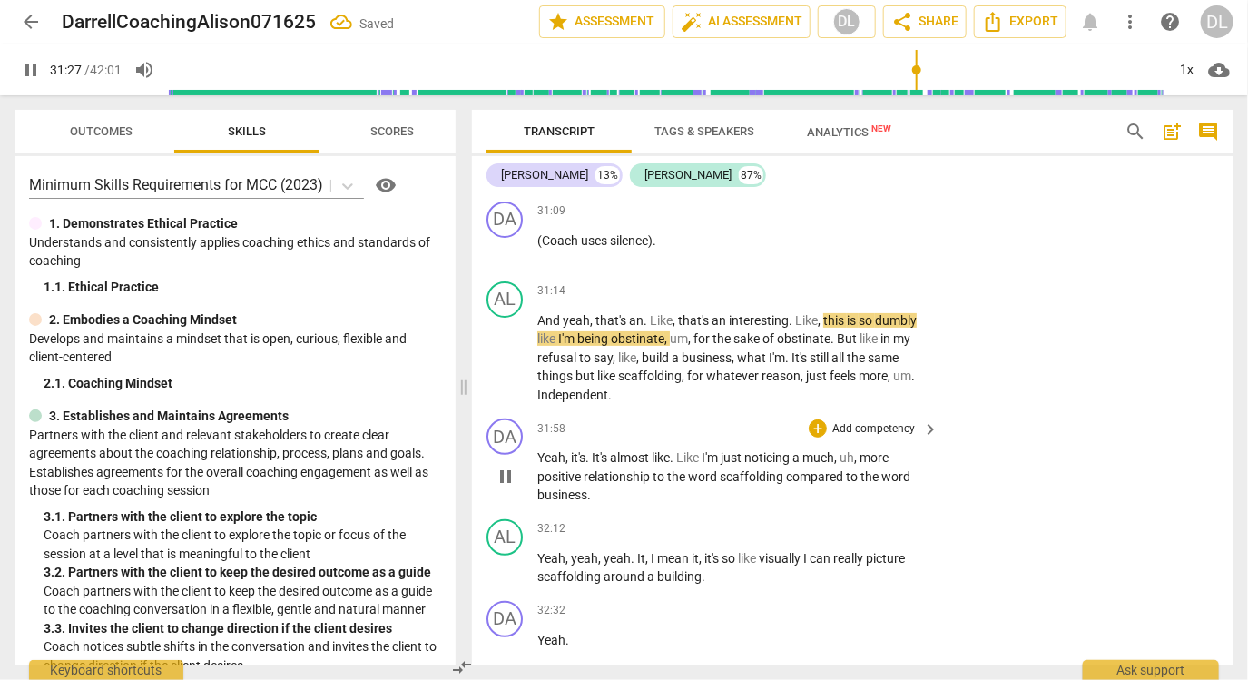
scroll to position [8391, 0]
click at [544, 456] on span "Yeah" at bounding box center [551, 458] width 28 height 15
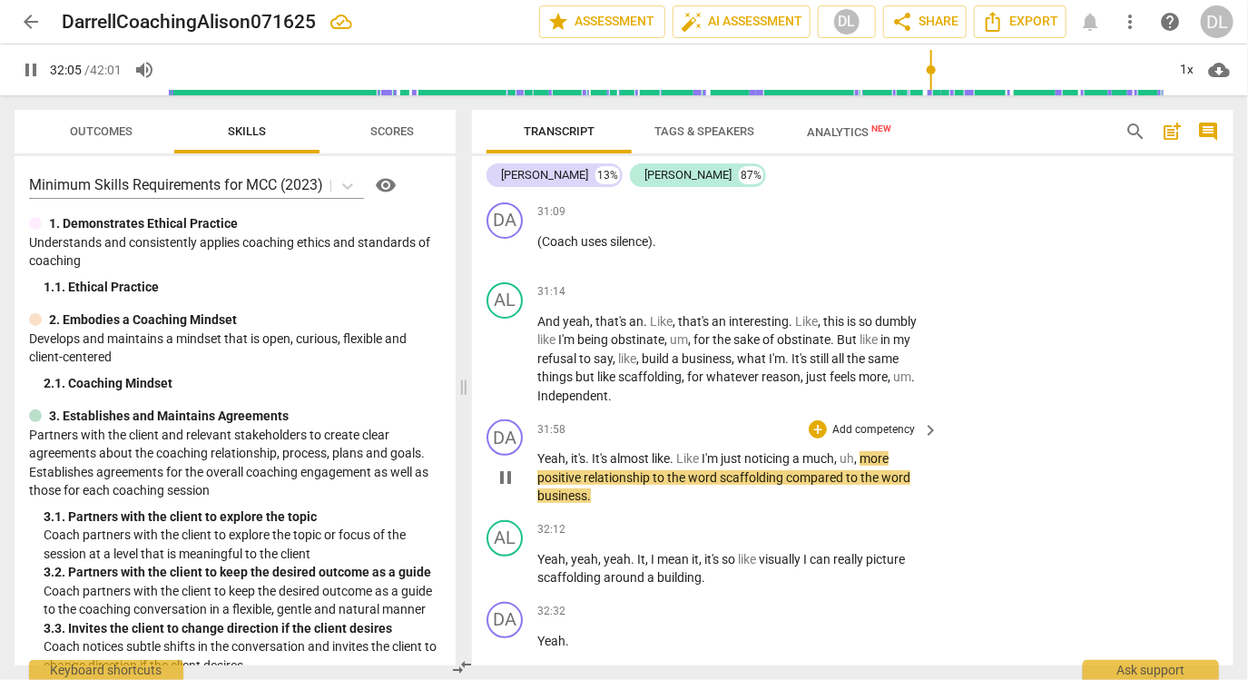
click at [868, 451] on span "more" at bounding box center [873, 458] width 29 height 15
type input "1926"
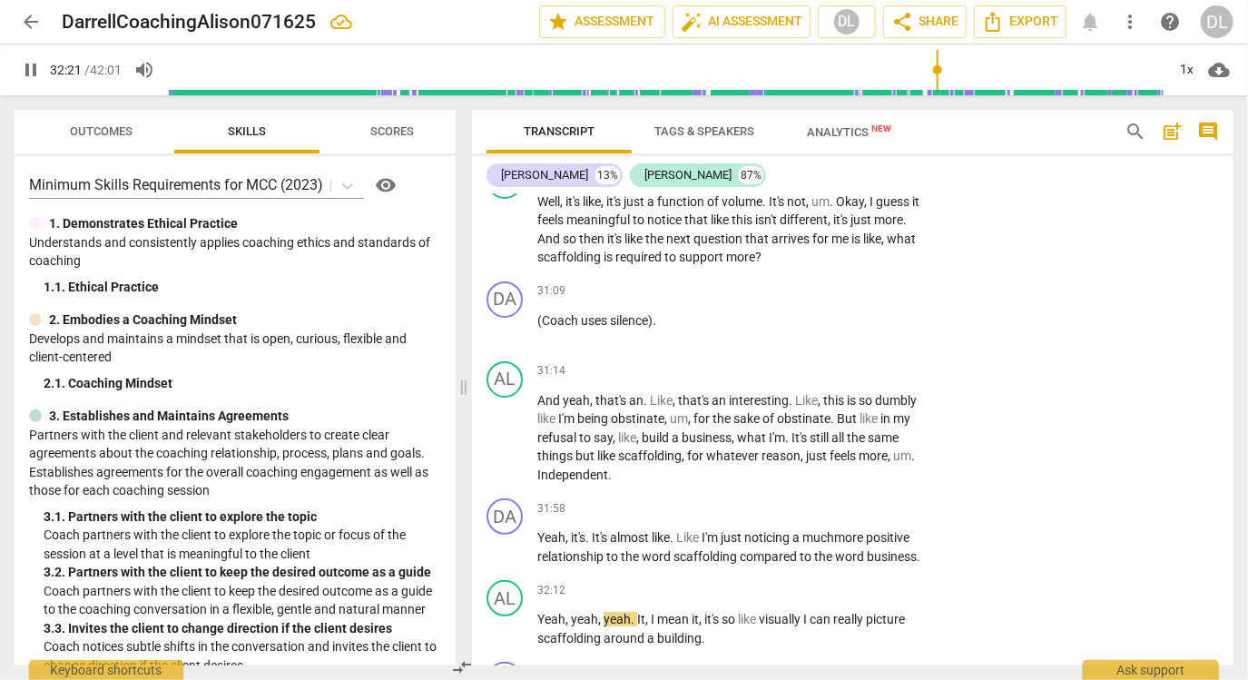
scroll to position [8305, 0]
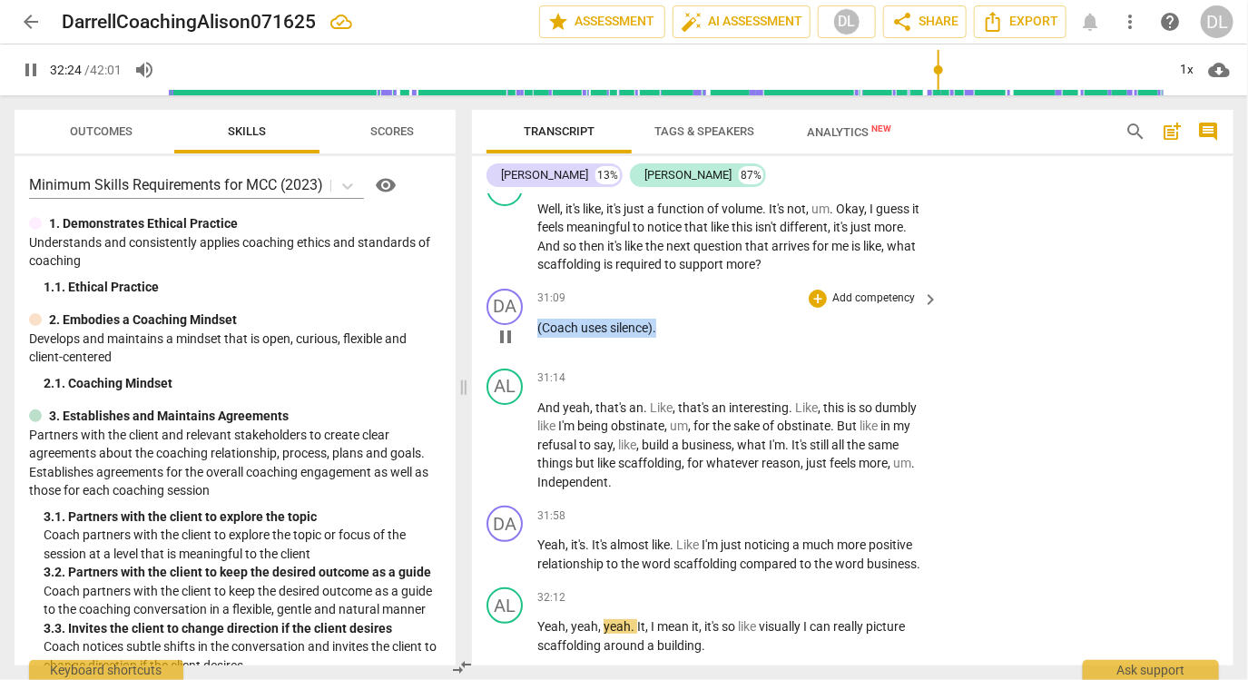
drag, startPoint x: 656, startPoint y: 321, endPoint x: 521, endPoint y: 319, distance: 135.2
click at [521, 319] on div "DA play_arrow pause 31:09 + Add competency keyboard_arrow_right (Coach uses sil…" at bounding box center [852, 321] width 761 height 80
copy p "(Coach uses silence) ."
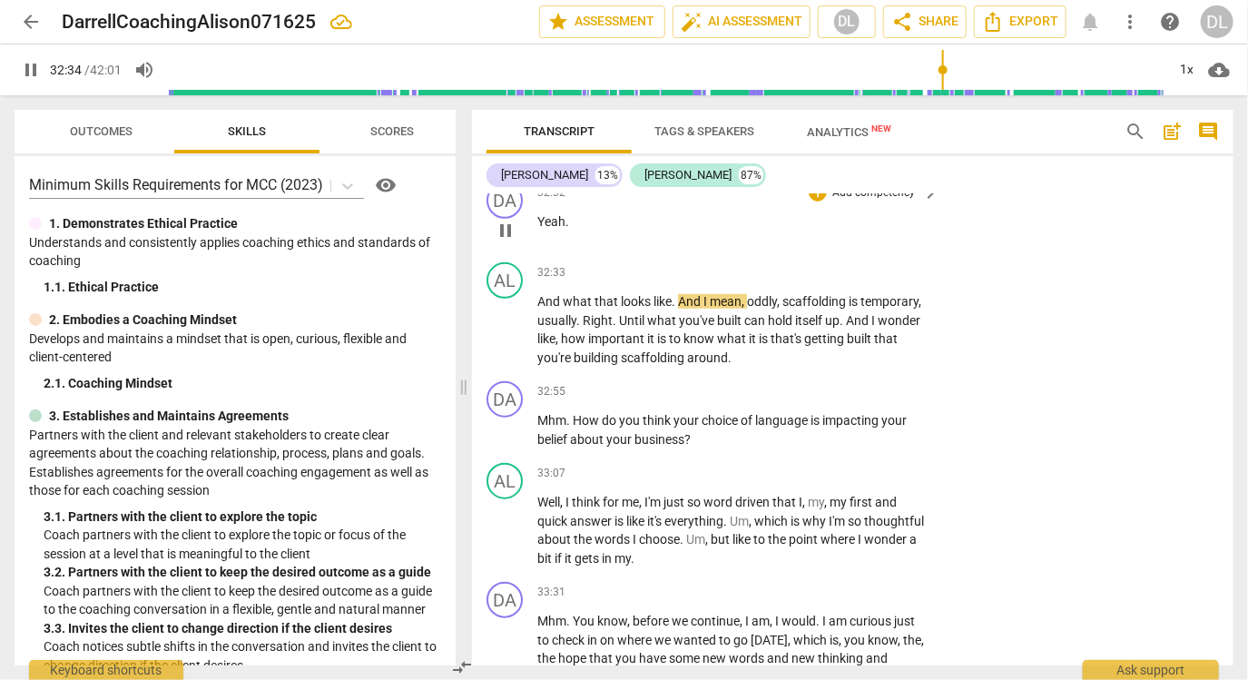
scroll to position [8796, 0]
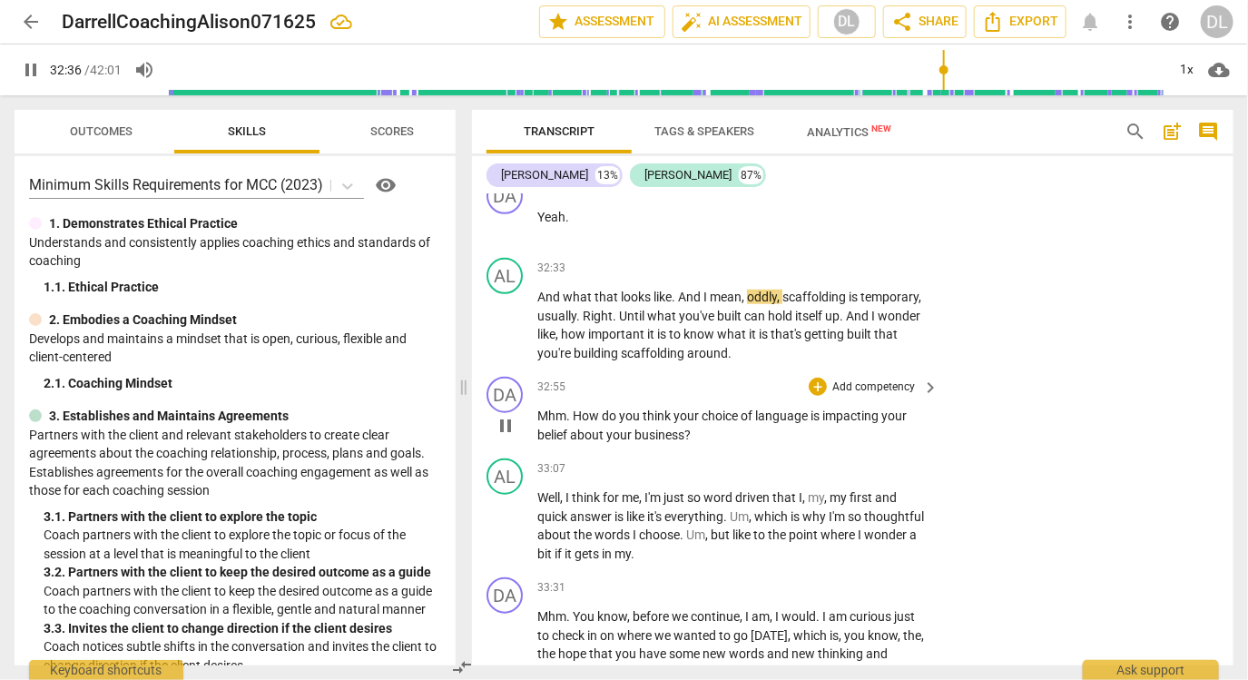
click at [548, 408] on span "Mhm" at bounding box center [551, 415] width 29 height 15
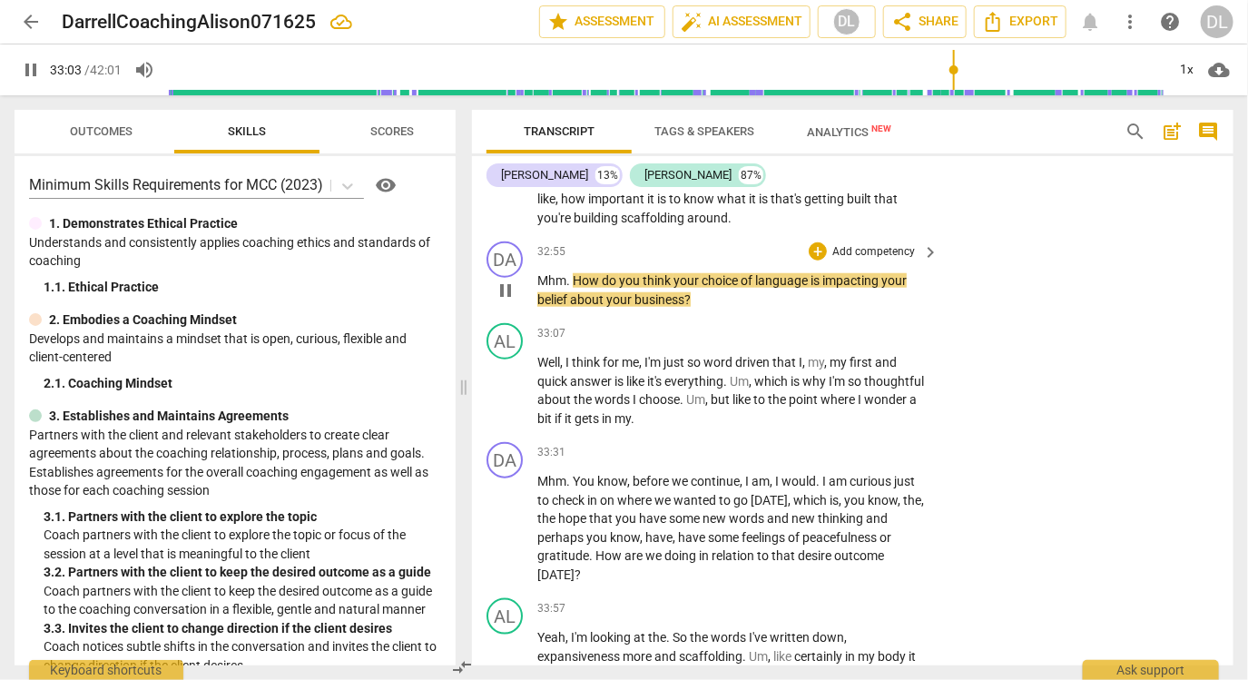
scroll to position [8932, 0]
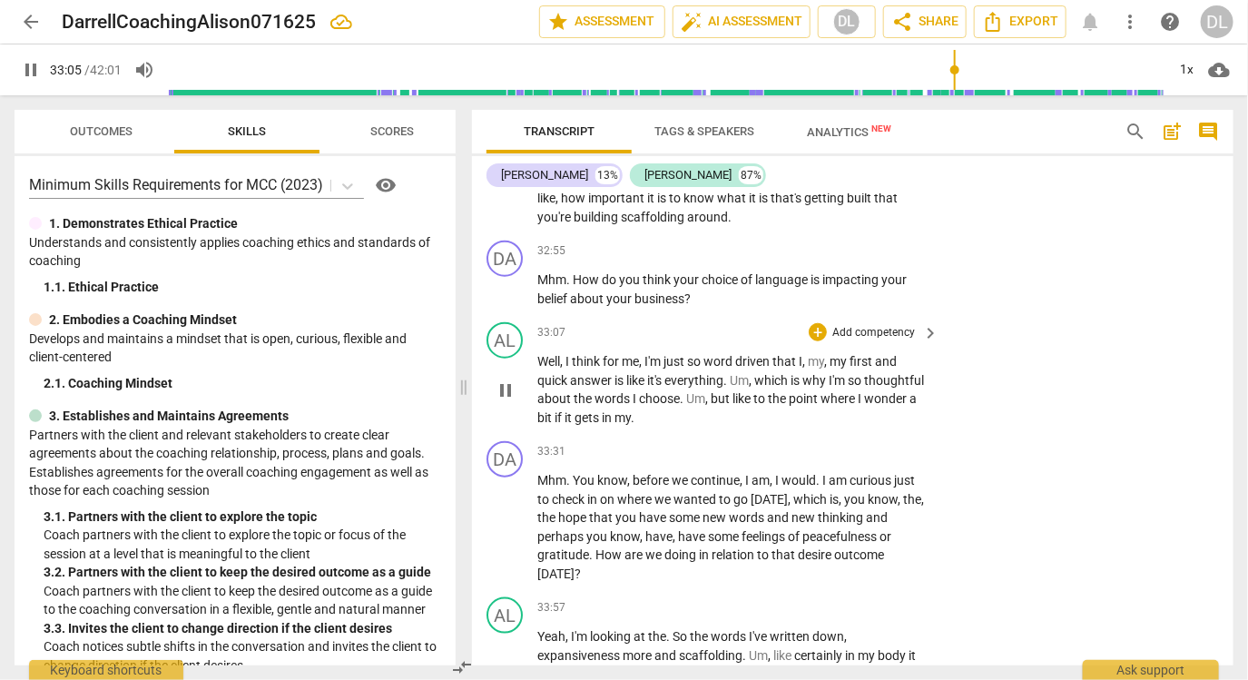
click at [508, 379] on span "pause" at bounding box center [506, 390] width 22 height 22
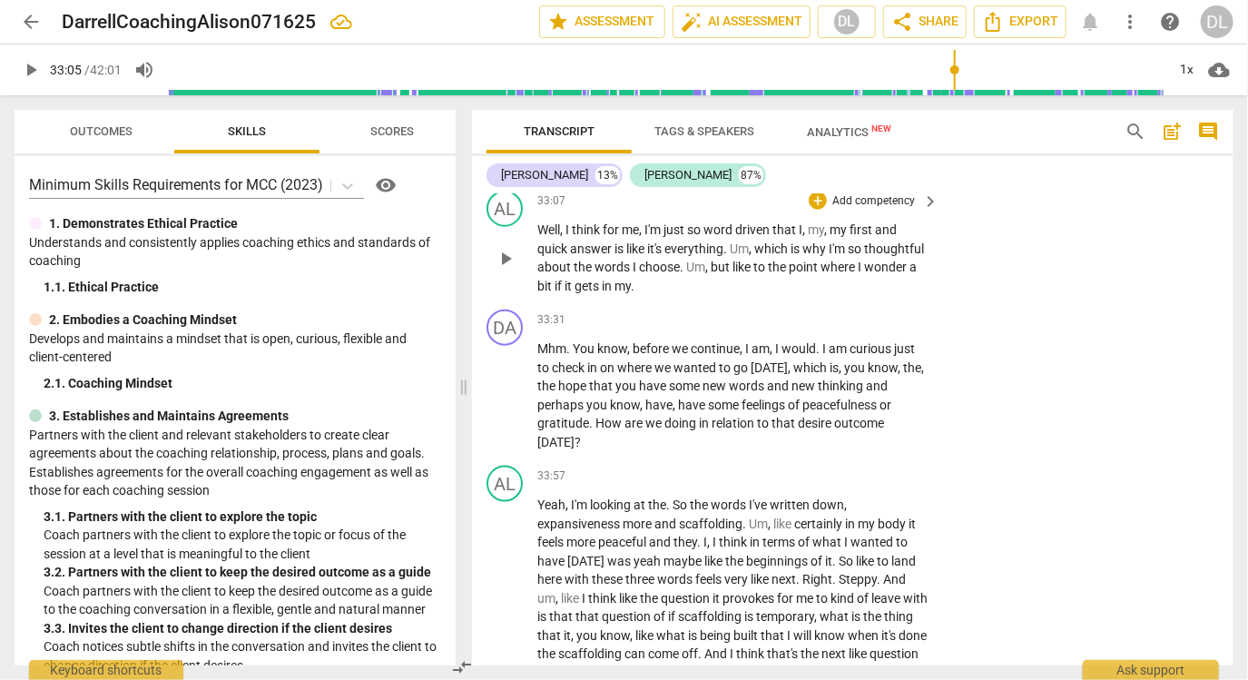
scroll to position [9076, 0]
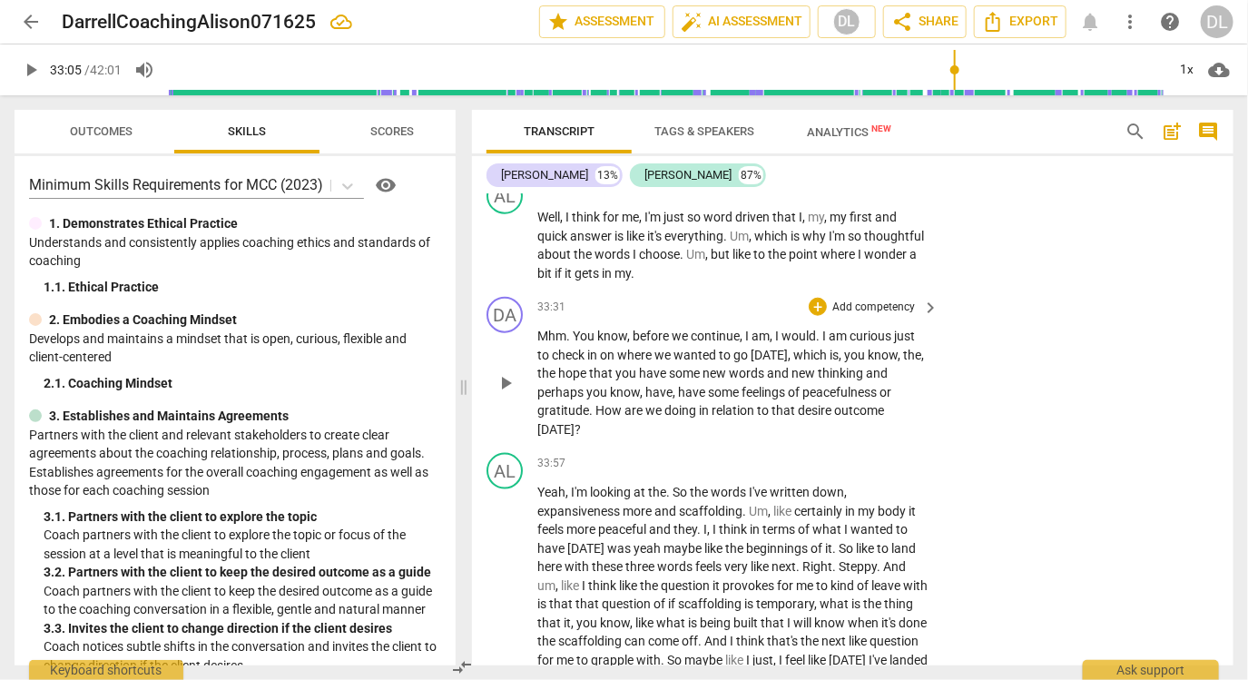
click at [503, 372] on span "play_arrow" at bounding box center [506, 383] width 22 height 22
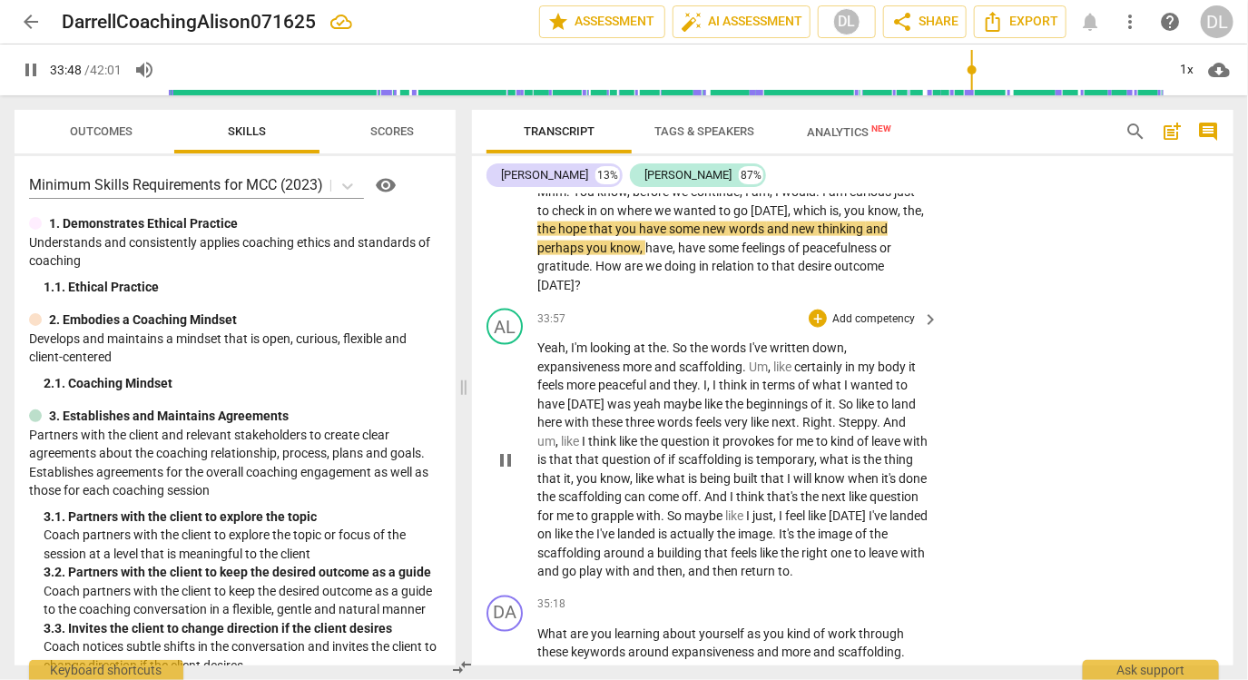
scroll to position [9222, 0]
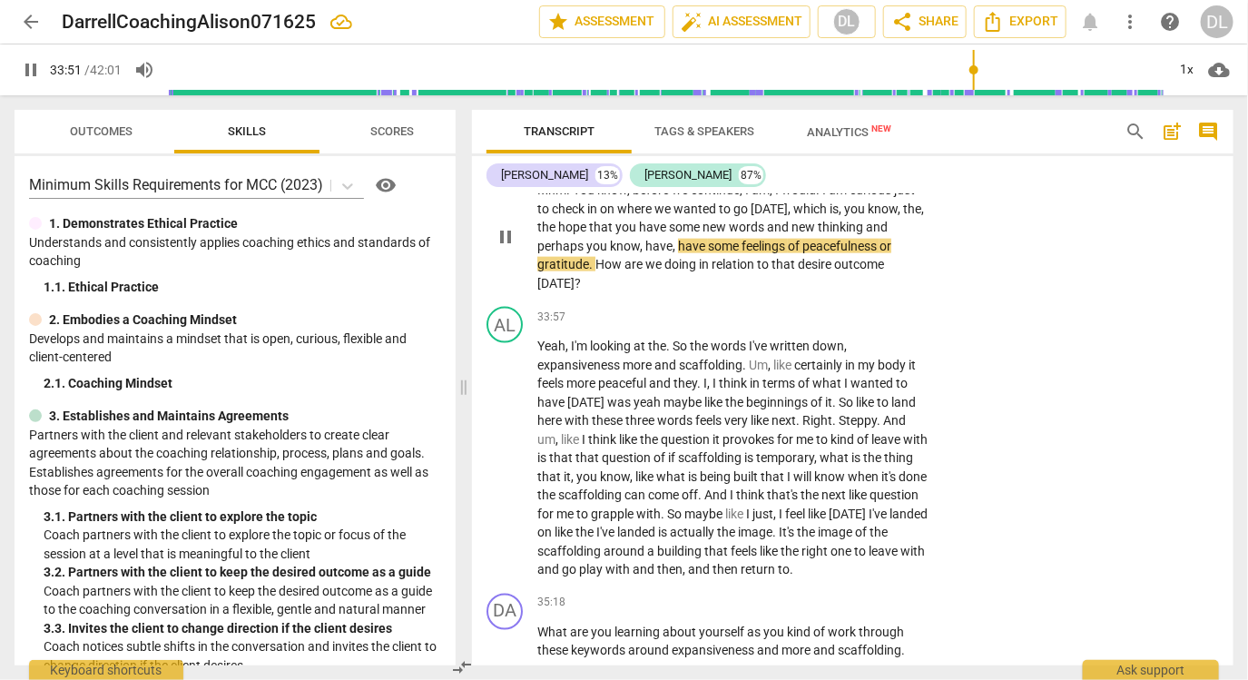
click at [827, 257] on span "desire" at bounding box center [816, 264] width 36 height 15
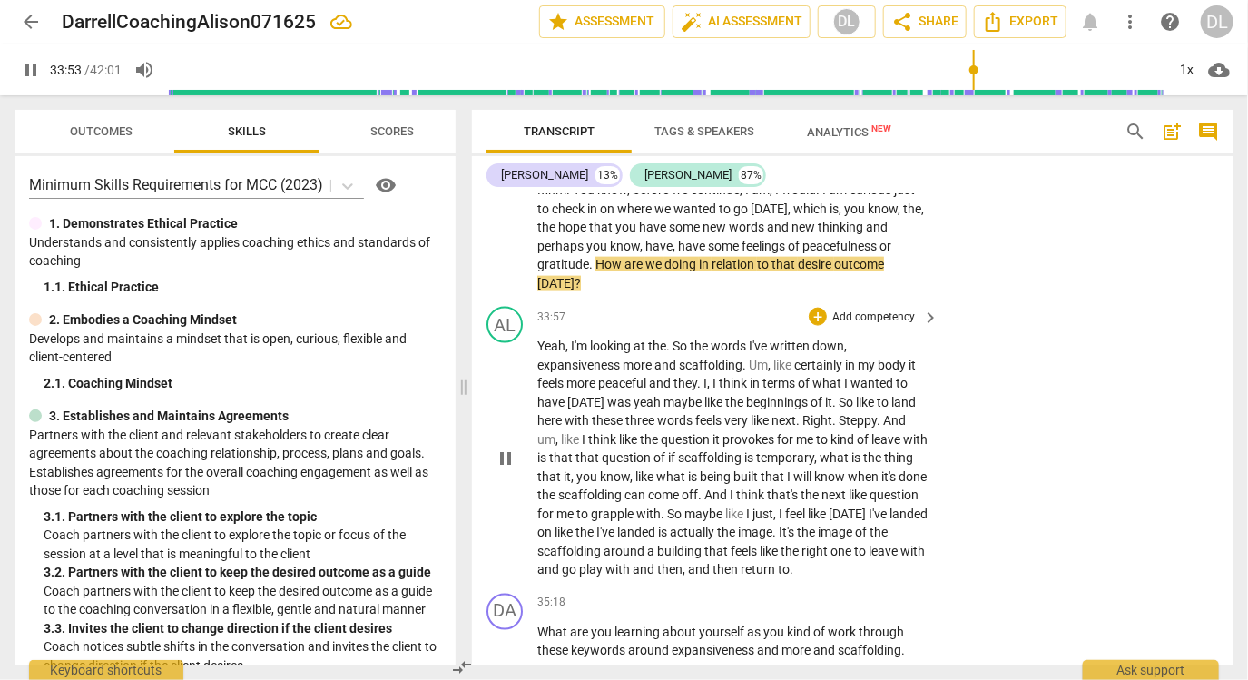
type input "2034"
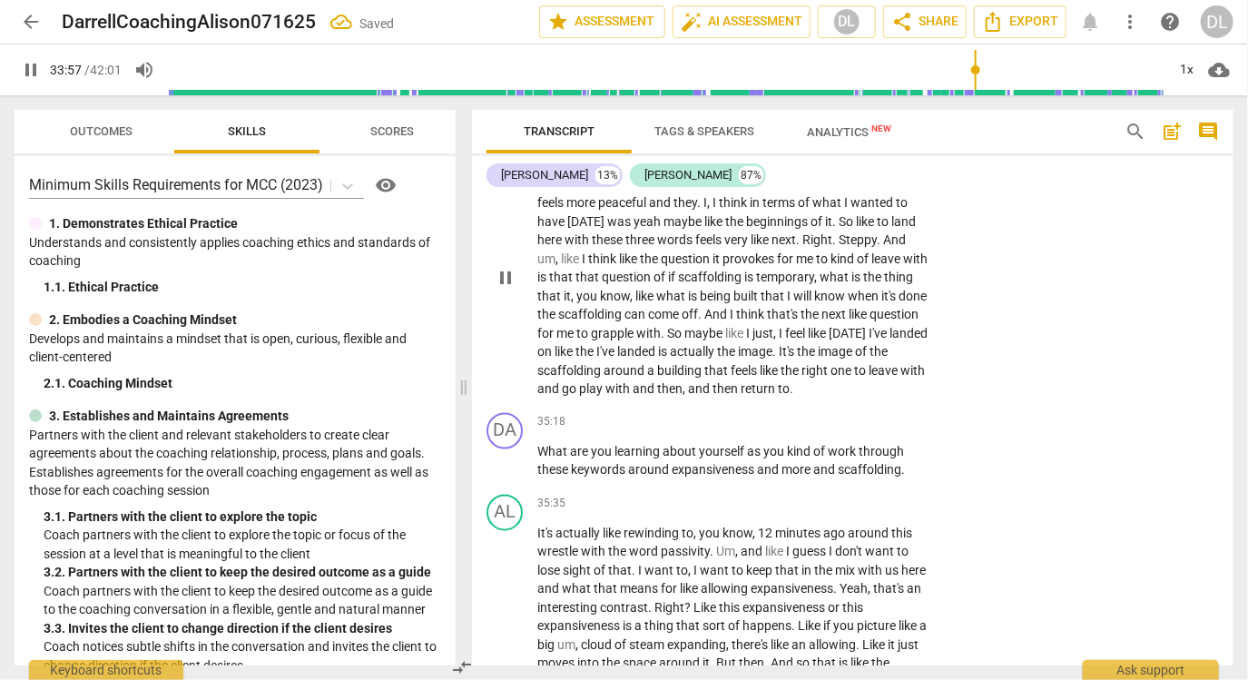
scroll to position [9425, 0]
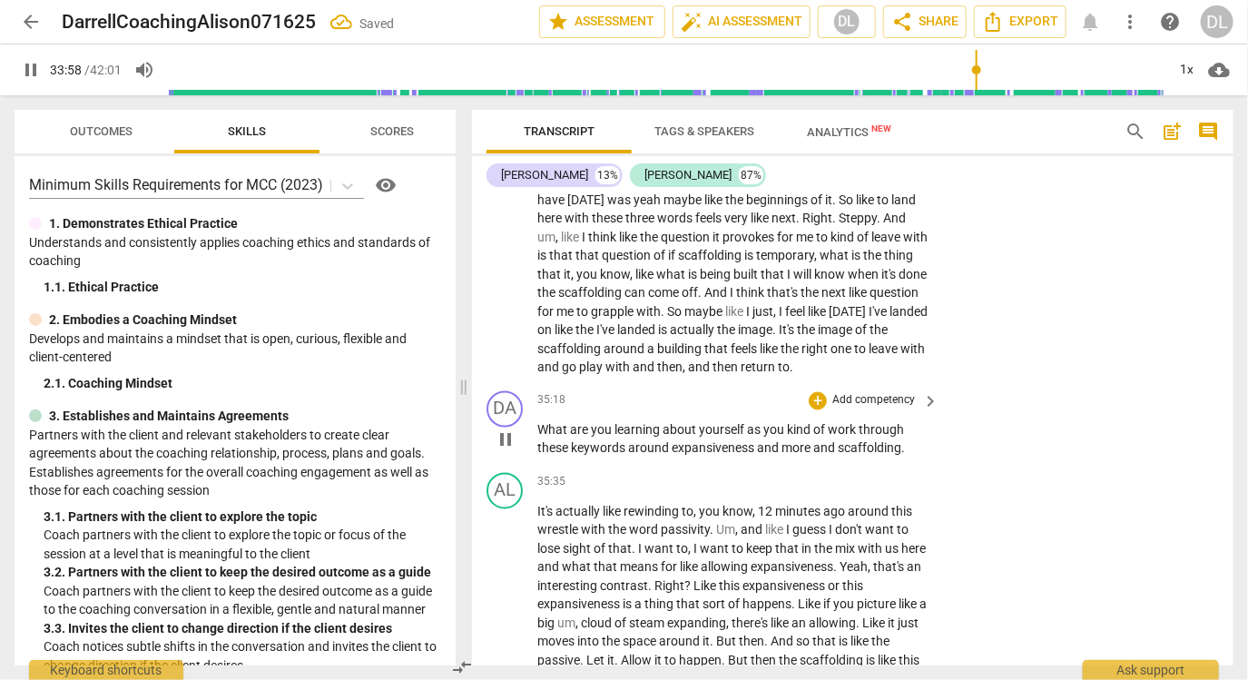
click at [561, 423] on span "What" at bounding box center [553, 430] width 33 height 15
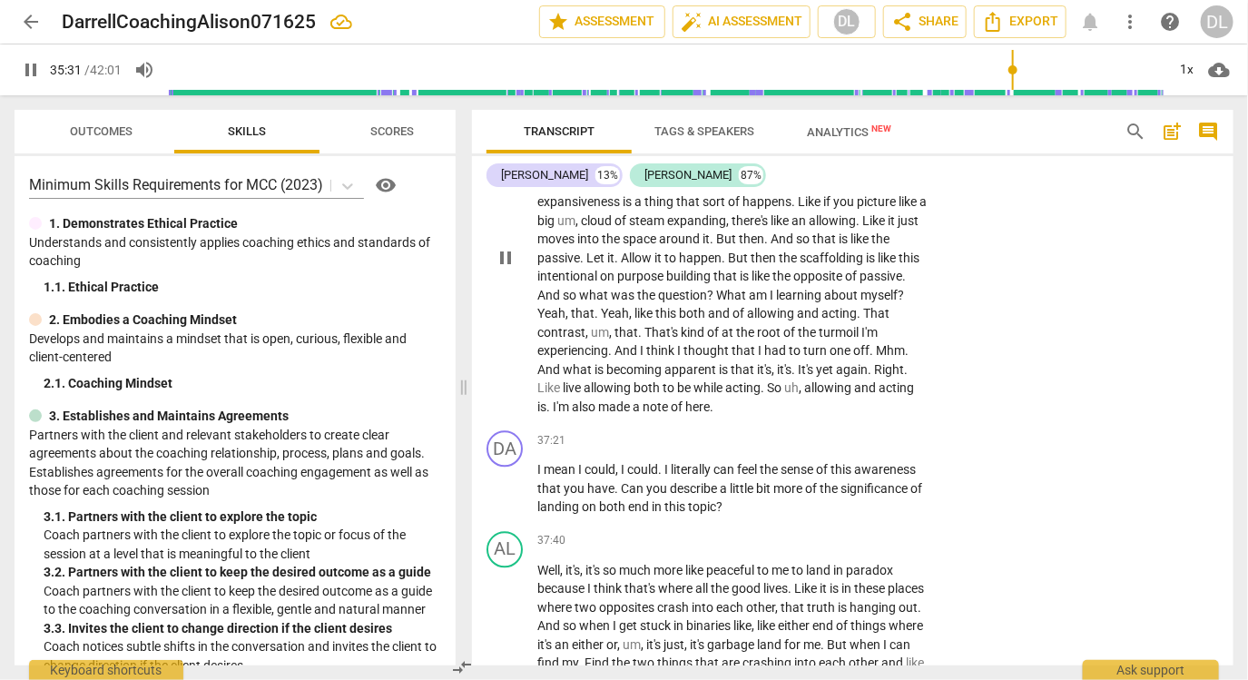
scroll to position [9864, 0]
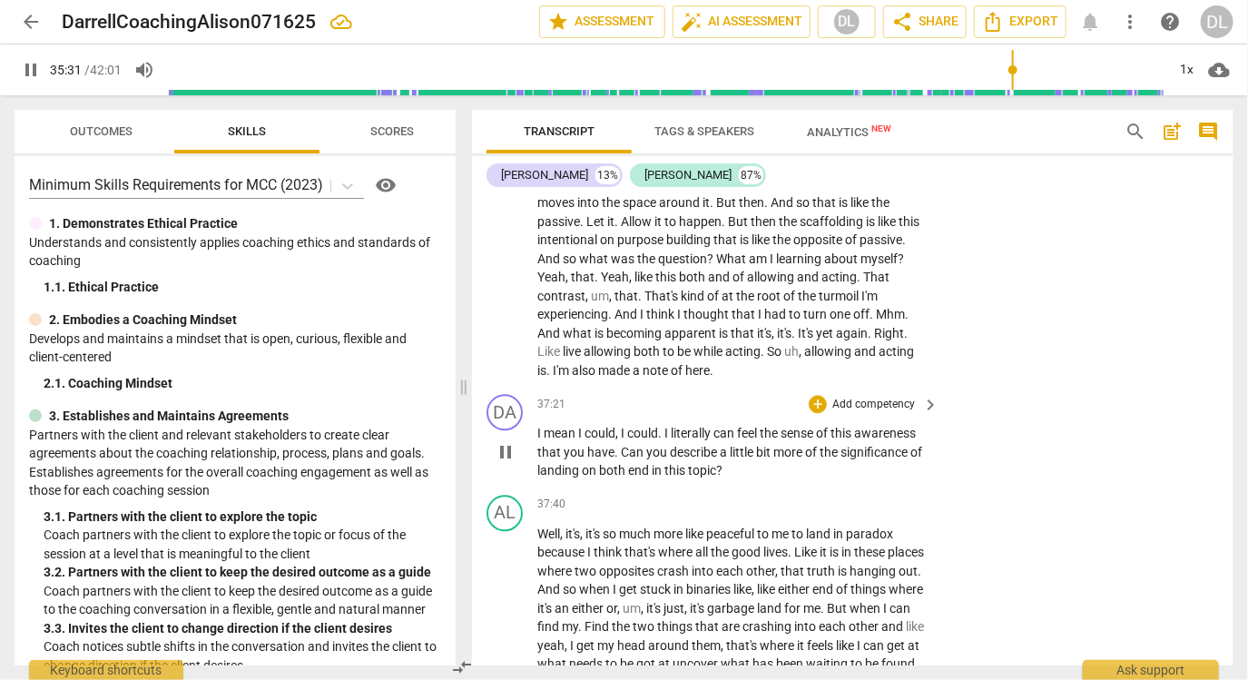
click at [554, 426] on span "mean" at bounding box center [561, 433] width 34 height 15
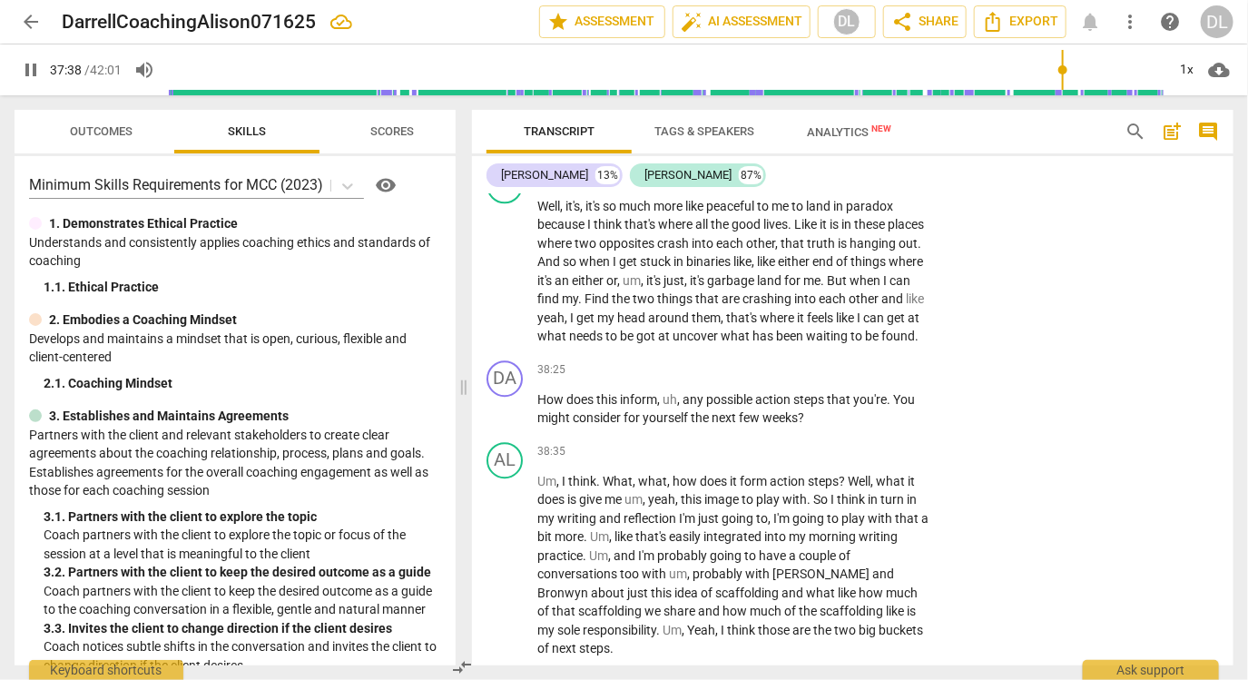
scroll to position [10207, 0]
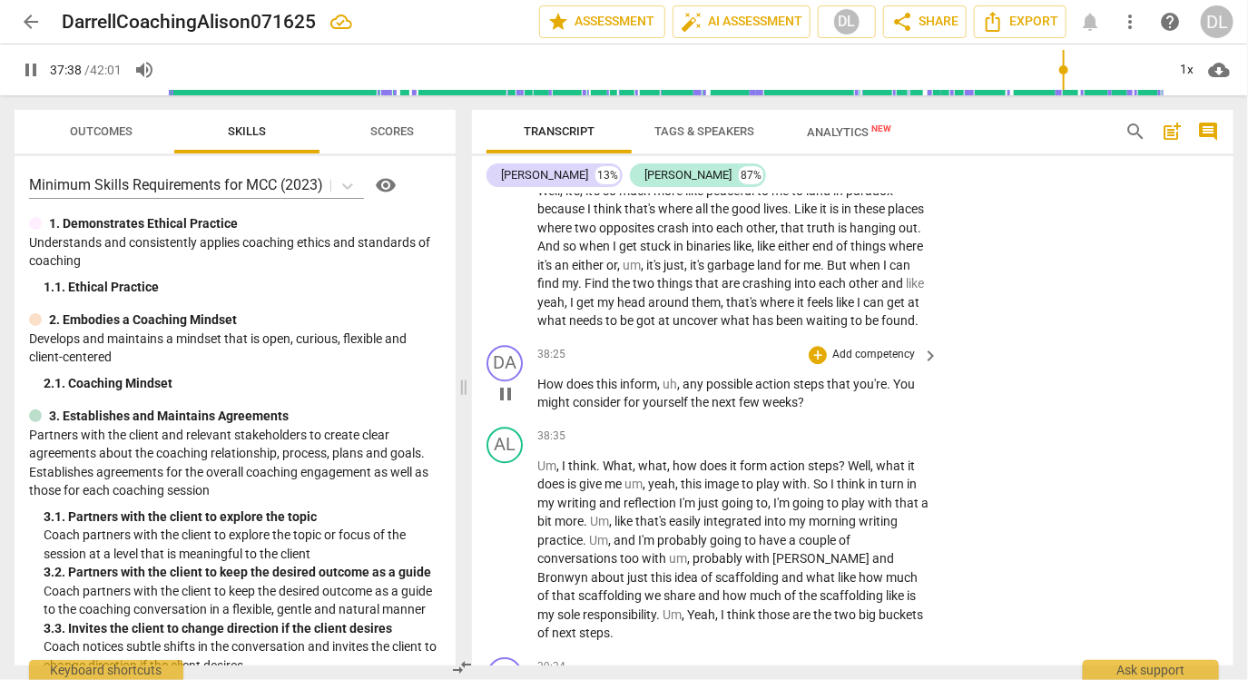
click at [545, 391] on span "How" at bounding box center [551, 384] width 29 height 15
click at [677, 391] on span "," at bounding box center [679, 384] width 5 height 15
type input "2311"
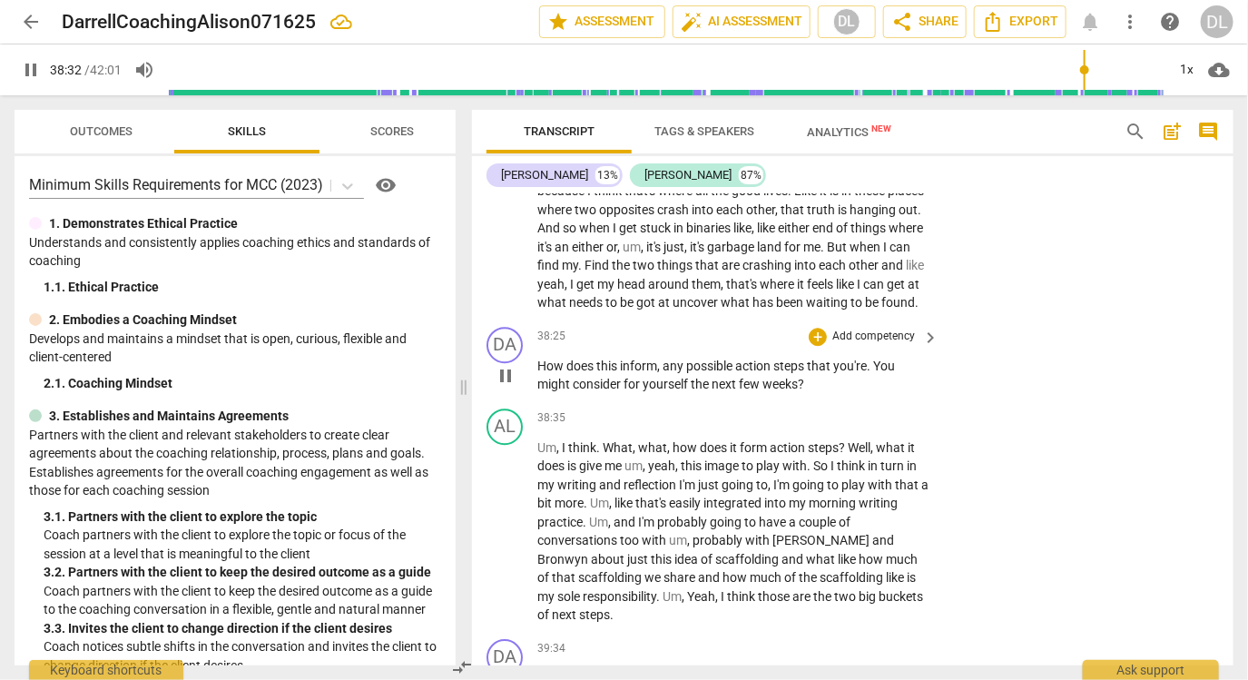
scroll to position [10230, 0]
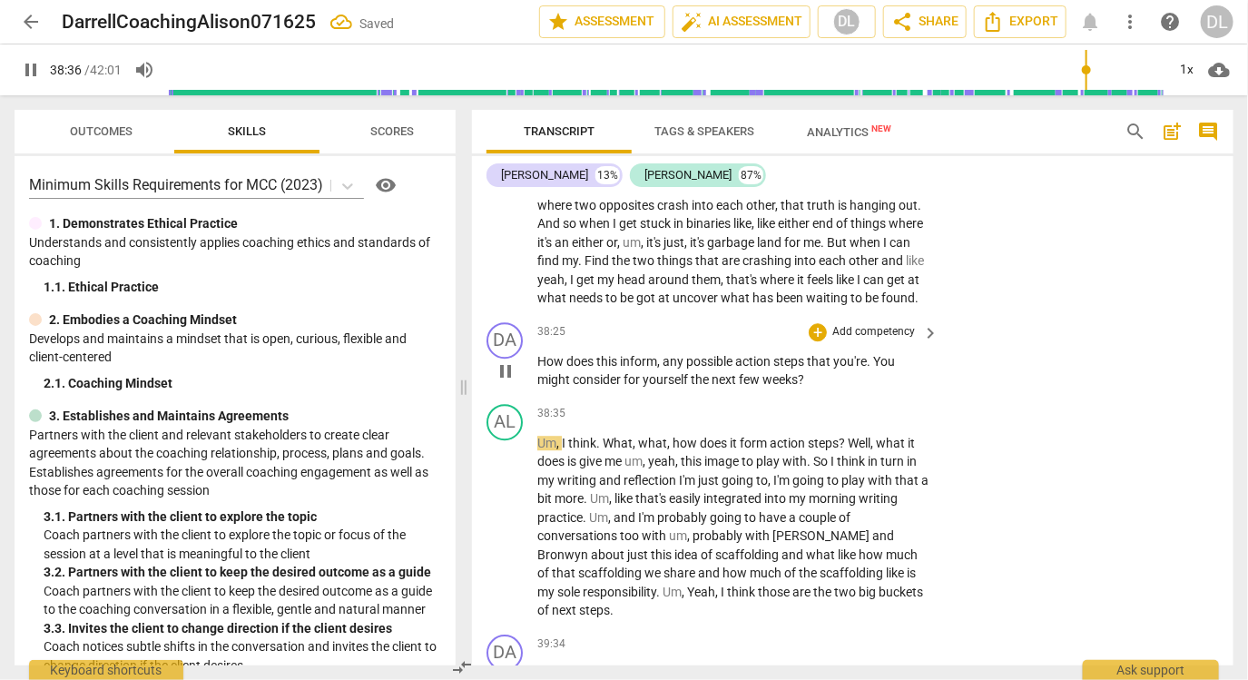
click at [632, 368] on span "inform" at bounding box center [638, 361] width 37 height 15
click at [867, 368] on span "you're" at bounding box center [850, 361] width 34 height 15
click at [879, 368] on span "You" at bounding box center [884, 361] width 22 height 15
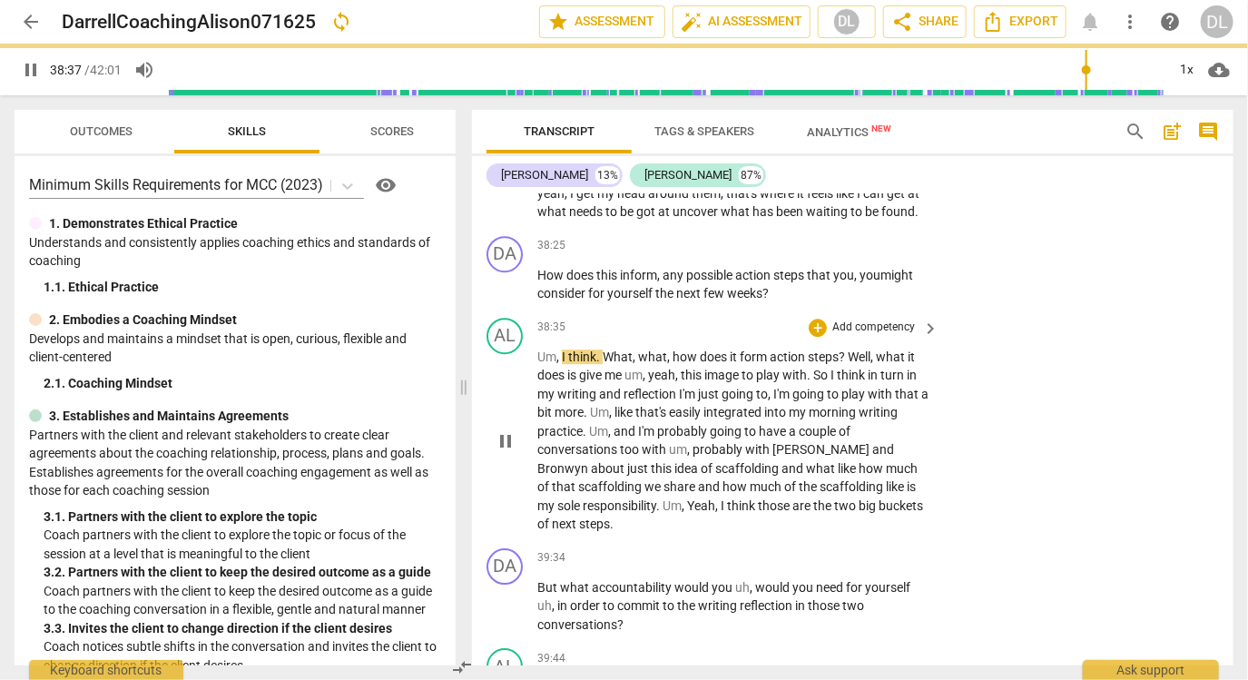
scroll to position [10326, 0]
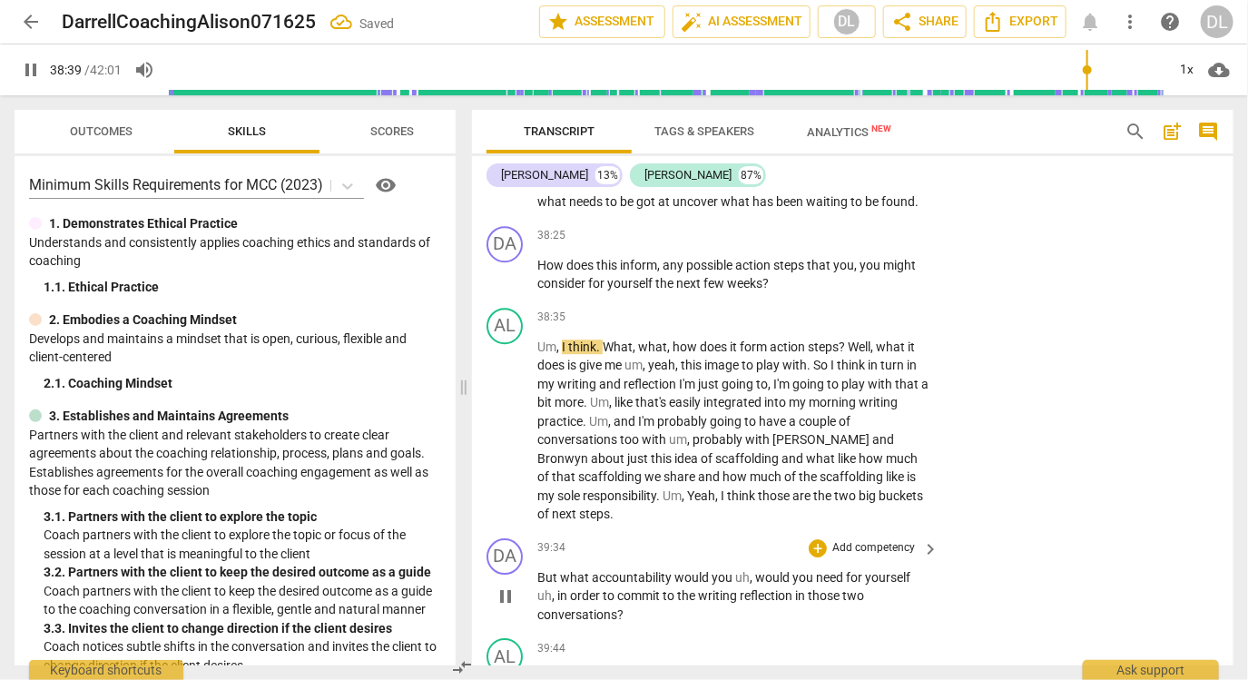
click at [553, 581] on span "But" at bounding box center [548, 577] width 23 height 15
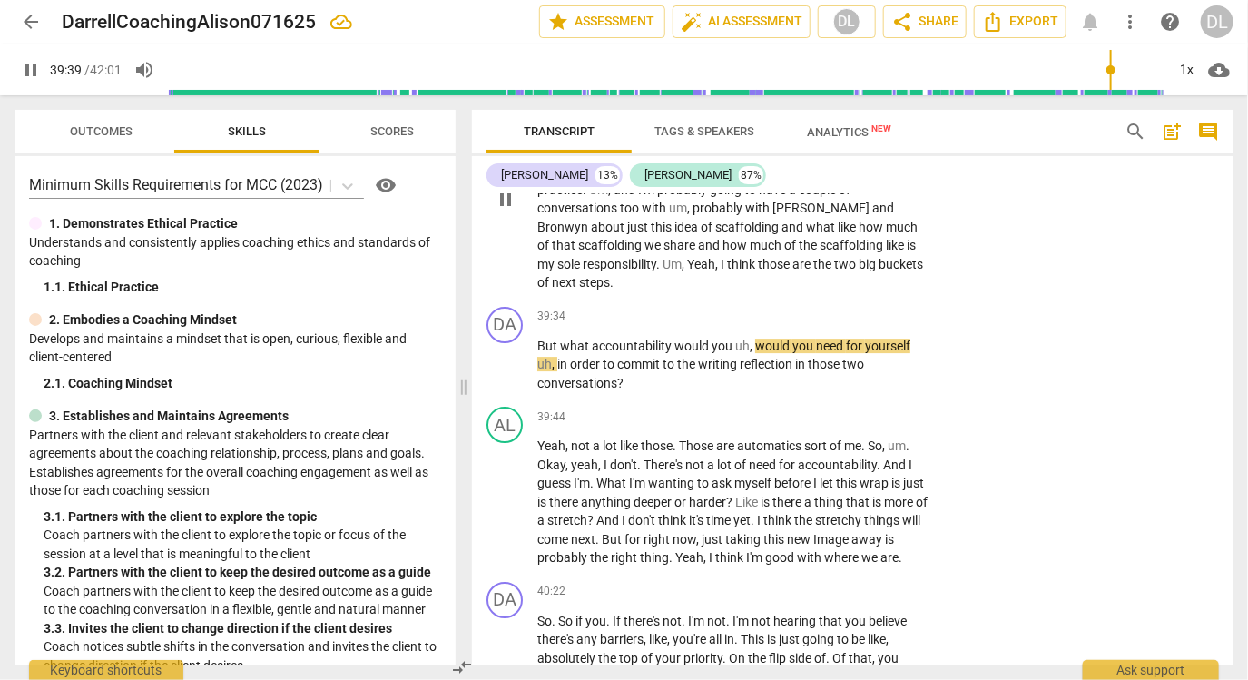
scroll to position [10559, 0]
click at [503, 374] on span "pause" at bounding box center [506, 363] width 22 height 22
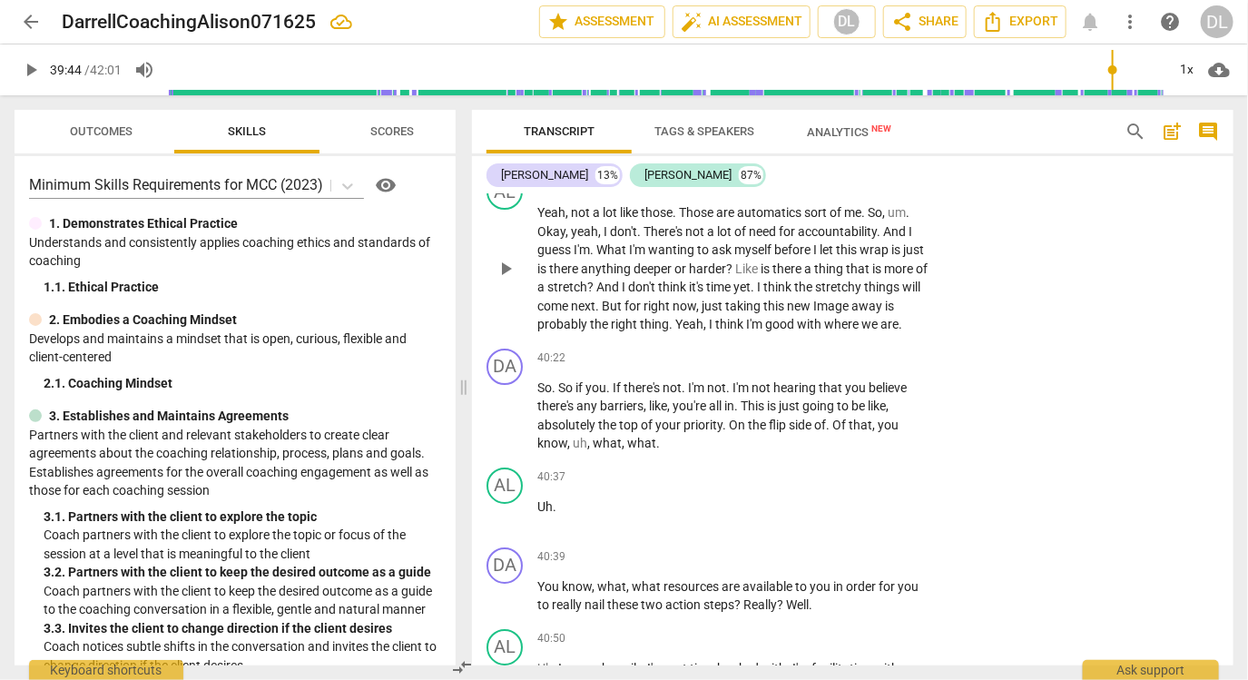
scroll to position [10794, 0]
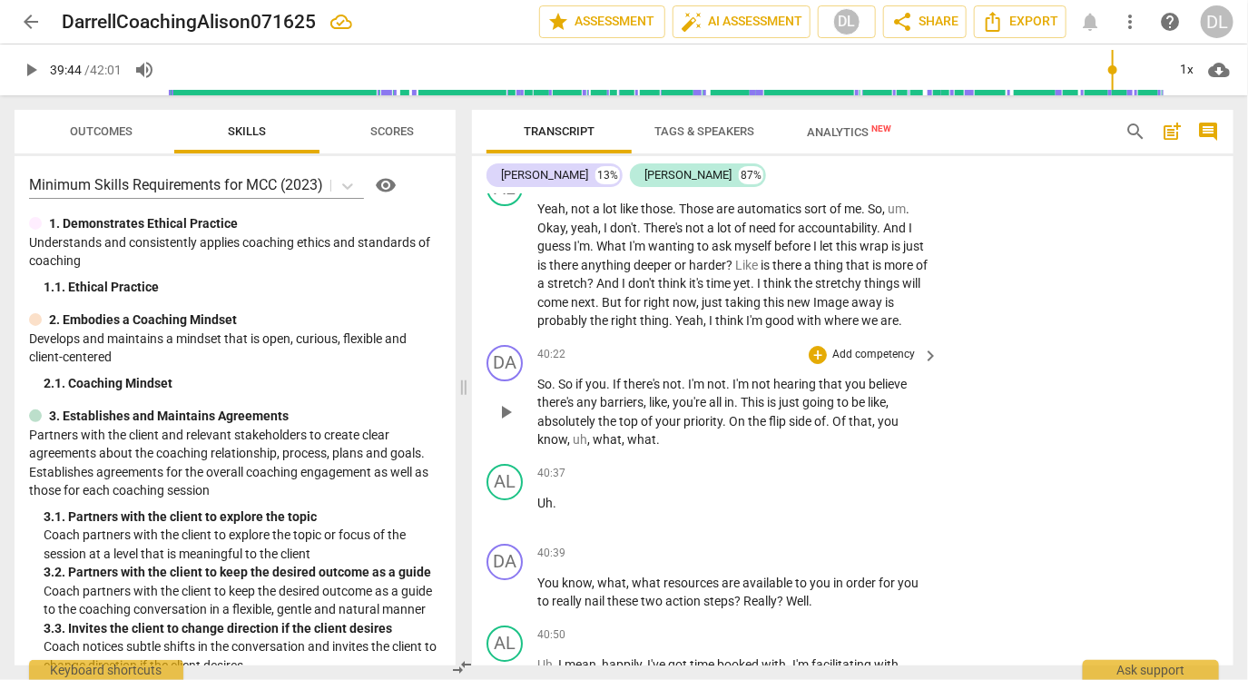
click at [540, 391] on span "So" at bounding box center [544, 384] width 15 height 15
click at [496, 423] on span "play_arrow" at bounding box center [506, 412] width 22 height 22
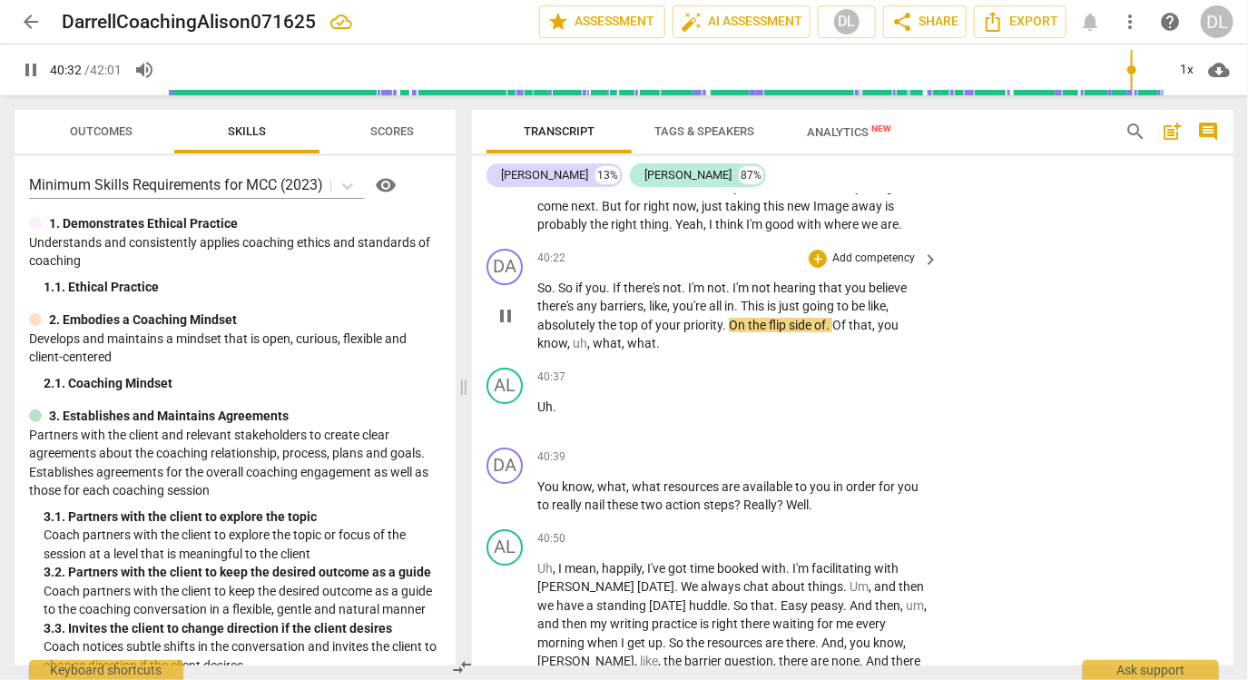
scroll to position [10892, 0]
click at [842, 330] on span "Of" at bounding box center [840, 323] width 16 height 15
click at [849, 330] on span "that" at bounding box center [861, 323] width 24 height 15
type input "2438"
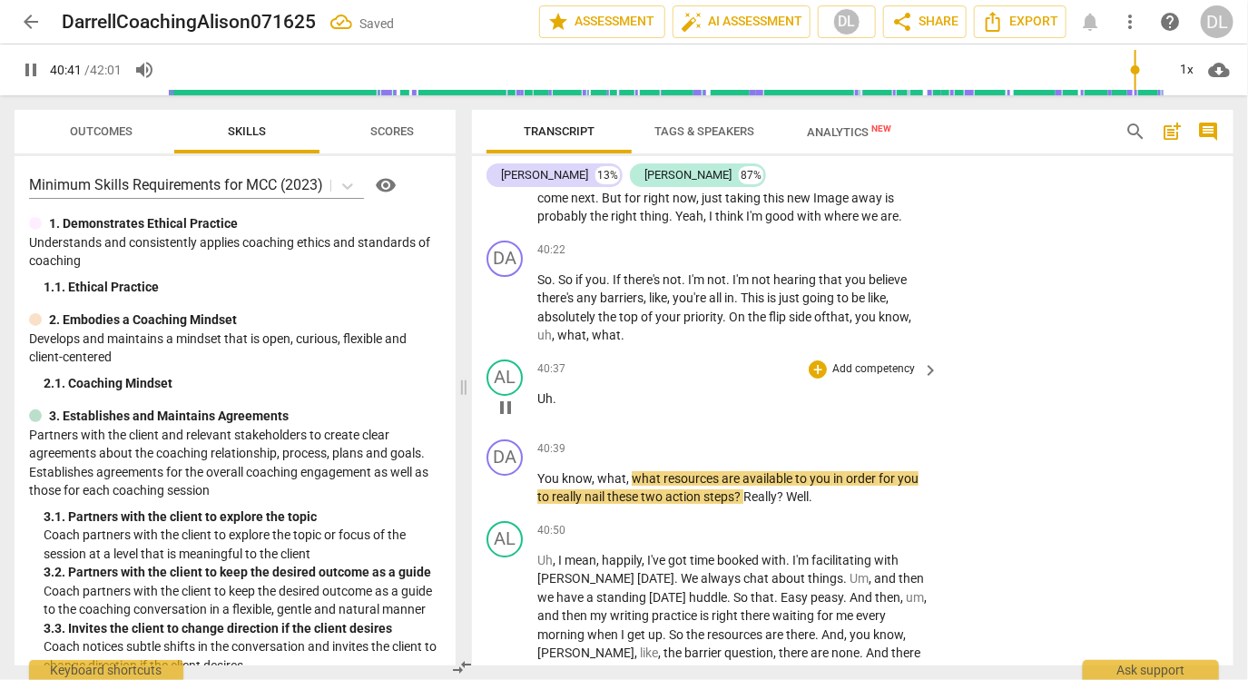
scroll to position [10908, 0]
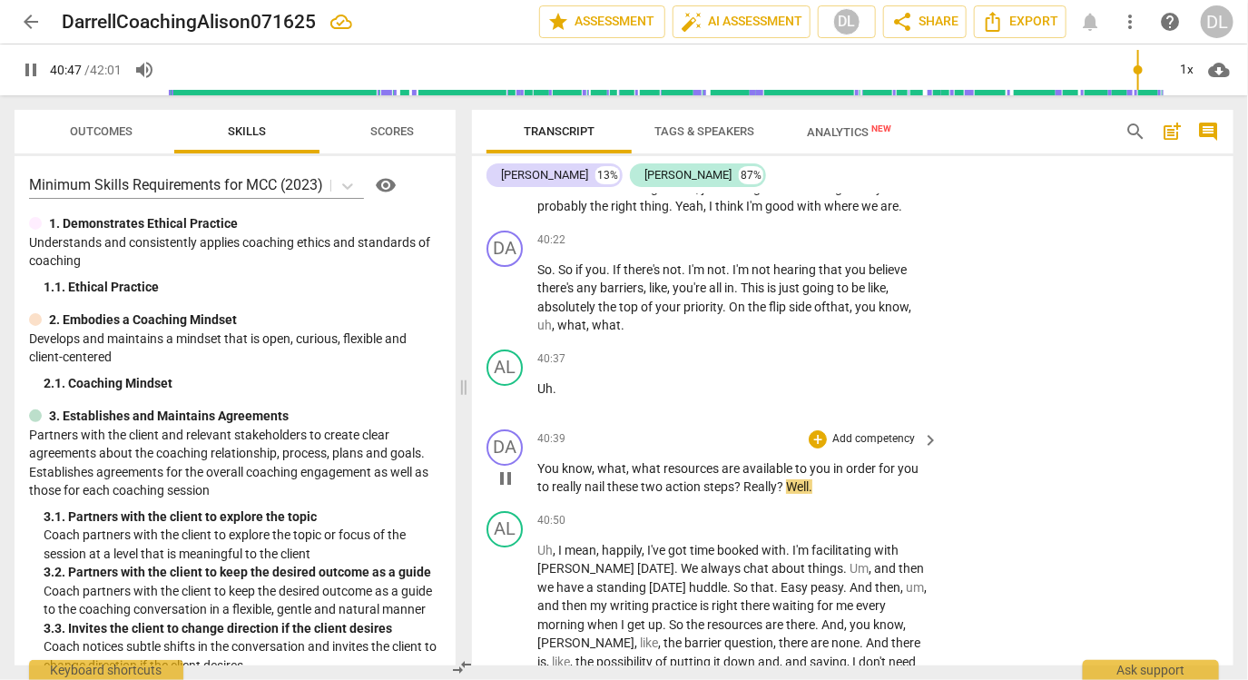
click at [538, 476] on span "You" at bounding box center [549, 468] width 25 height 15
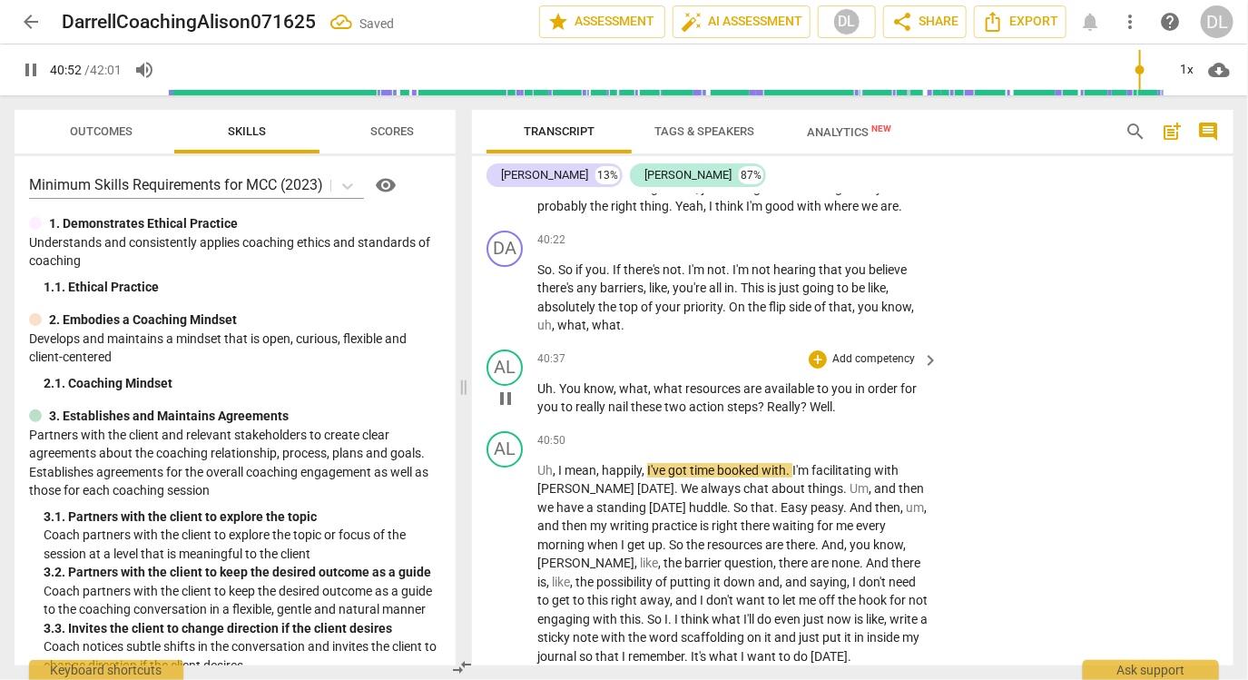
click at [537, 396] on span "Uh" at bounding box center [544, 388] width 15 height 15
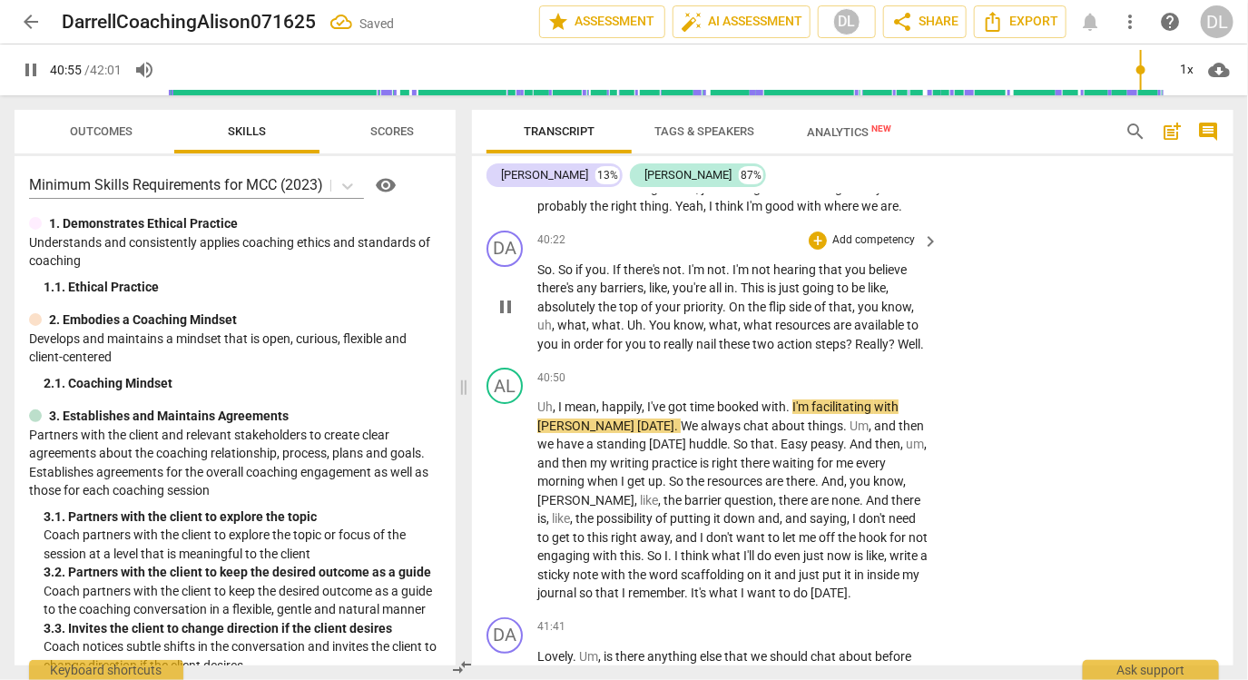
click at [543, 332] on span "uh" at bounding box center [544, 325] width 15 height 15
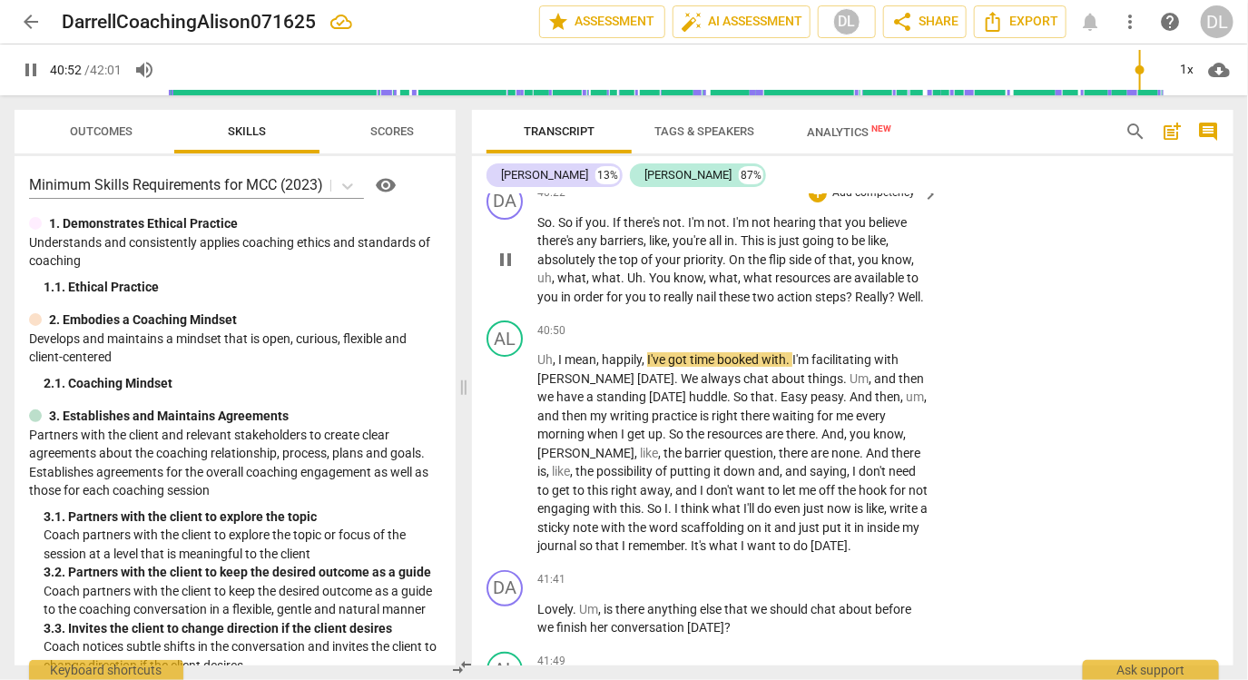
scroll to position [10957, 0]
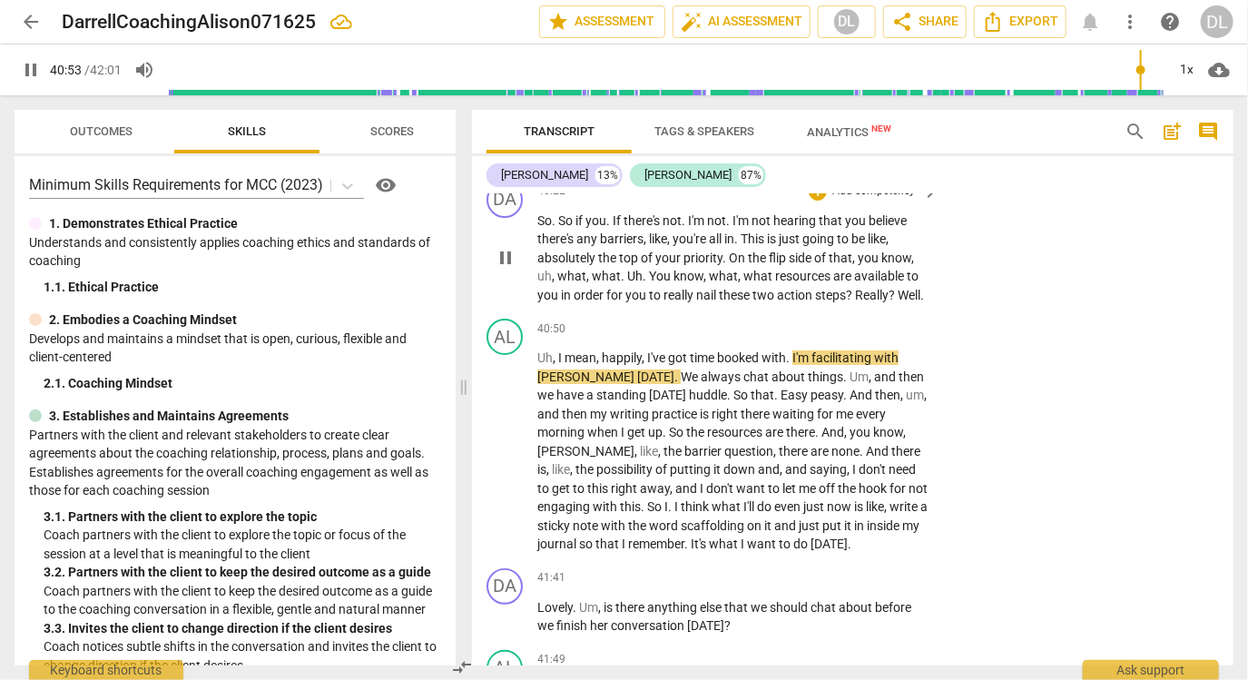
click at [509, 269] on span "pause" at bounding box center [506, 258] width 22 height 22
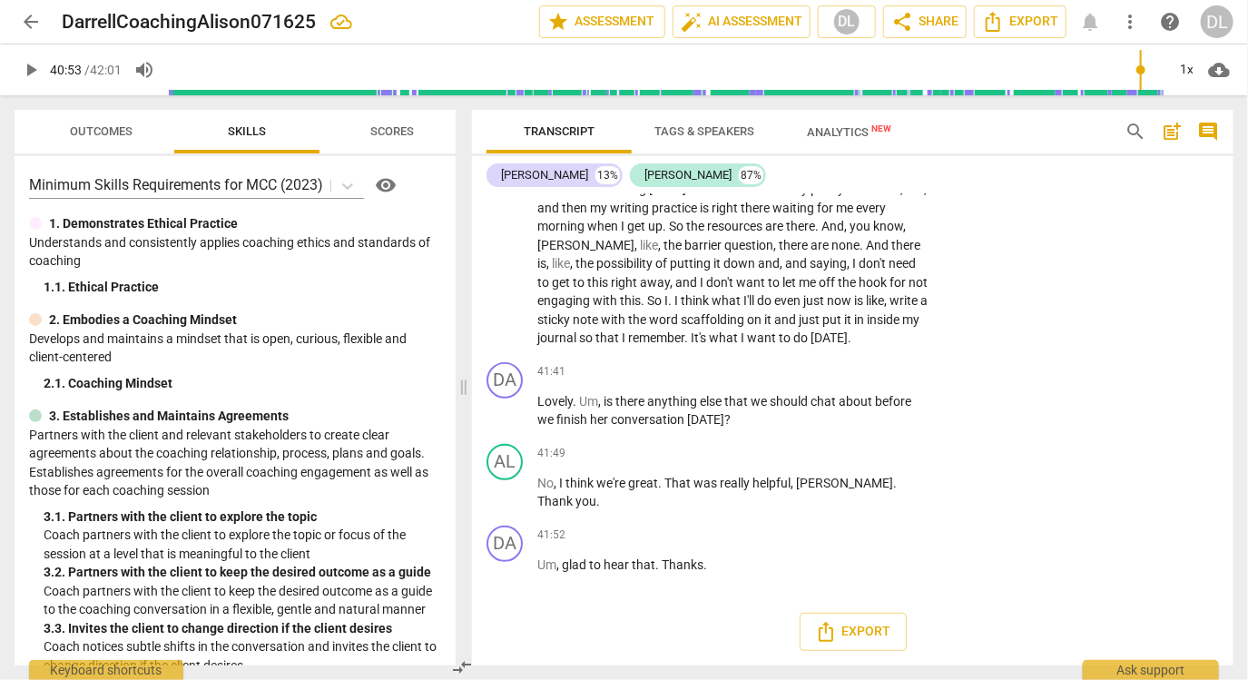
scroll to position [11207, 0]
click at [505, 420] on span "play_arrow" at bounding box center [506, 411] width 22 height 22
click at [591, 402] on span "Um" at bounding box center [588, 401] width 19 height 15
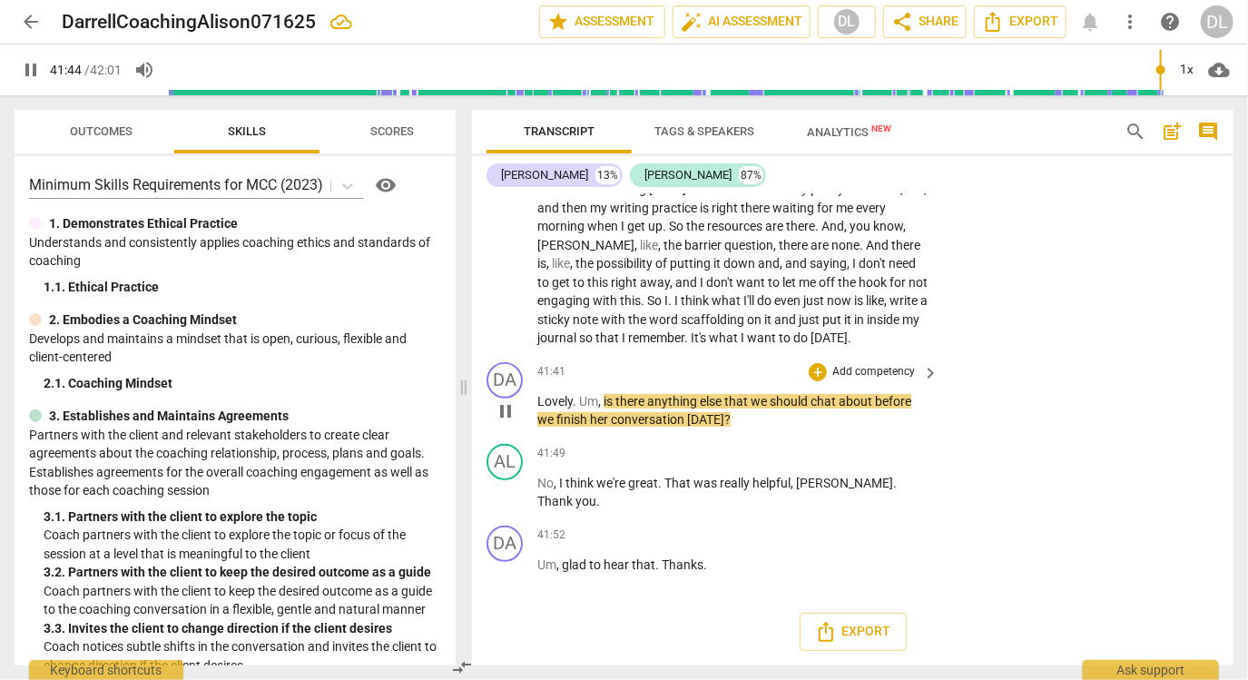
click at [556, 400] on span "Lovely" at bounding box center [554, 401] width 35 height 15
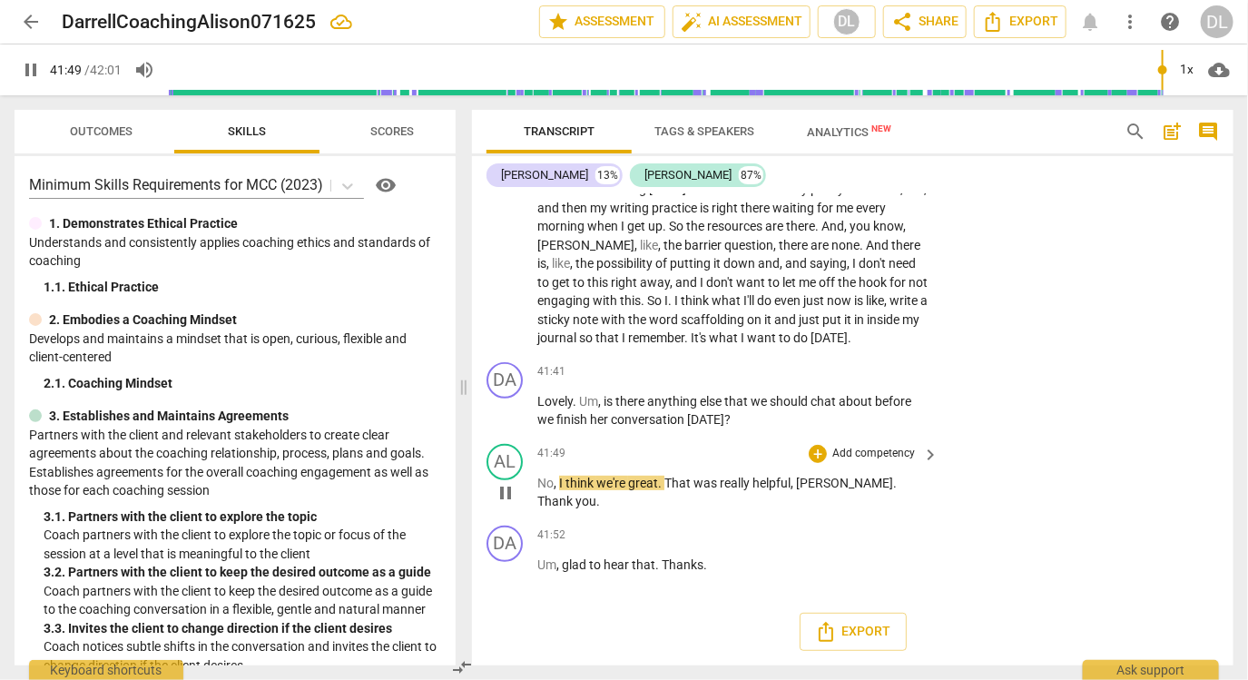
click at [820, 488] on span "[PERSON_NAME]" at bounding box center [844, 483] width 97 height 15
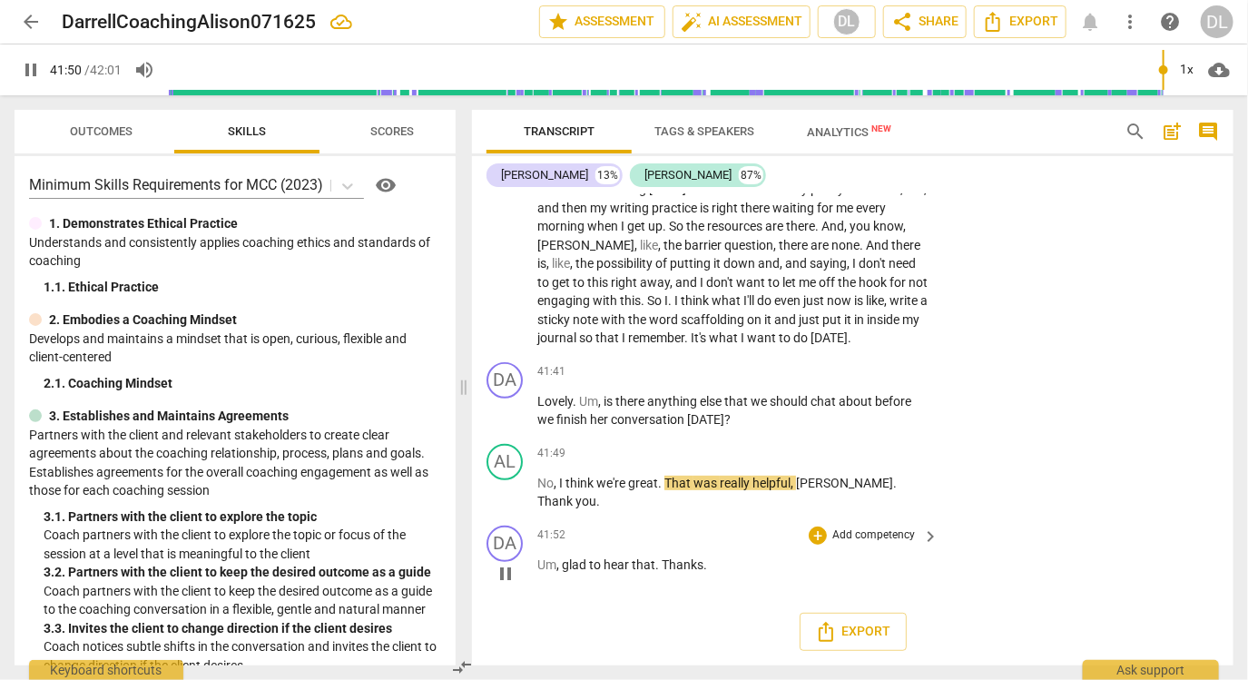
type input "2511"
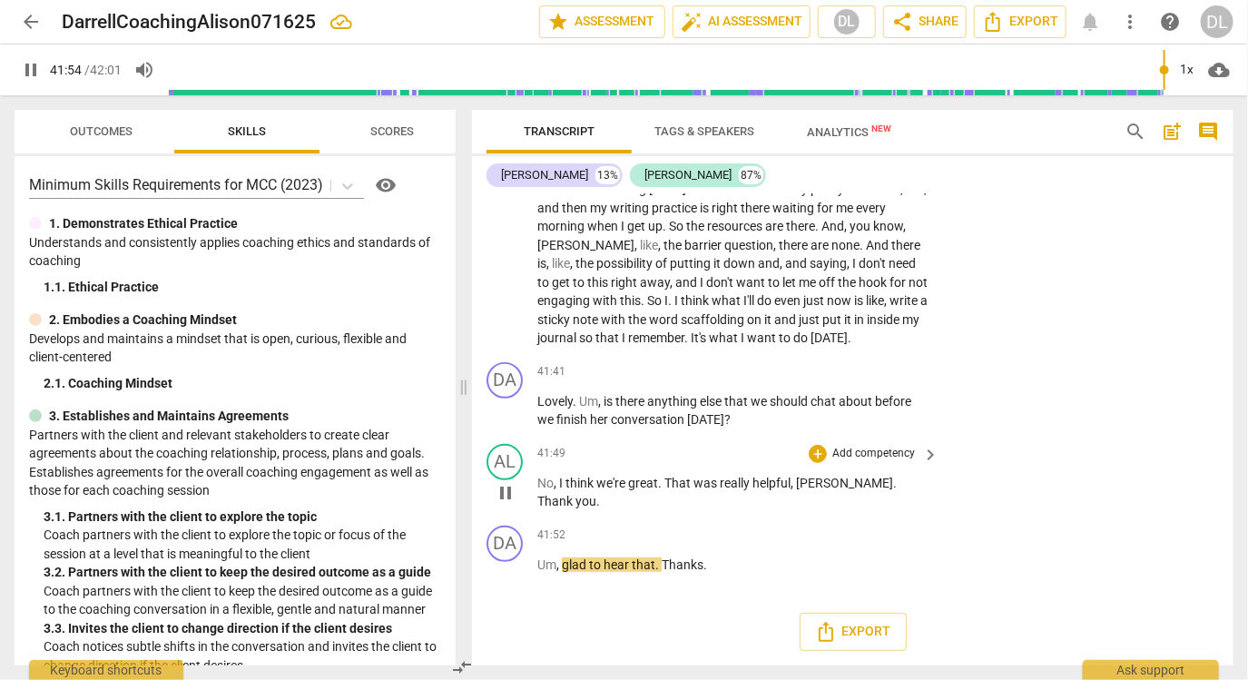
click at [1043, 466] on div "AL play_arrow pause 41:49 + Add competency keyboard_arrow_right No , I think we…" at bounding box center [852, 478] width 761 height 82
click at [860, 625] on span "Export" at bounding box center [853, 632] width 76 height 22
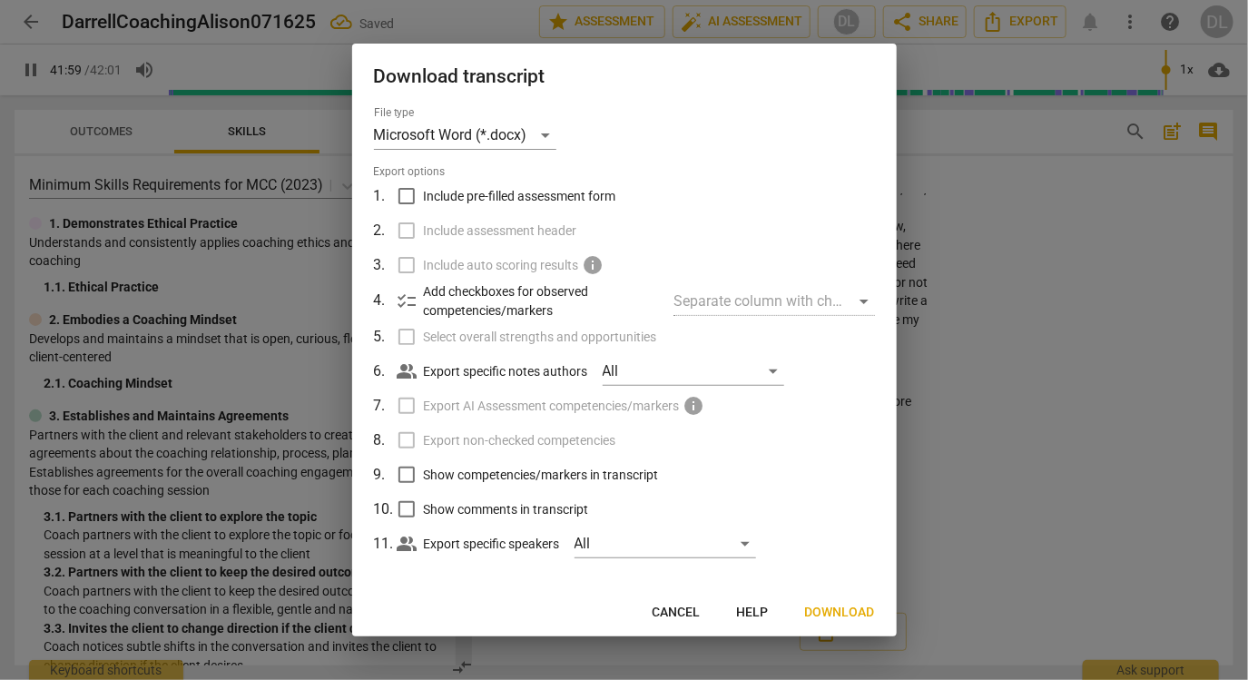
scroll to position [8, 0]
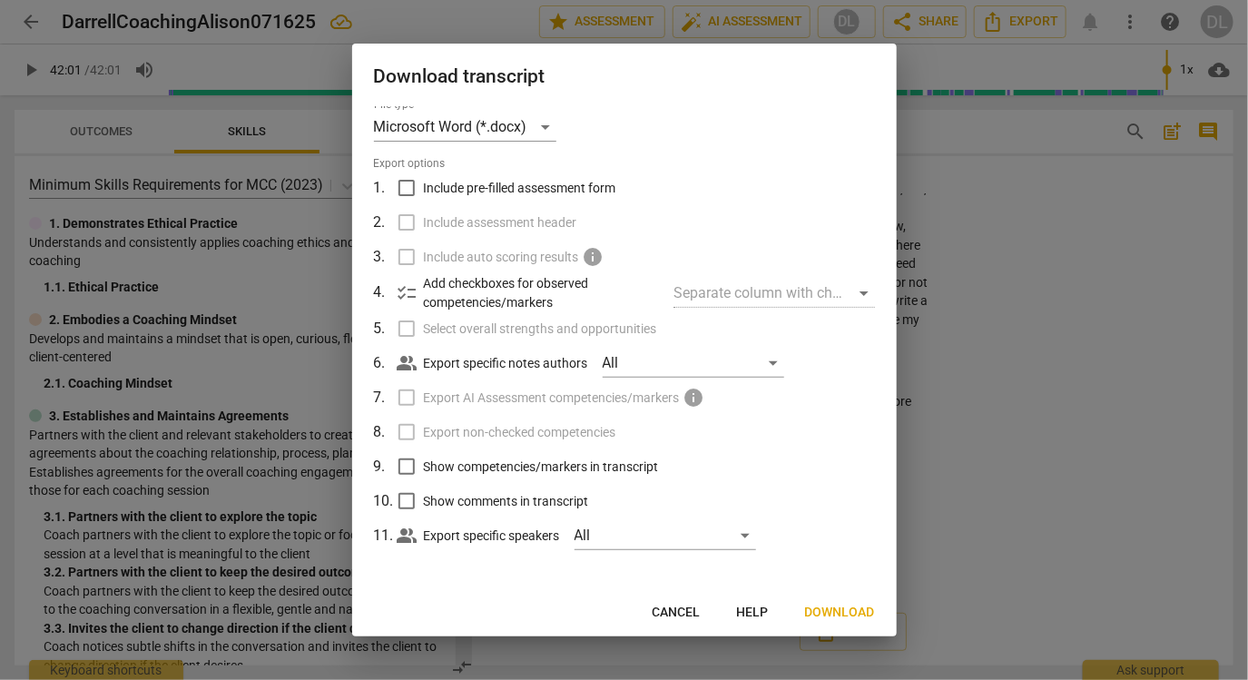
type input "2521"
click at [666, 620] on span "Cancel" at bounding box center [677, 613] width 48 height 18
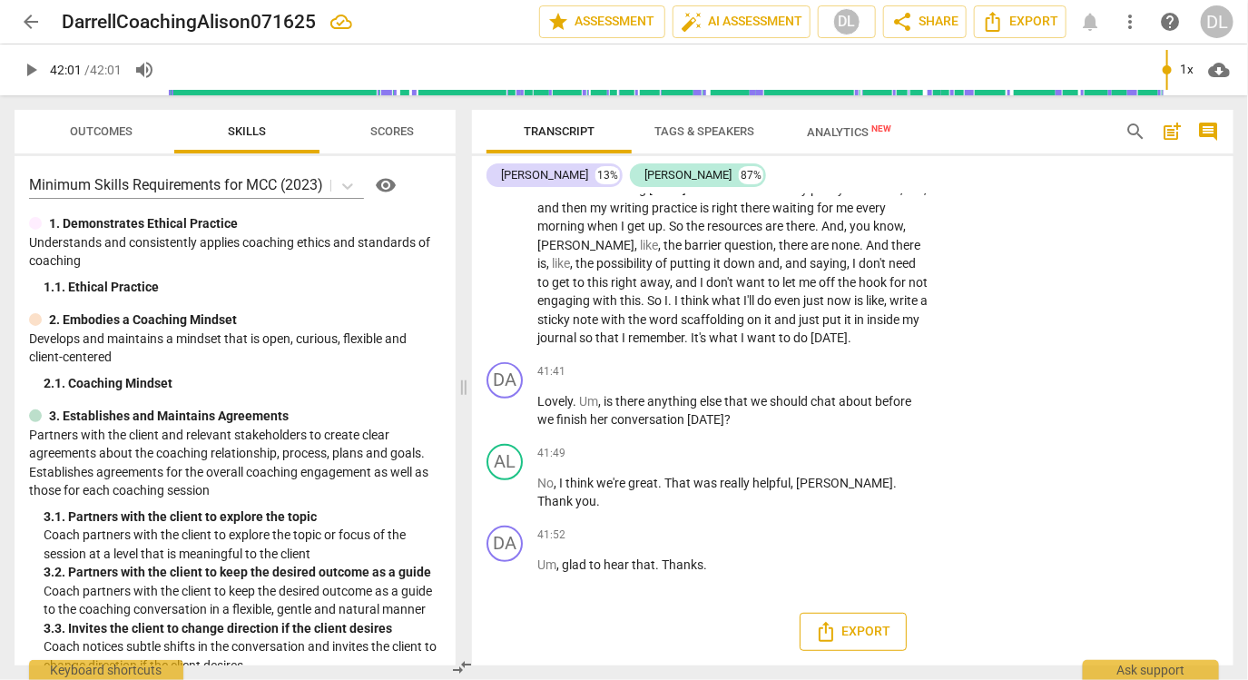
click at [875, 622] on span "Export" at bounding box center [853, 632] width 76 height 22
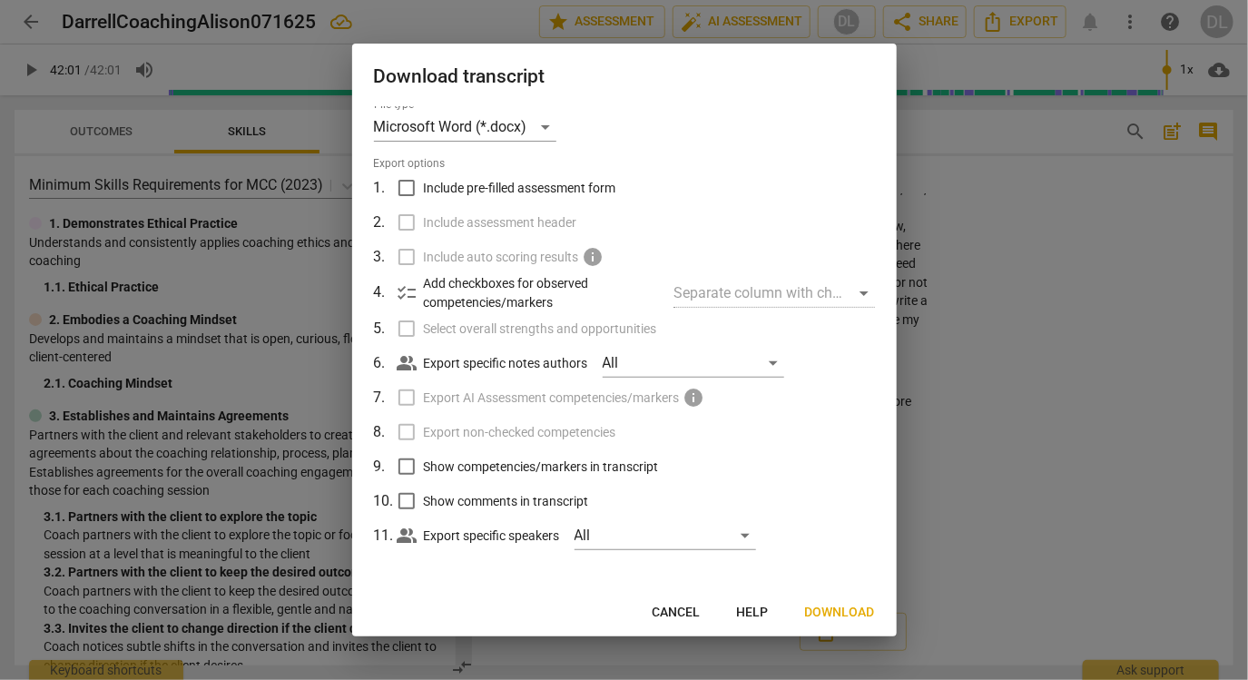
scroll to position [0, 0]
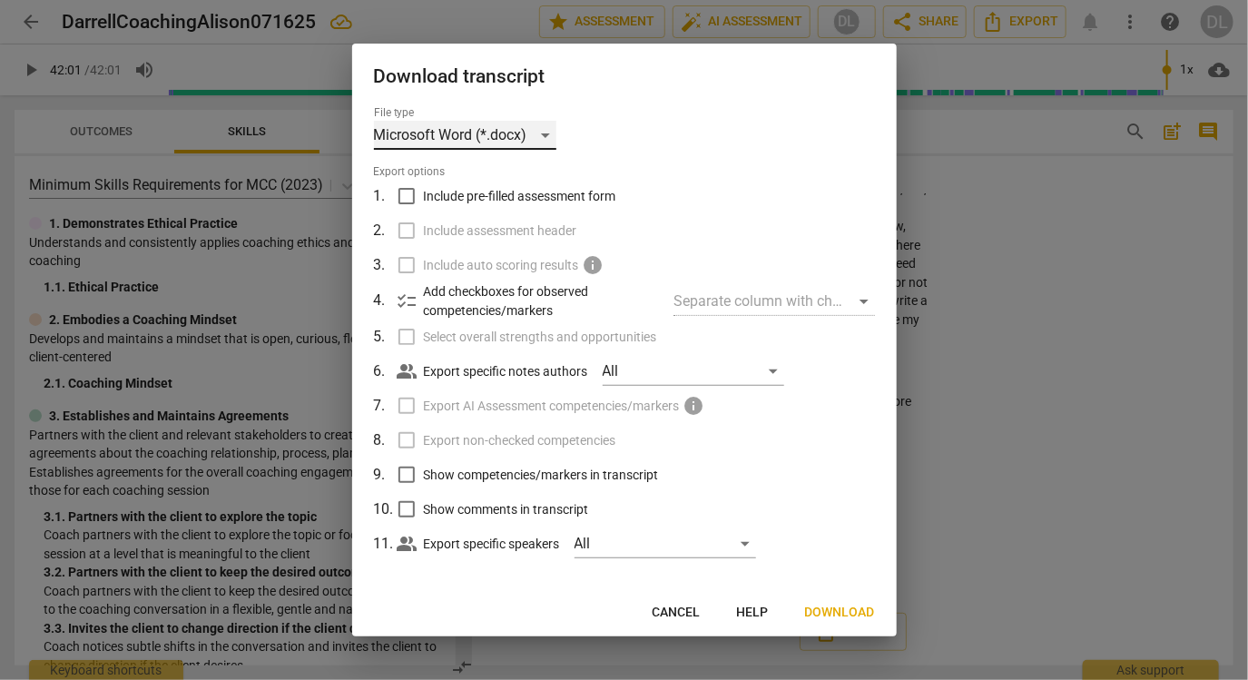
click at [535, 133] on div "Microsoft Word (*.docx)" at bounding box center [465, 135] width 182 height 29
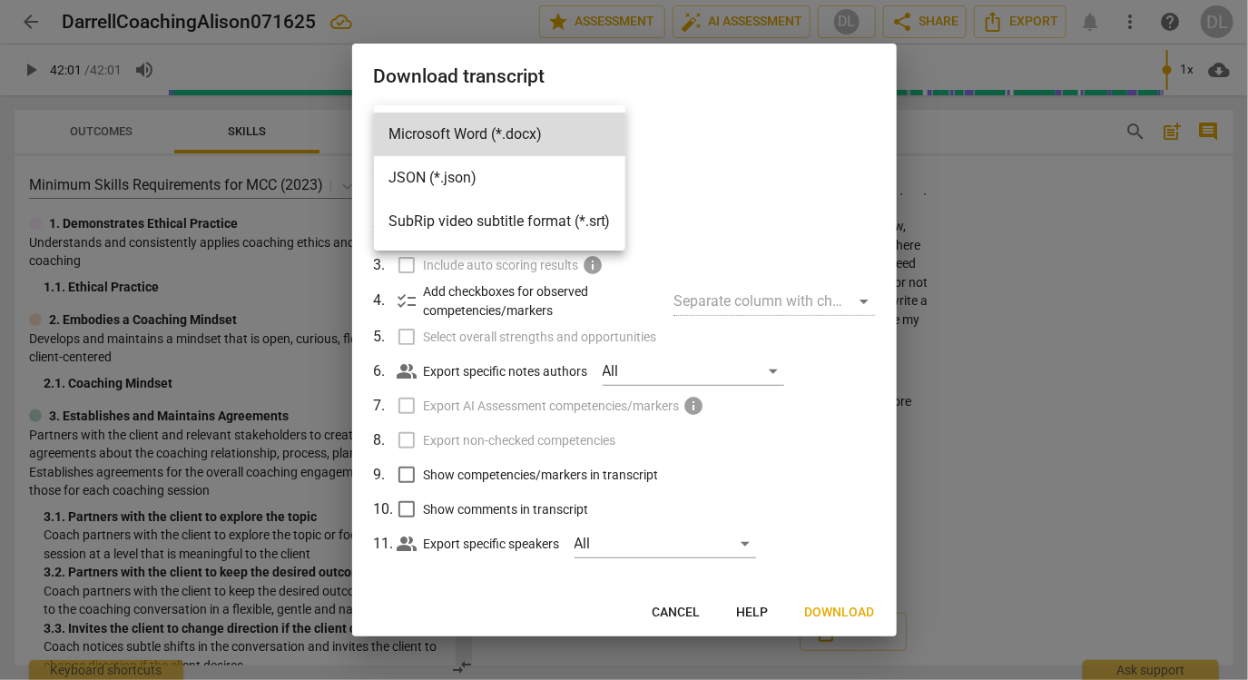
click at [829, 604] on div at bounding box center [624, 340] width 1248 height 680
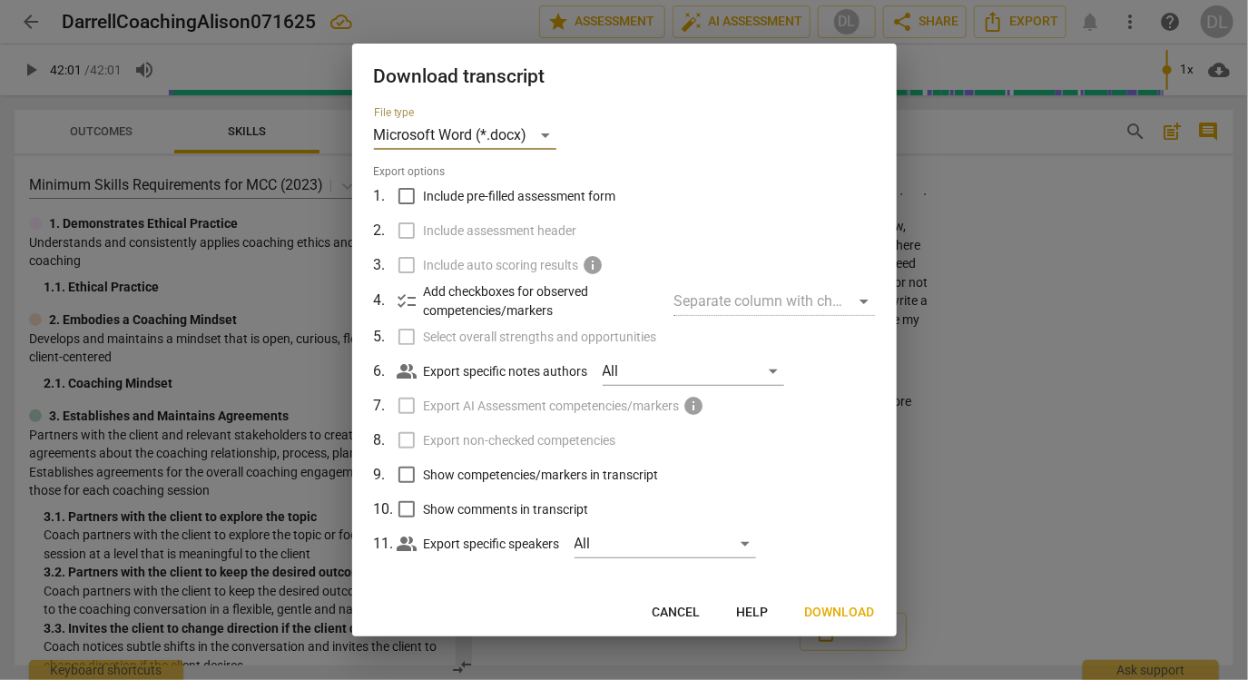
click at [833, 613] on span "Download" at bounding box center [840, 613] width 70 height 18
